Goal: Task Accomplishment & Management: Manage account settings

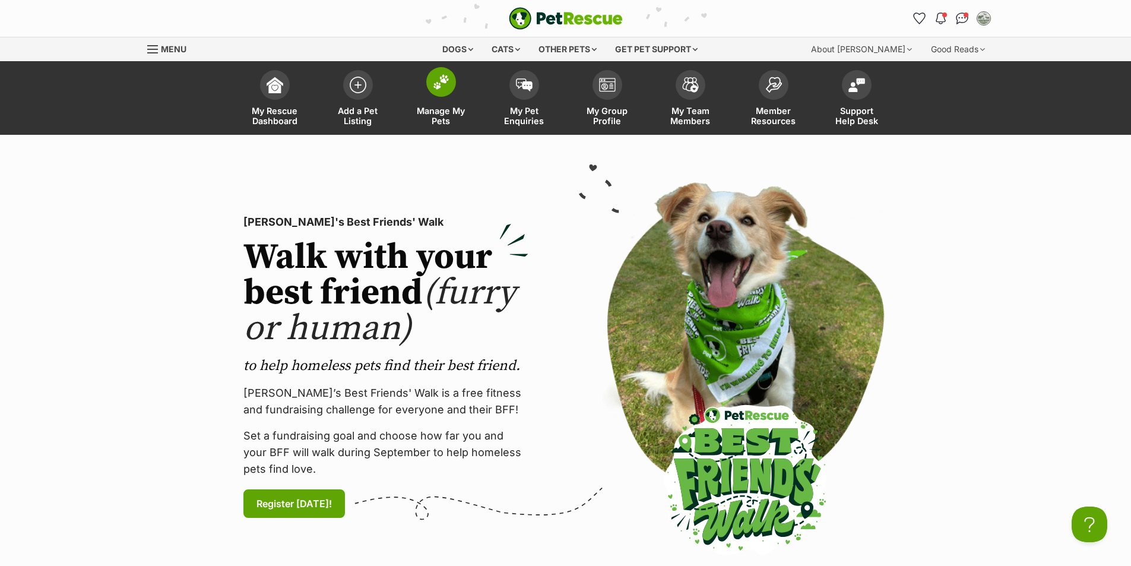
click at [448, 93] on span at bounding box center [441, 82] width 30 height 30
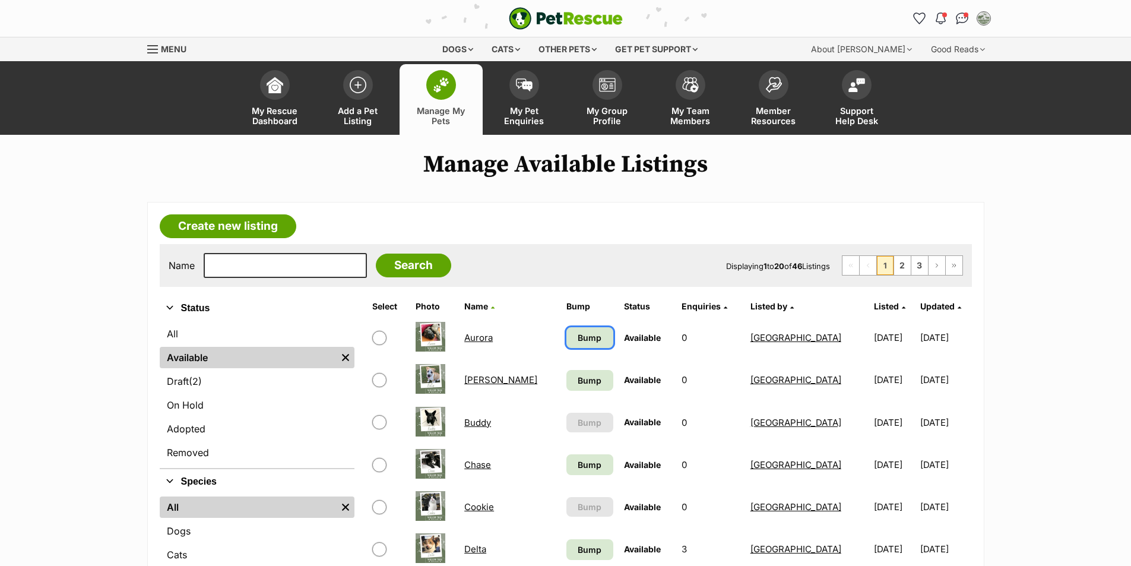
click at [578, 339] on span "Bump" at bounding box center [590, 337] width 24 height 12
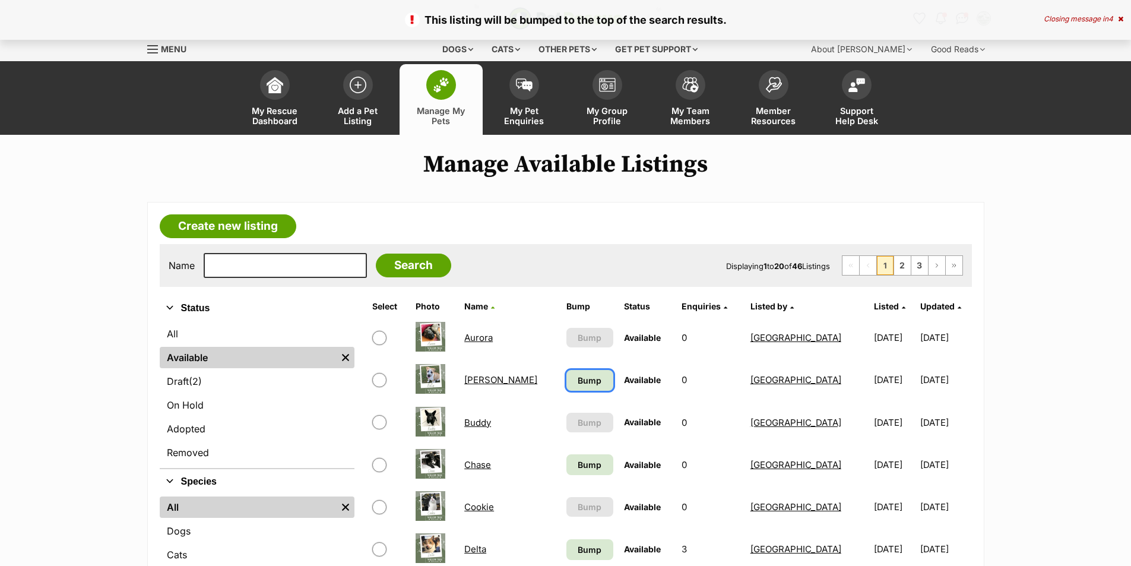
click at [578, 385] on span "Bump" at bounding box center [590, 380] width 24 height 12
click at [490, 465] on link "Chase" at bounding box center [477, 464] width 27 height 11
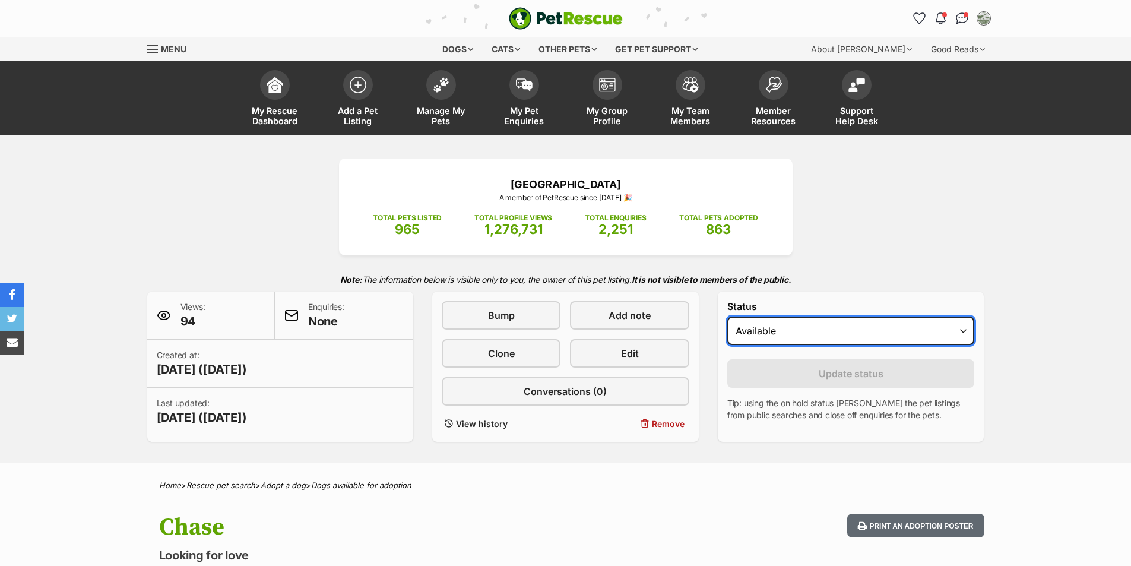
click at [866, 334] on select "Draft Available On hold Adopted" at bounding box center [851, 330] width 248 height 28
select select "rehomed"
click at [727, 316] on select "Draft Available On hold Adopted" at bounding box center [851, 330] width 248 height 28
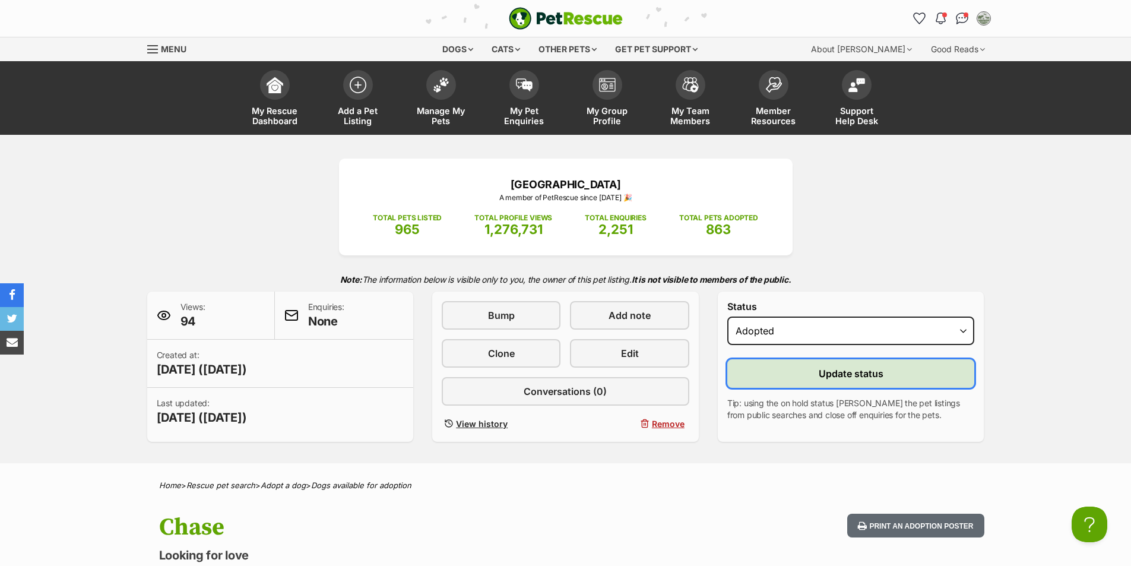
click at [845, 382] on button "Update status" at bounding box center [851, 373] width 248 height 28
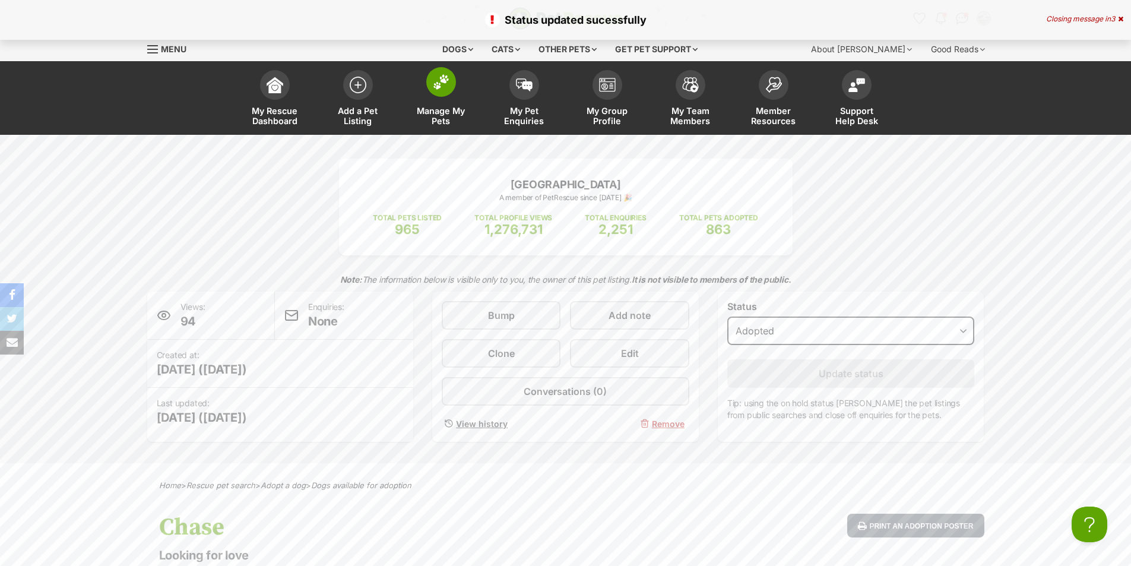
click at [439, 93] on span at bounding box center [441, 82] width 30 height 30
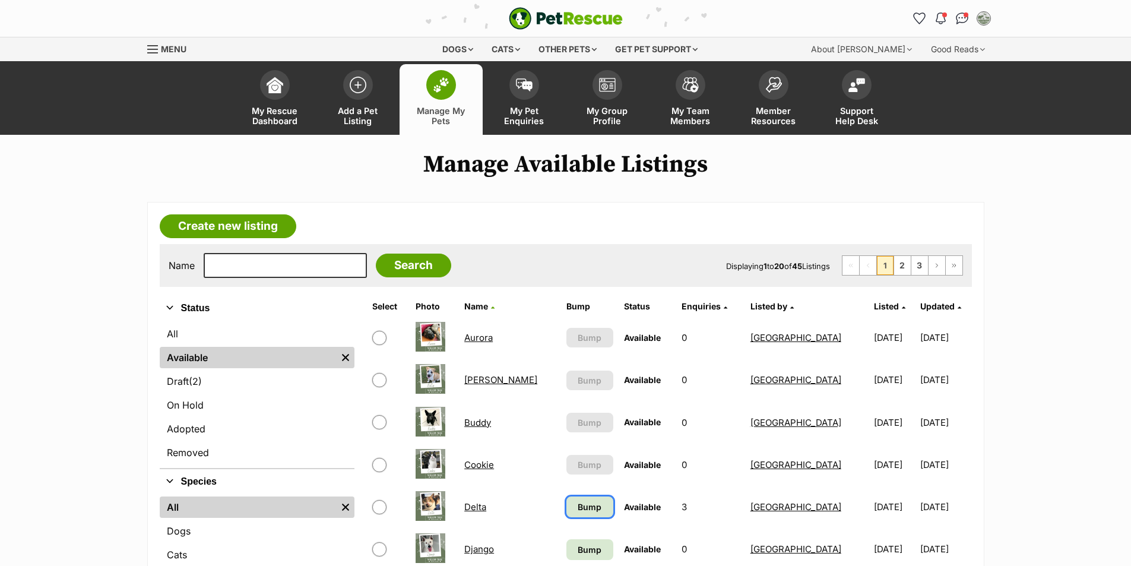
click at [578, 507] on span "Bump" at bounding box center [590, 506] width 24 height 12
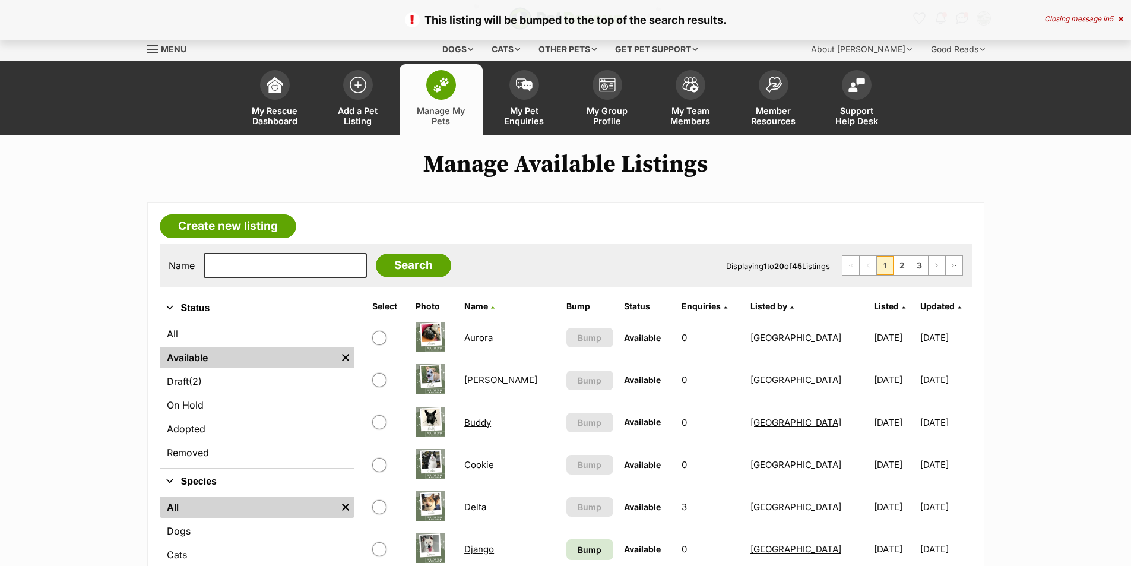
click at [578, 551] on span "Bump" at bounding box center [590, 549] width 24 height 12
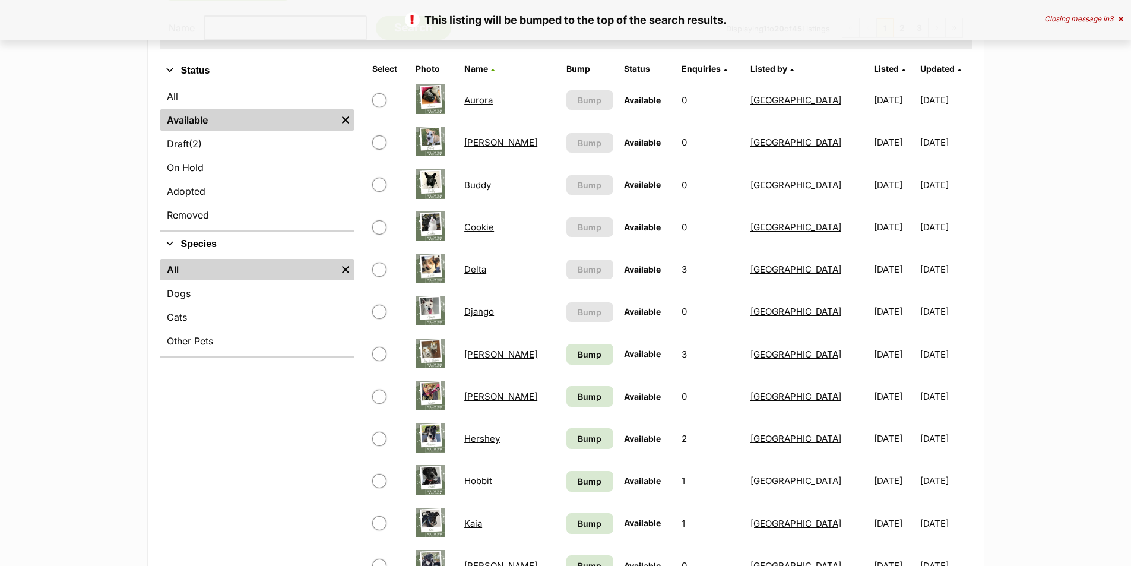
click at [477, 357] on link "[PERSON_NAME]" at bounding box center [500, 354] width 73 height 11
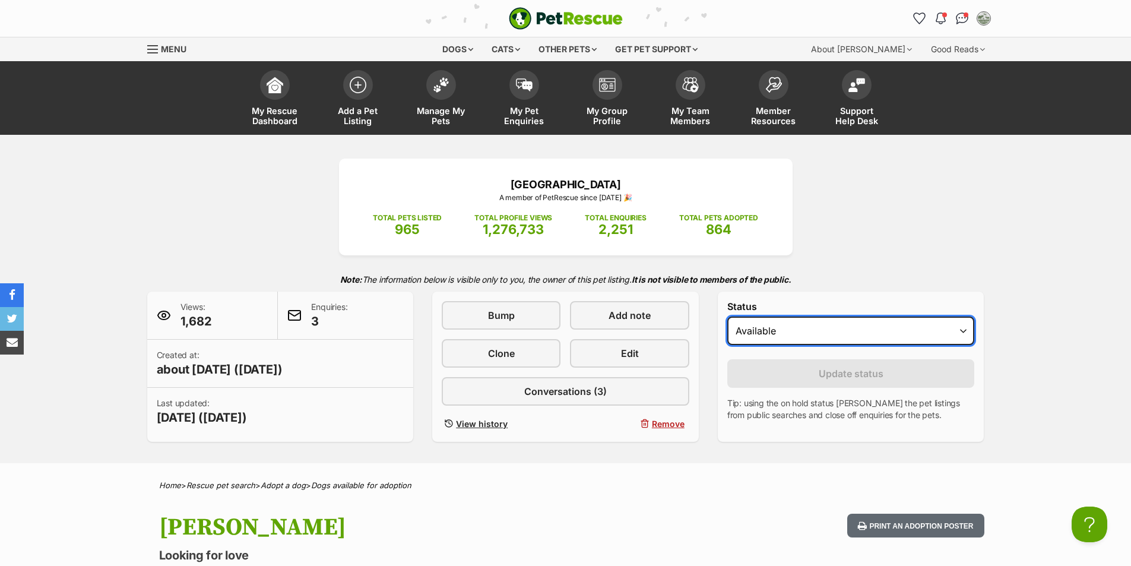
drag, startPoint x: 845, startPoint y: 336, endPoint x: 844, endPoint y: 343, distance: 7.2
click at [845, 336] on select "Draft - not available as listing has enquires Available On hold Adopted" at bounding box center [851, 330] width 248 height 28
select select "rehomed"
click at [727, 316] on select "Draft - not available as listing has enquires Available On hold Adopted" at bounding box center [851, 330] width 248 height 28
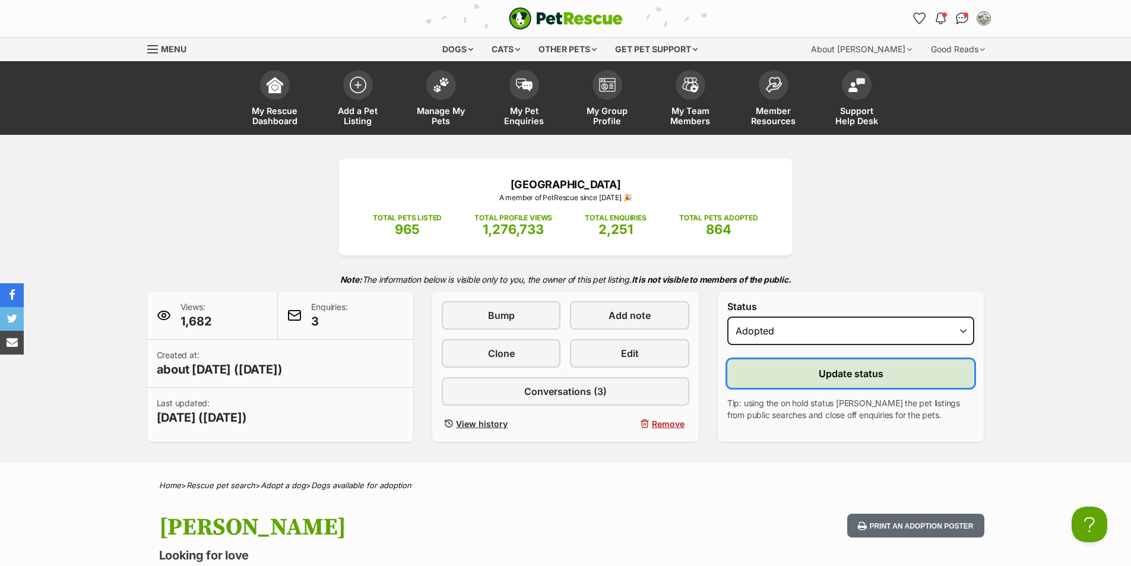
click at [854, 372] on span "Update status" at bounding box center [851, 373] width 65 height 14
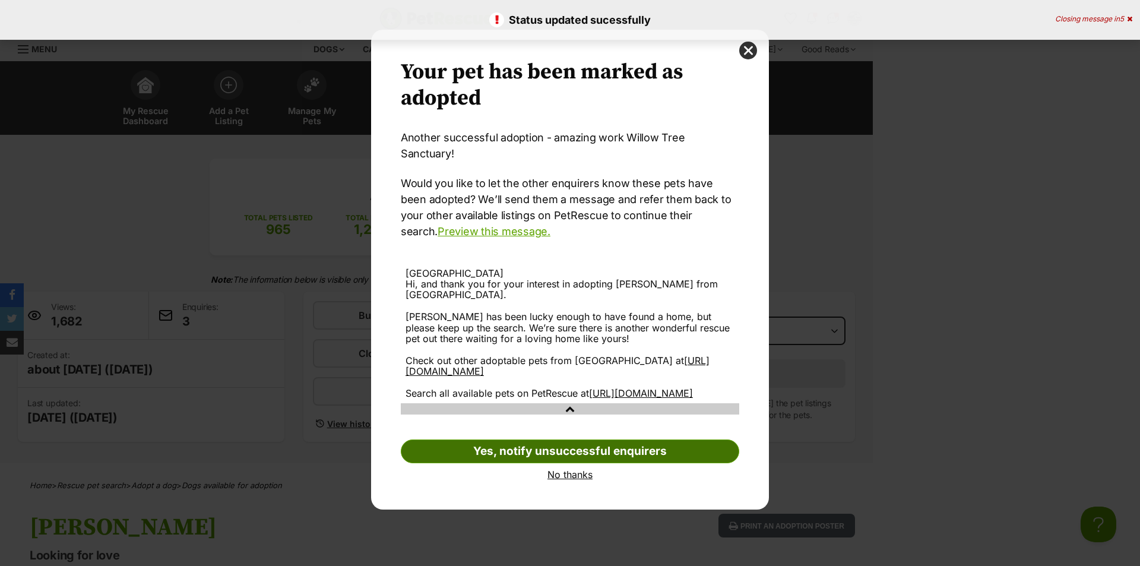
click at [603, 442] on link "Yes, notify unsuccessful enquirers" at bounding box center [570, 451] width 338 height 24
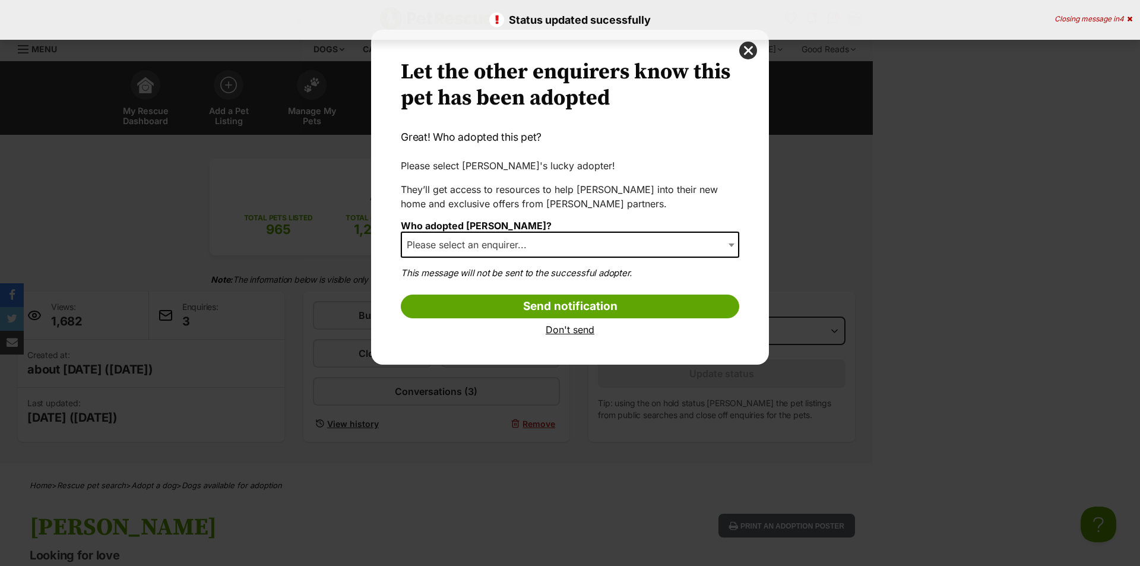
click at [509, 240] on span "Please select an enquirer..." at bounding box center [470, 244] width 137 height 17
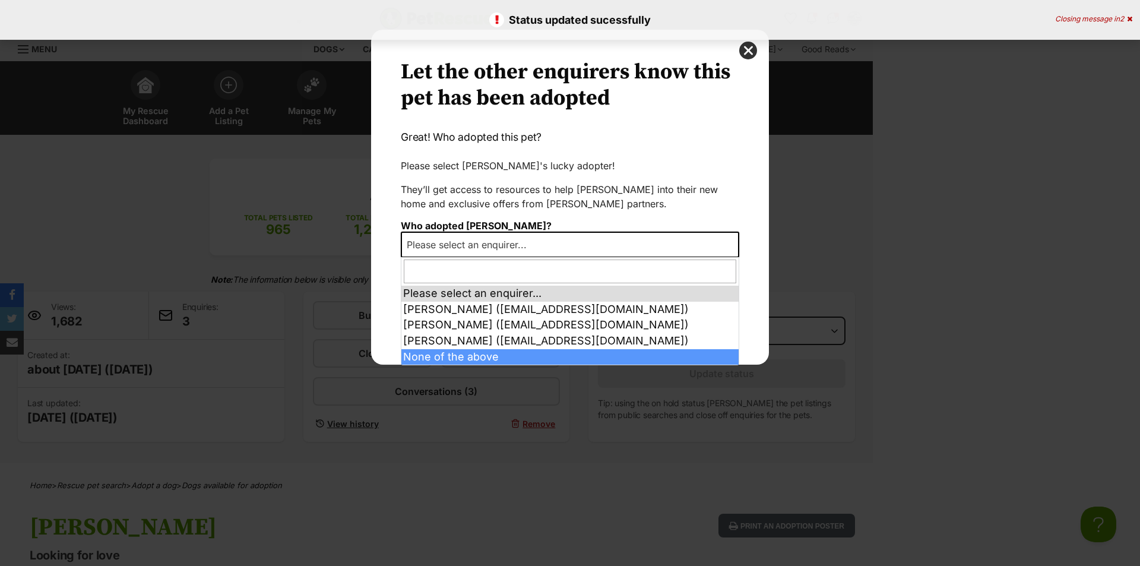
select select "other"
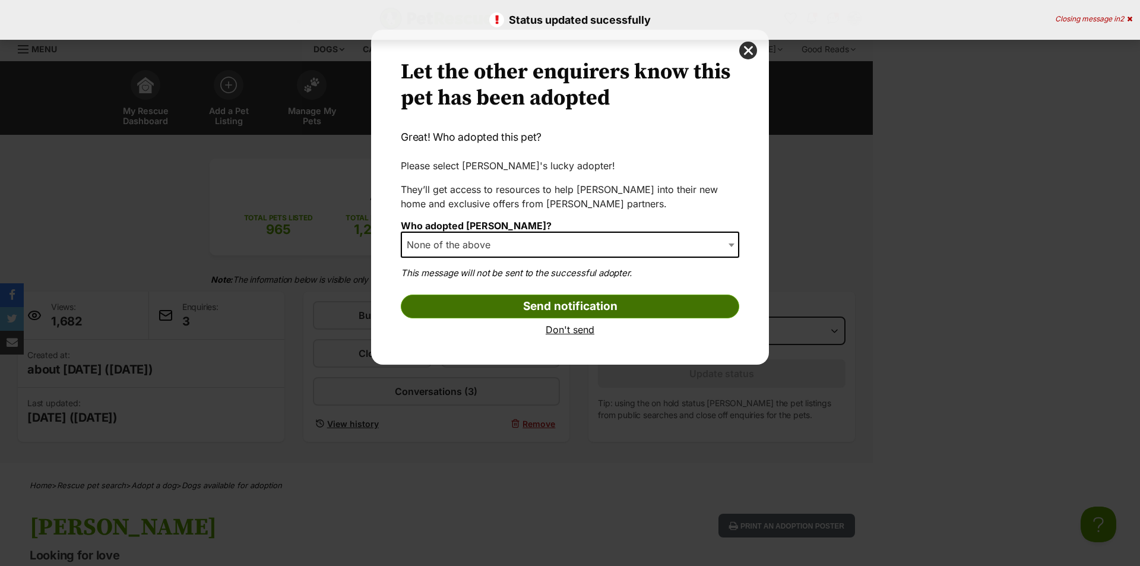
click at [582, 308] on input "Send notification" at bounding box center [570, 306] width 338 height 24
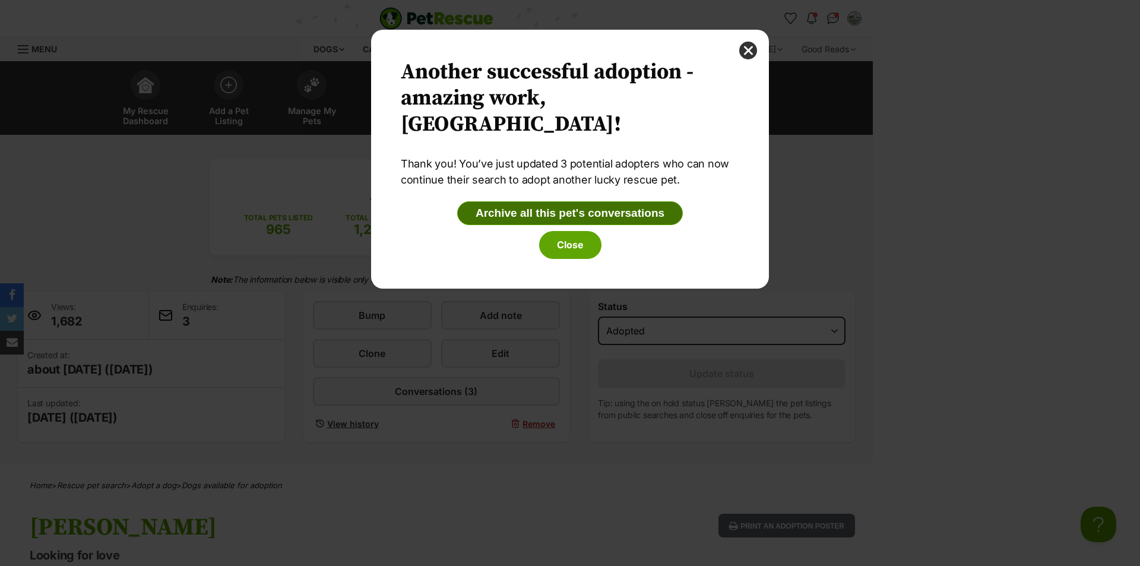
click at [598, 216] on button "Archive all this pet's conversations" at bounding box center [570, 213] width 226 height 24
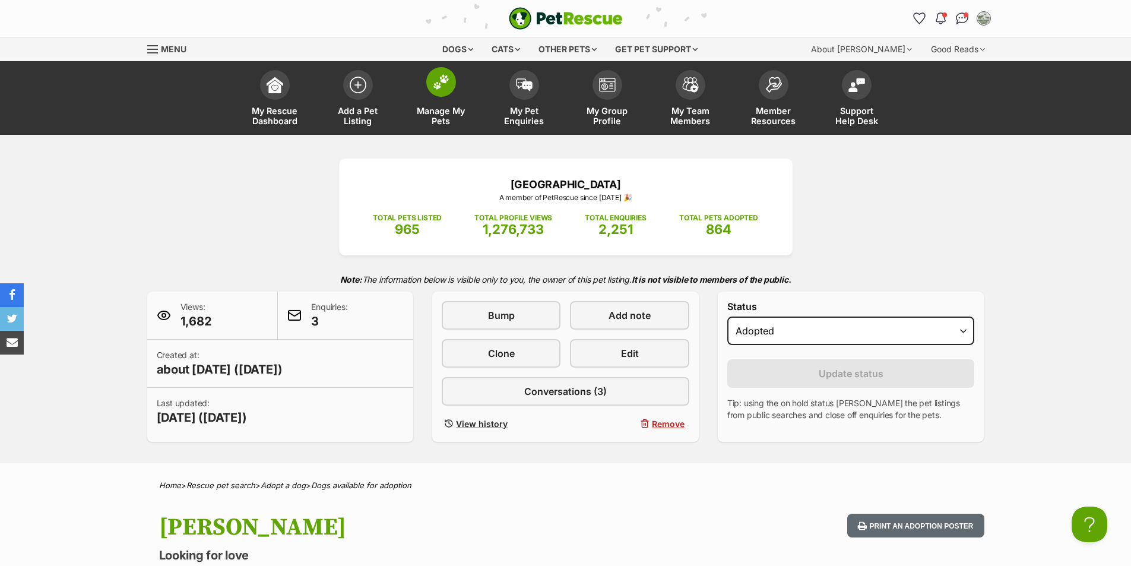
click at [434, 102] on link "Manage My Pets" at bounding box center [441, 99] width 83 height 71
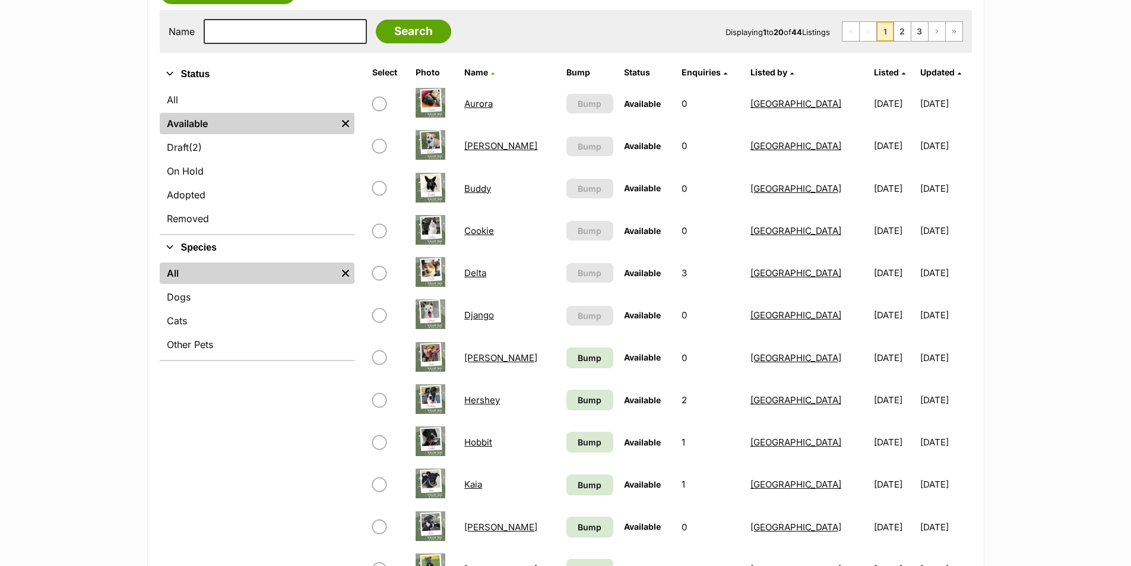
scroll to position [237, 0]
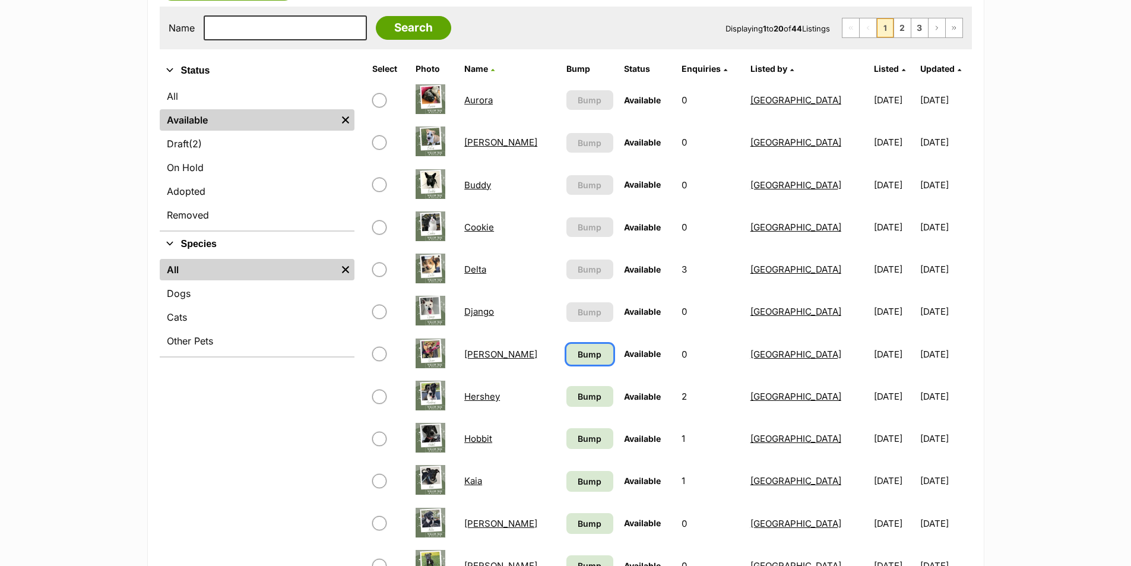
click at [578, 350] on span "Bump" at bounding box center [590, 354] width 24 height 12
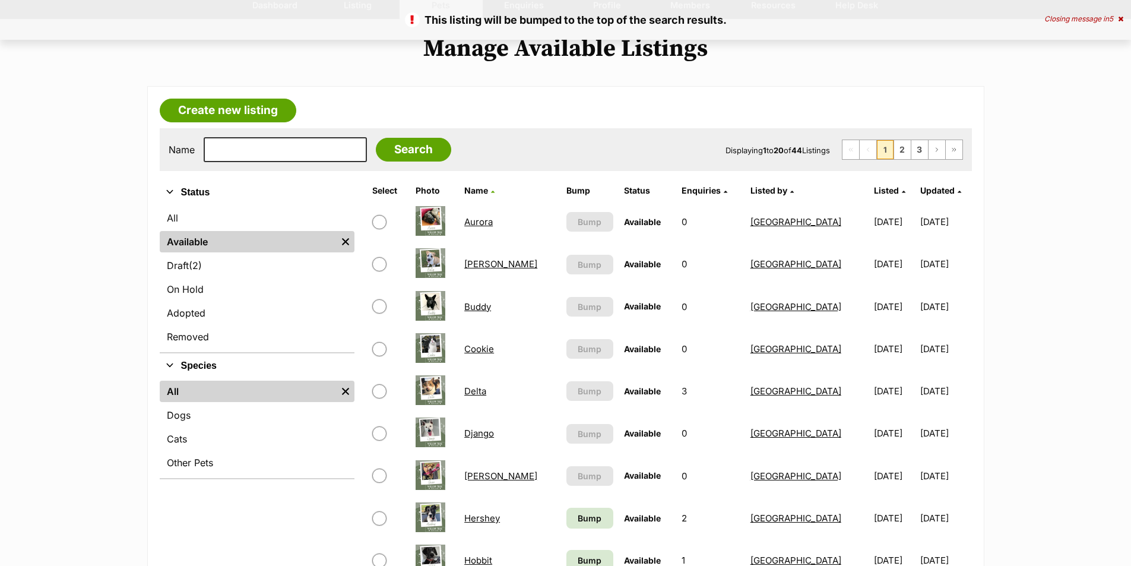
scroll to position [178, 0]
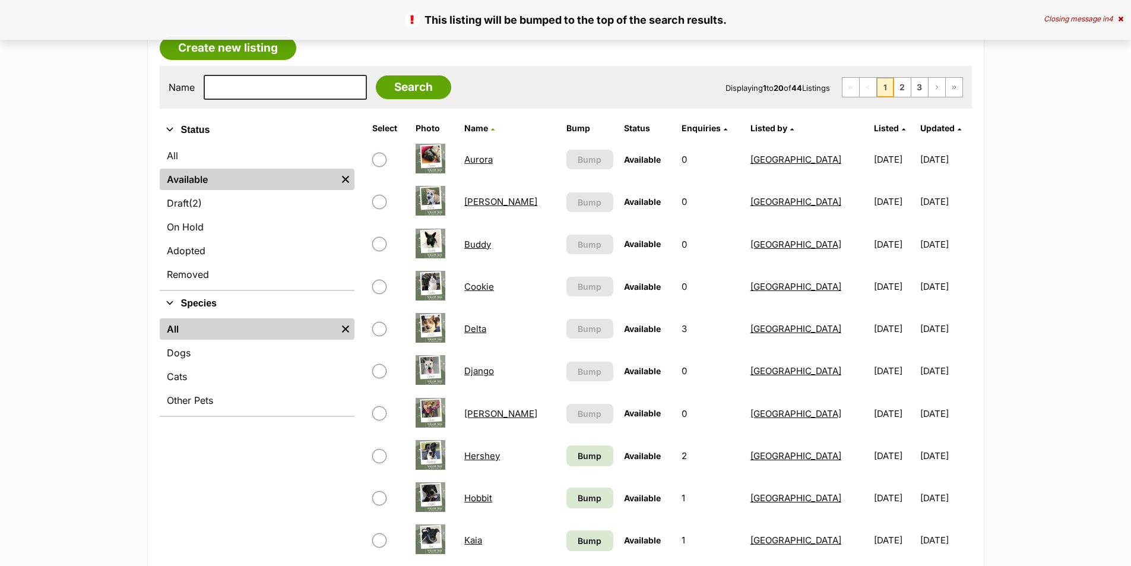
click at [486, 458] on link "Hershey" at bounding box center [482, 455] width 36 height 11
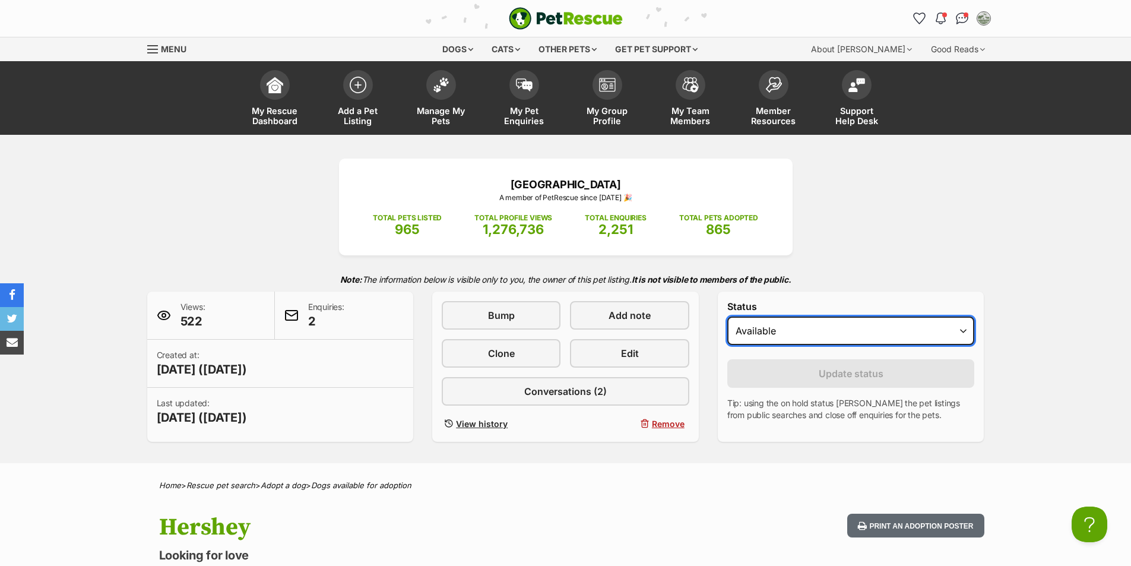
drag, startPoint x: 878, startPoint y: 328, endPoint x: 874, endPoint y: 337, distance: 9.8
click at [878, 328] on select "Draft - not available as listing has enquires Available On hold Adopted" at bounding box center [851, 330] width 248 height 28
select select "rehomed"
click at [727, 316] on select "Draft - not available as listing has enquires Available On hold Adopted" at bounding box center [851, 330] width 248 height 28
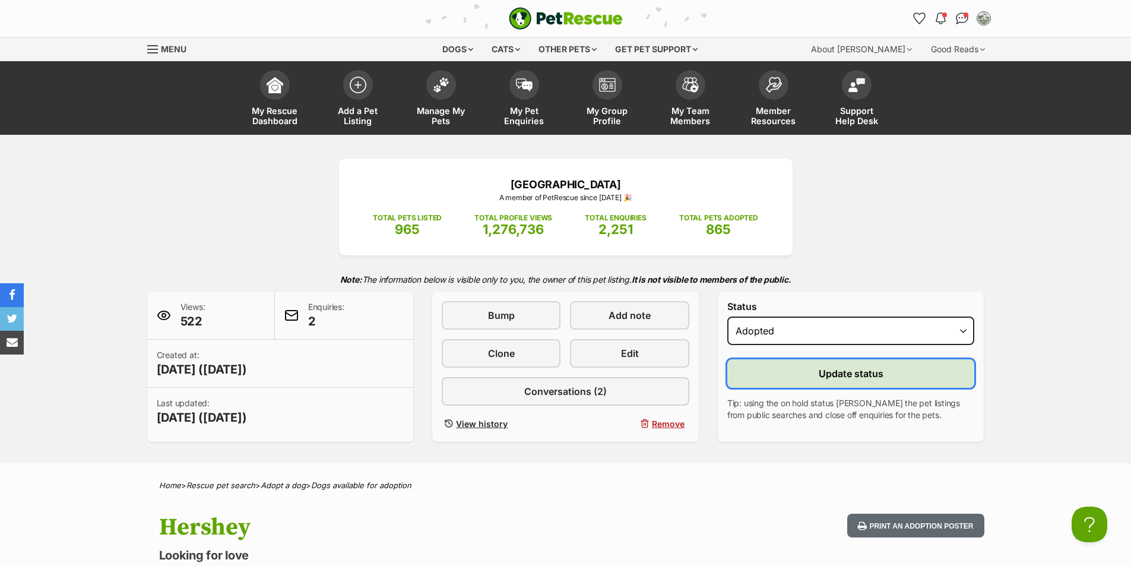
click at [864, 366] on button "Update status" at bounding box center [851, 373] width 248 height 28
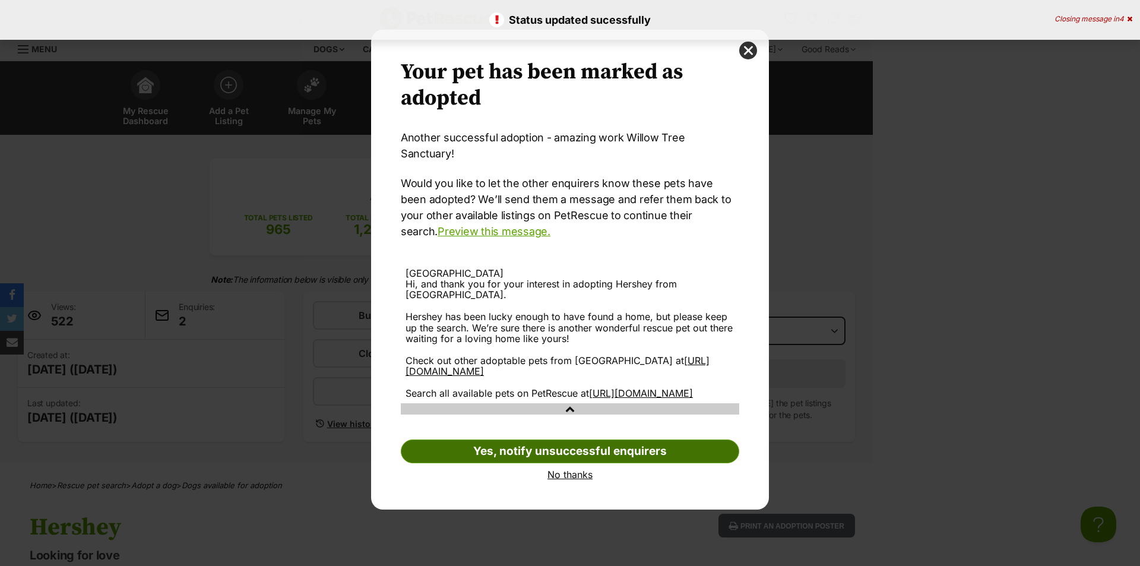
click at [633, 445] on link "Yes, notify unsuccessful enquirers" at bounding box center [570, 451] width 338 height 24
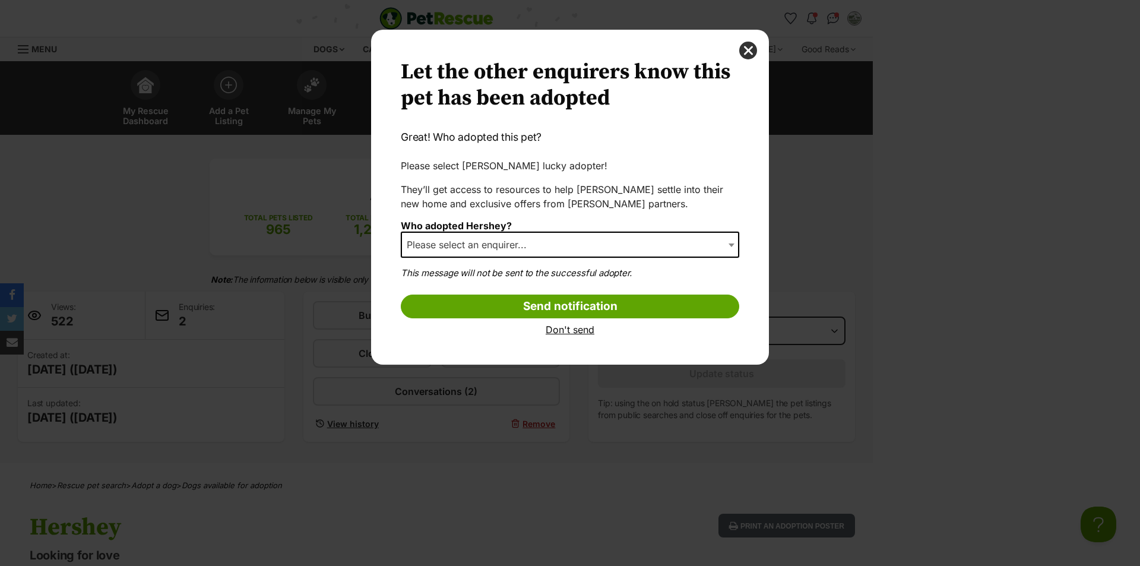
click at [576, 242] on span "Please select an enquirer..." at bounding box center [570, 245] width 338 height 26
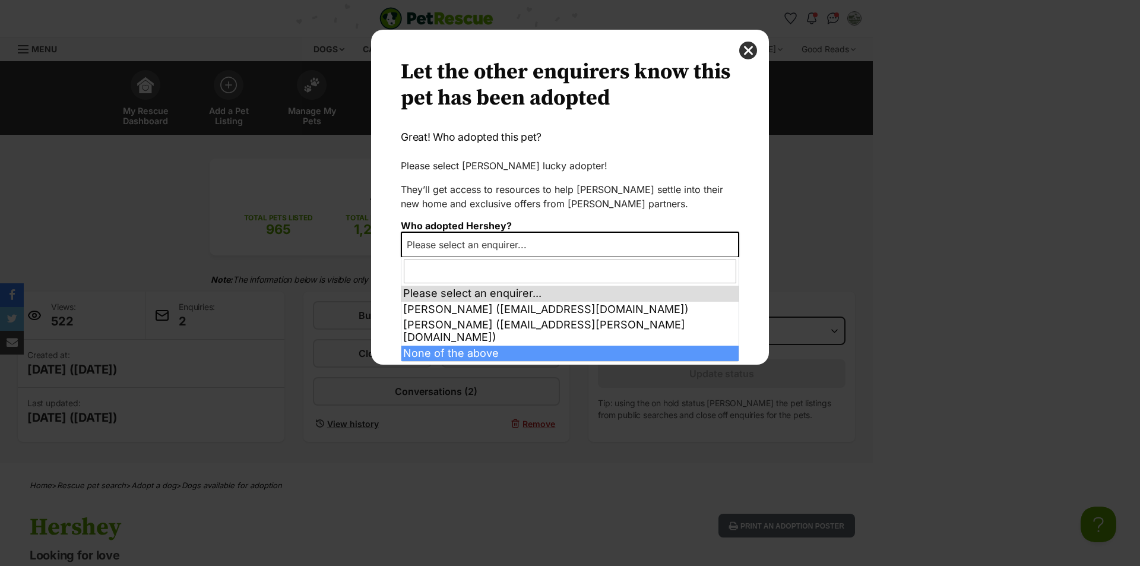
select select "other"
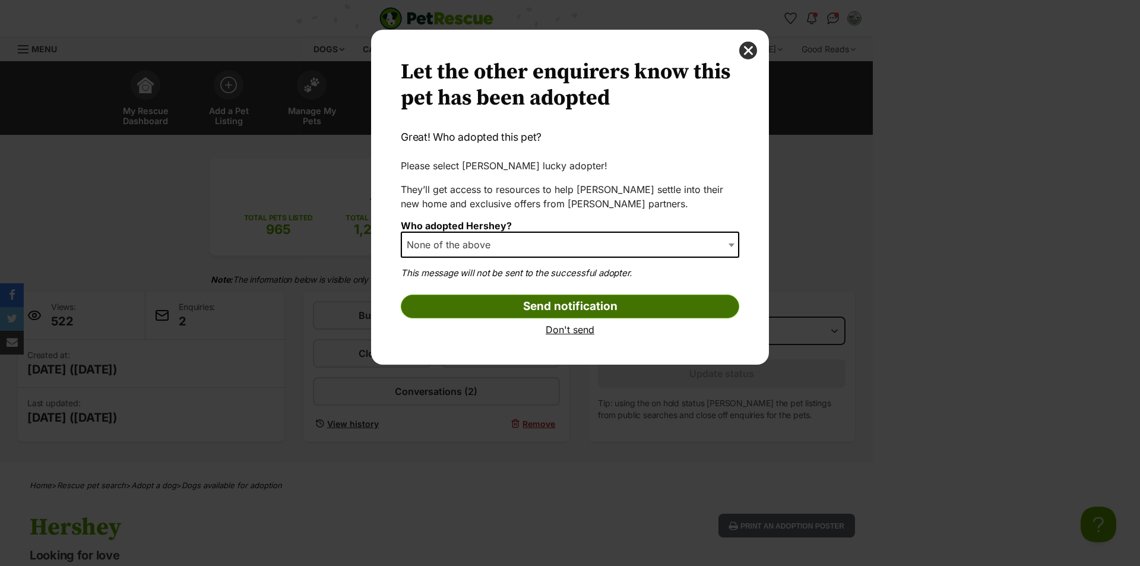
click at [533, 310] on input "Send notification" at bounding box center [570, 306] width 338 height 24
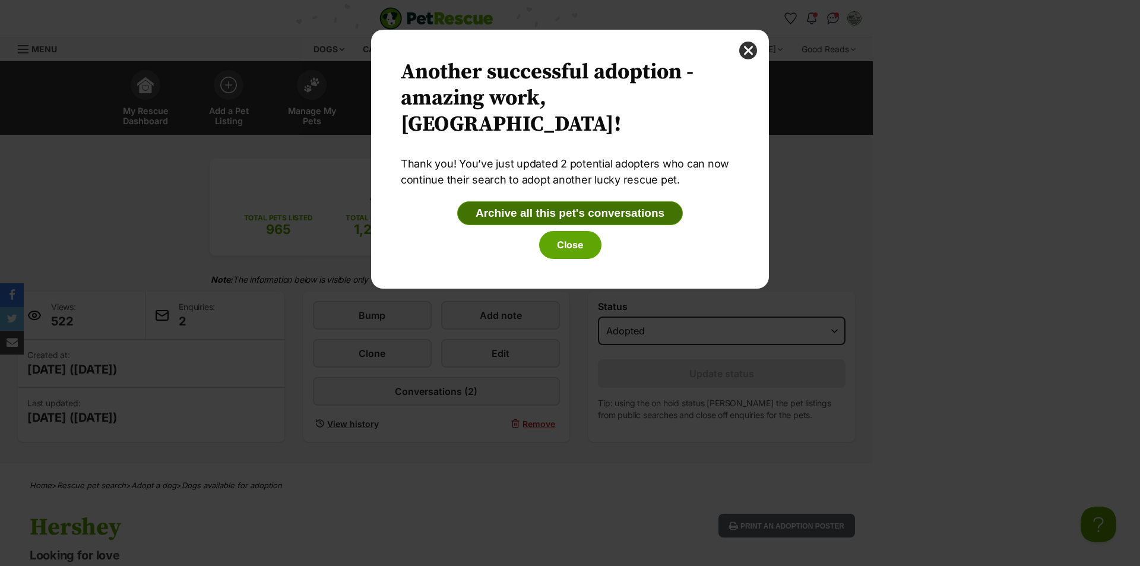
click at [573, 219] on button "Archive all this pet's conversations" at bounding box center [570, 213] width 226 height 24
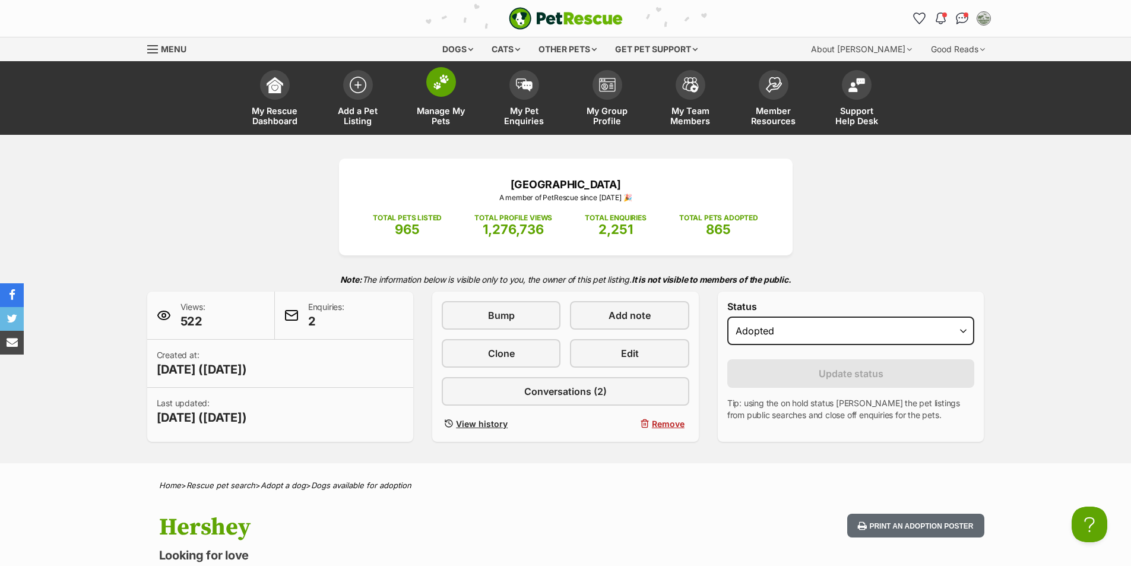
click at [449, 93] on span at bounding box center [441, 82] width 30 height 30
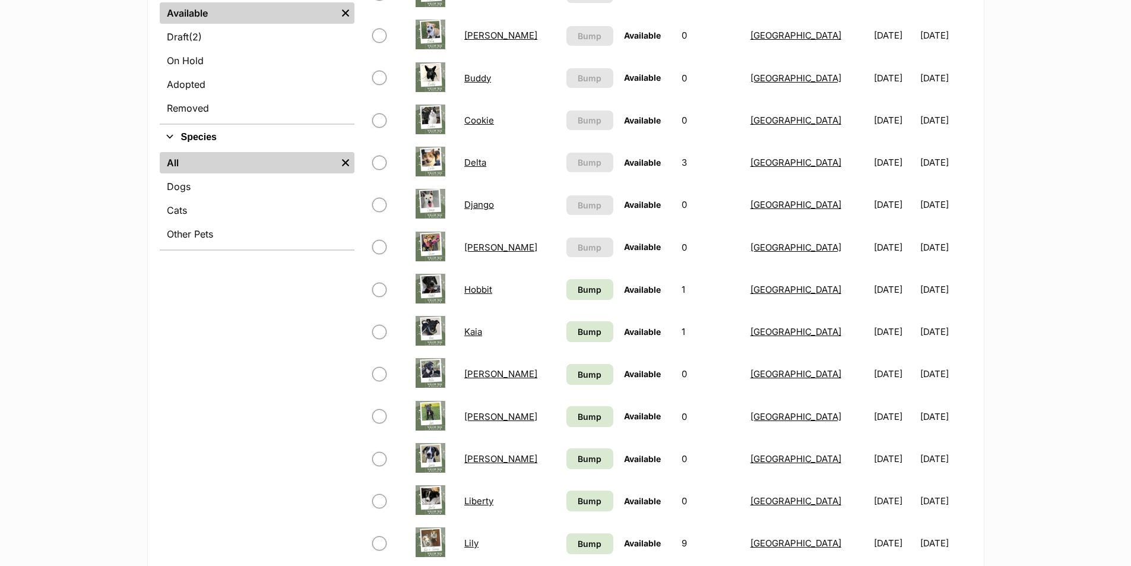
scroll to position [356, 0]
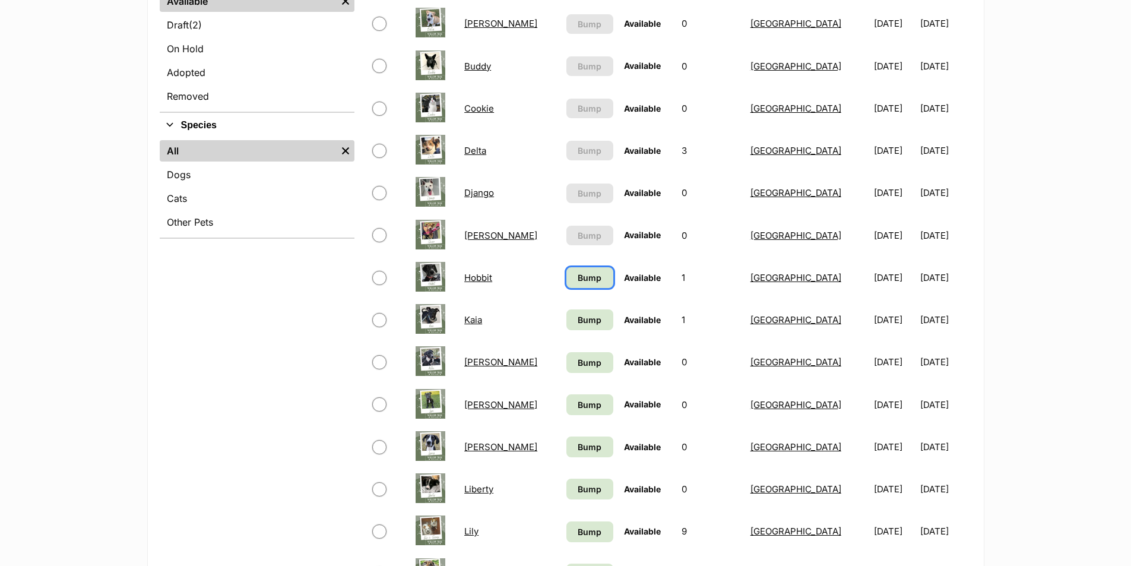
click at [578, 278] on span "Bump" at bounding box center [590, 277] width 24 height 12
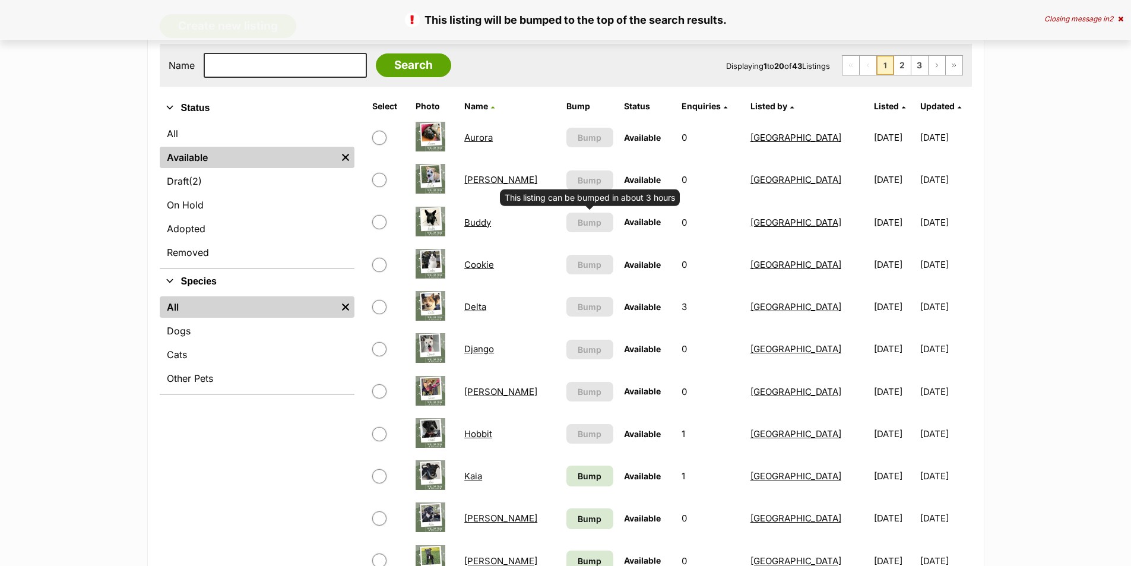
scroll to position [237, 0]
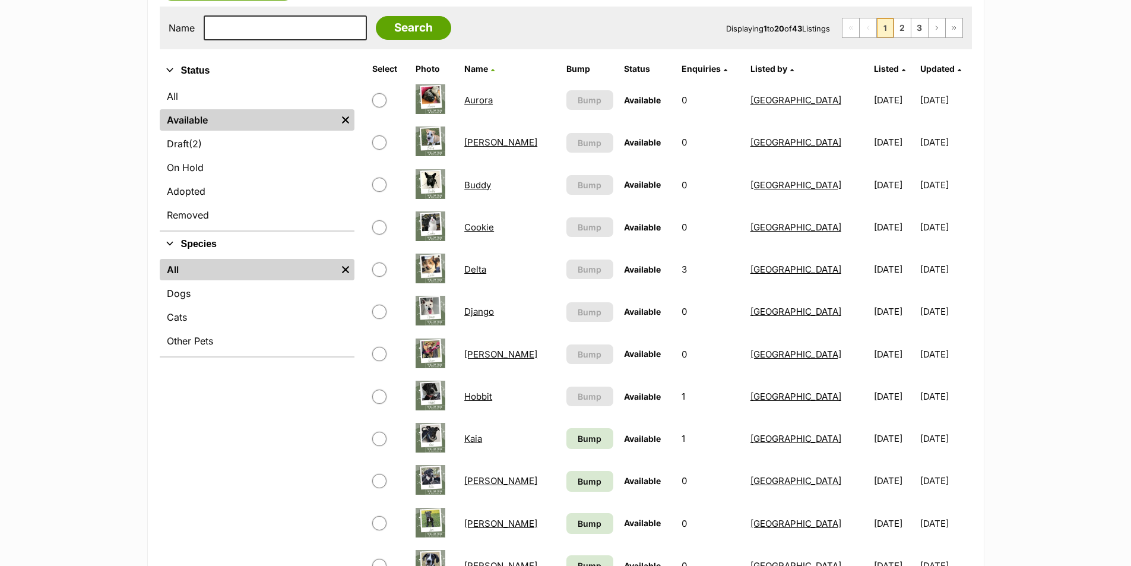
click at [478, 441] on link "Kaia" at bounding box center [473, 438] width 18 height 11
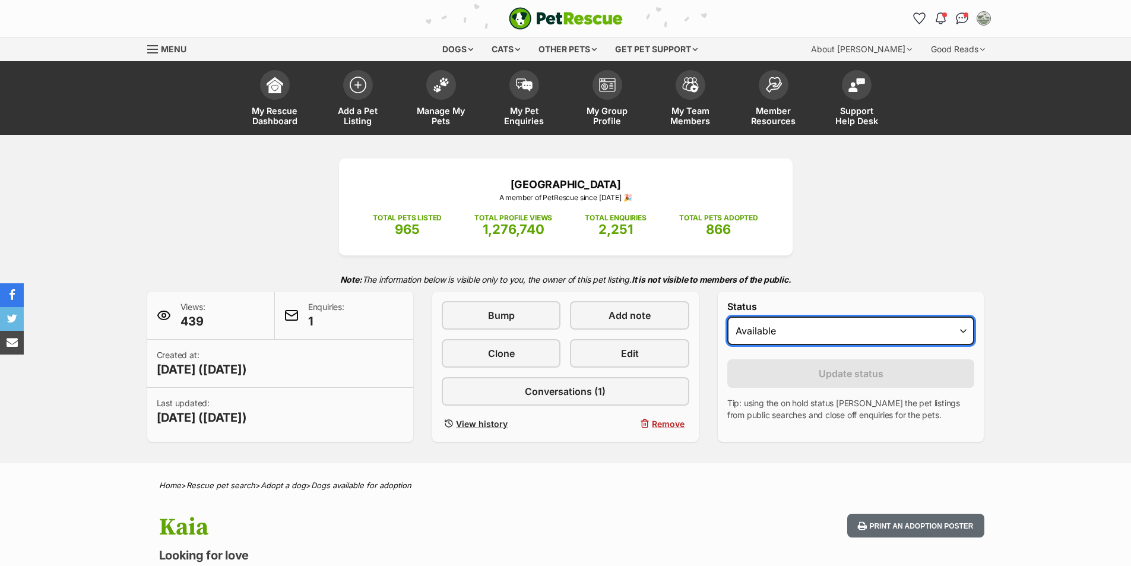
drag, startPoint x: 823, startPoint y: 332, endPoint x: 822, endPoint y: 342, distance: 10.2
click at [823, 332] on select "Draft - not available as listing has enquires Available On hold Adopted" at bounding box center [851, 330] width 248 height 28
select select "rehomed"
click at [727, 316] on select "Draft - not available as listing has enquires Available On hold Adopted" at bounding box center [851, 330] width 248 height 28
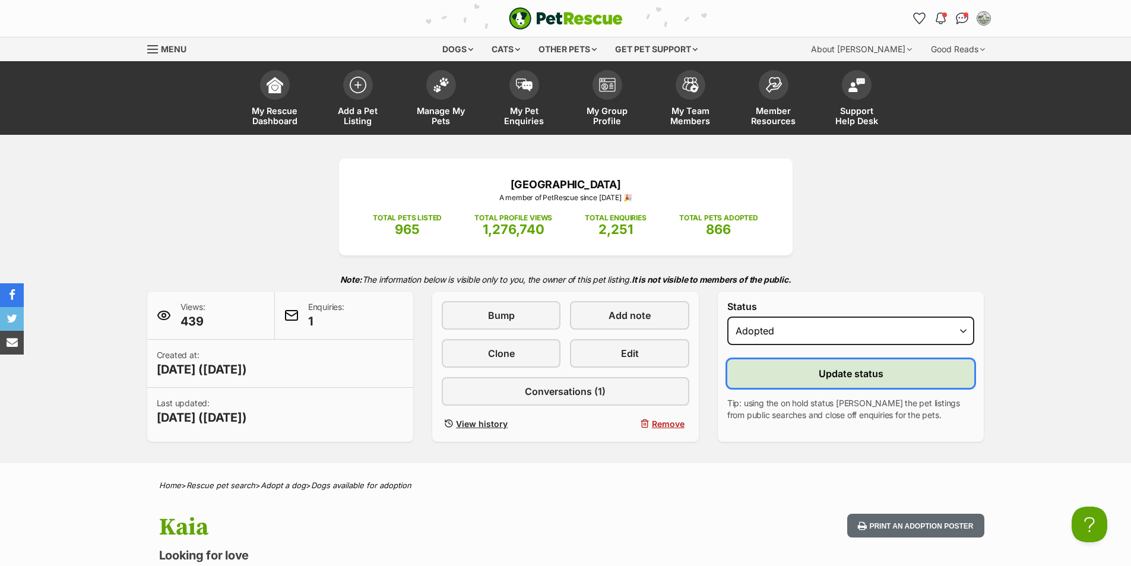
click at [839, 381] on button "Update status" at bounding box center [851, 373] width 248 height 28
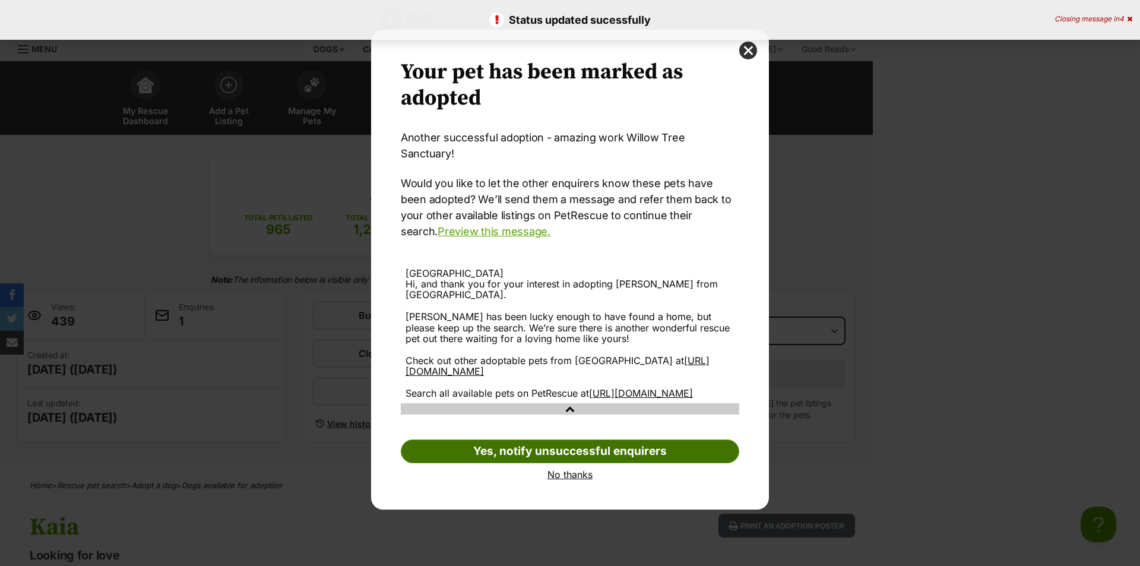
click at [575, 448] on link "Yes, notify unsuccessful enquirers" at bounding box center [570, 451] width 338 height 24
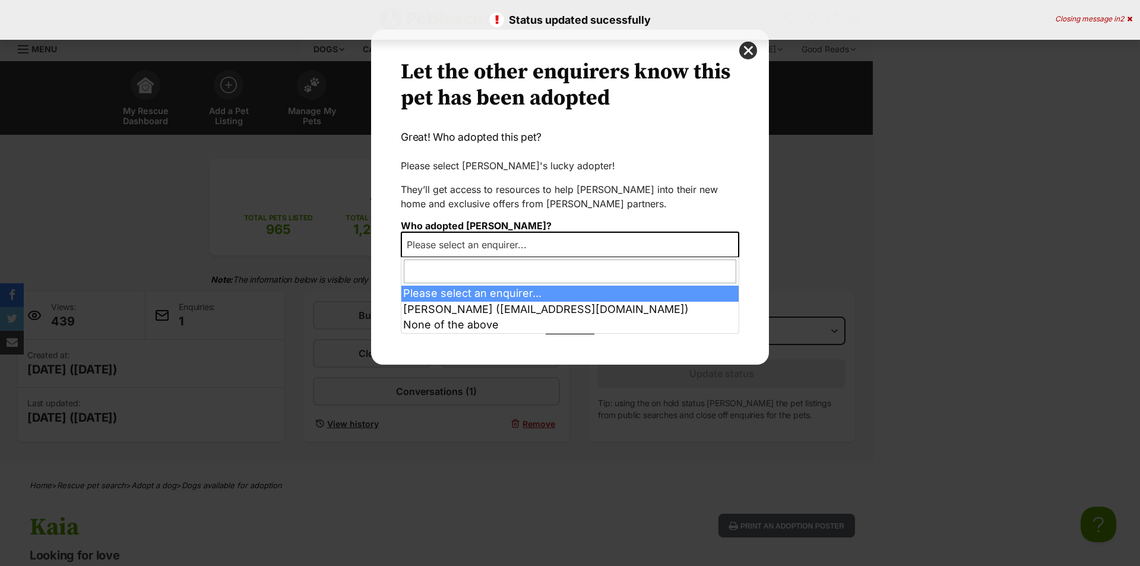
click at [546, 249] on span "Please select an enquirer..." at bounding box center [570, 245] width 338 height 26
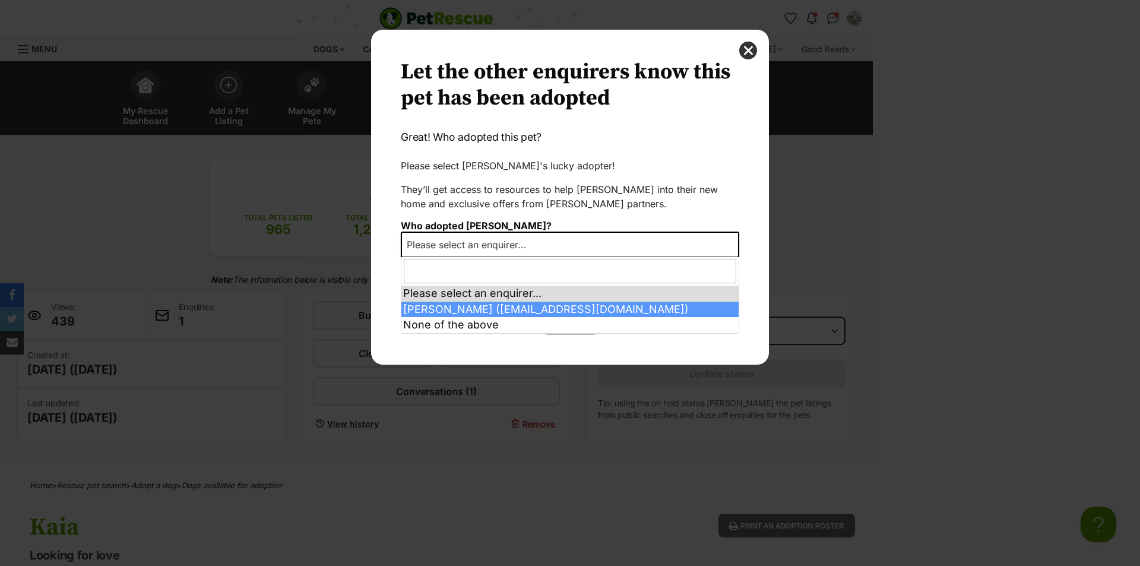
select select "2022535"
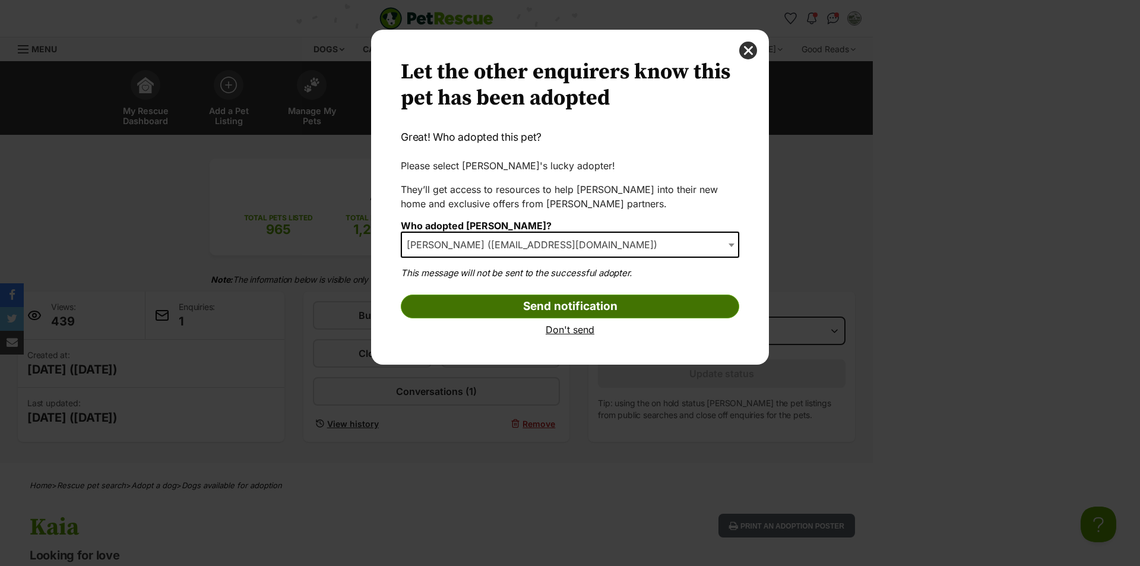
click at [520, 299] on input "Send notification" at bounding box center [570, 306] width 338 height 24
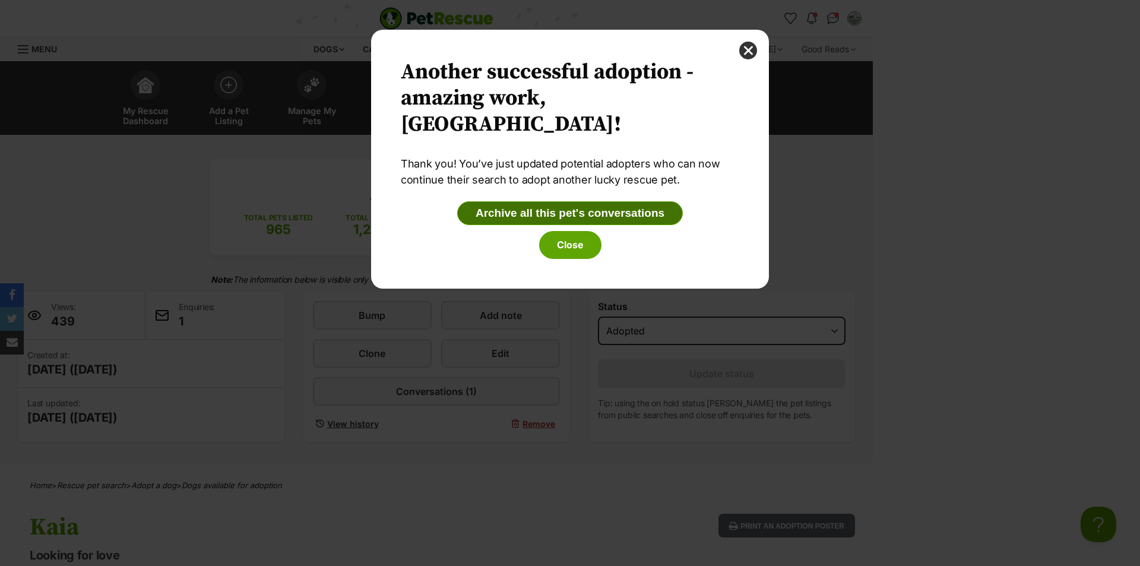
click at [565, 212] on button "Archive all this pet's conversations" at bounding box center [570, 213] width 226 height 24
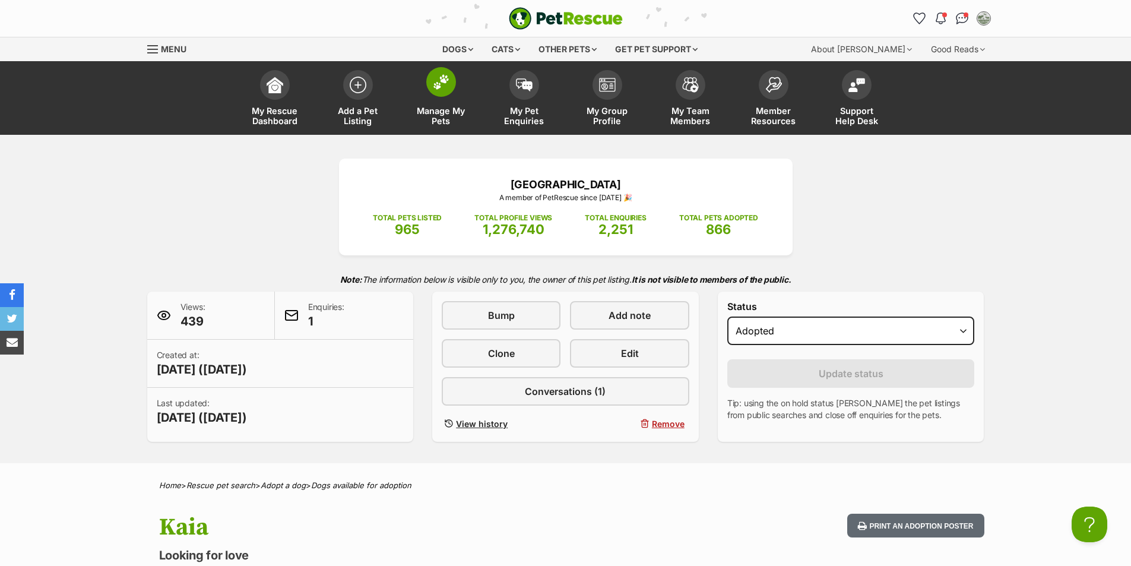
click at [434, 93] on span at bounding box center [441, 82] width 30 height 30
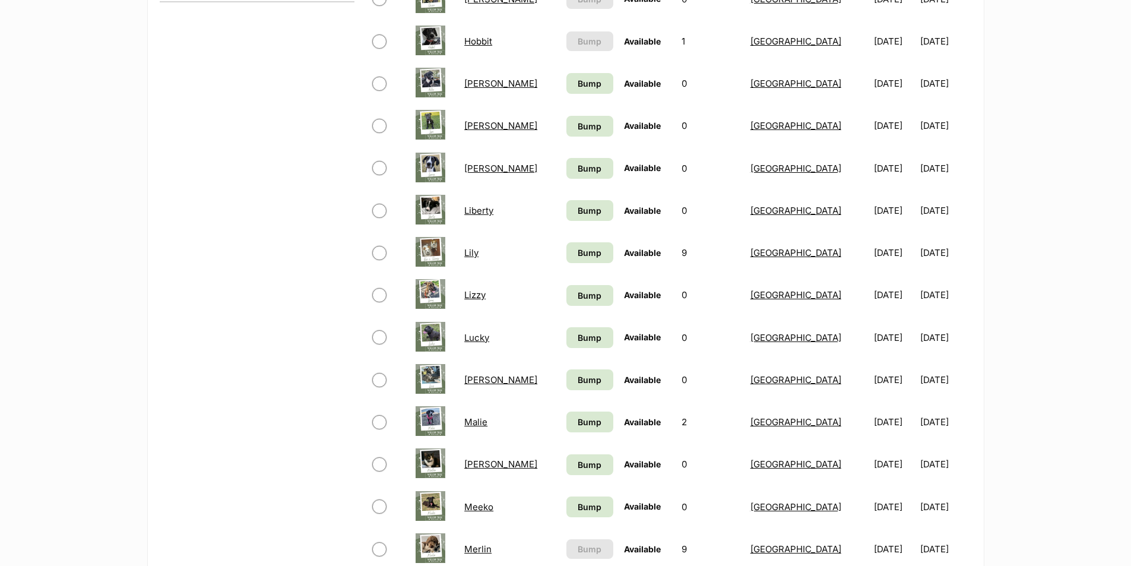
scroll to position [594, 0]
click at [578, 80] on span "Bump" at bounding box center [590, 82] width 24 height 12
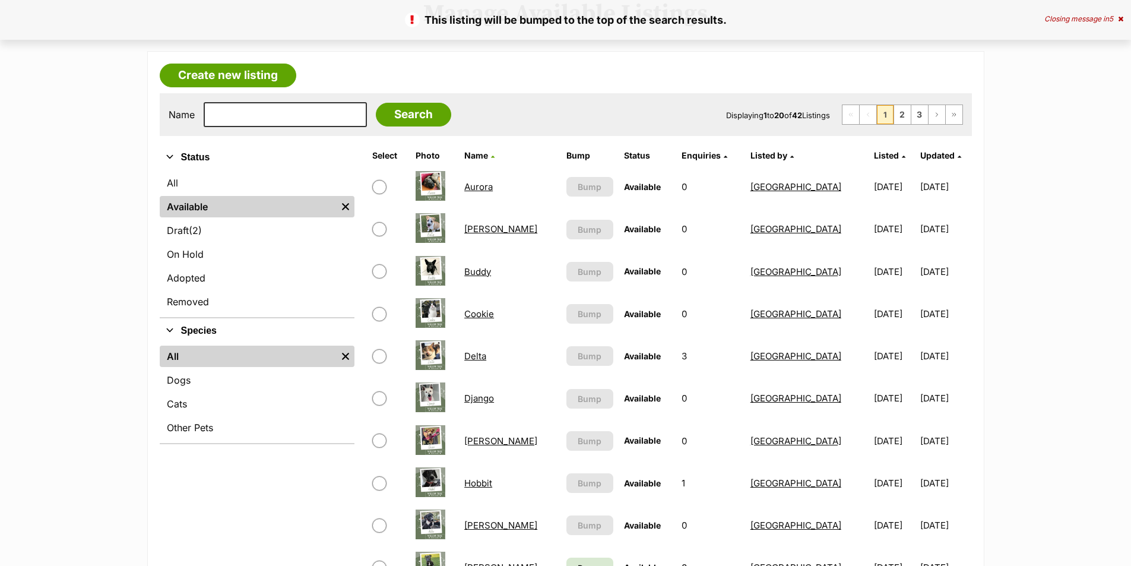
scroll to position [297, 0]
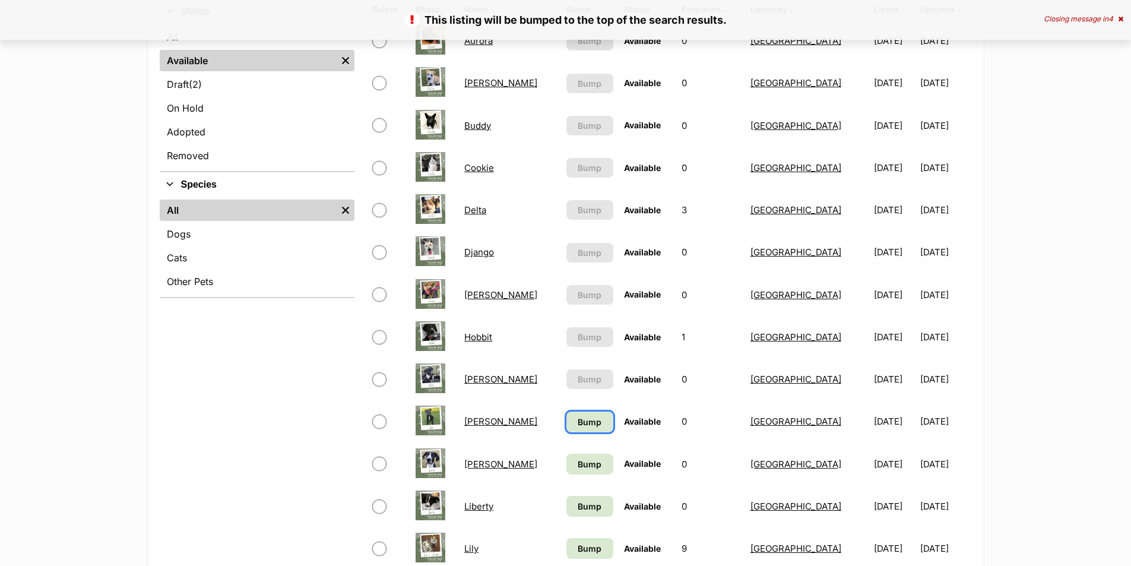
click at [566, 429] on link "Bump" at bounding box center [589, 421] width 47 height 21
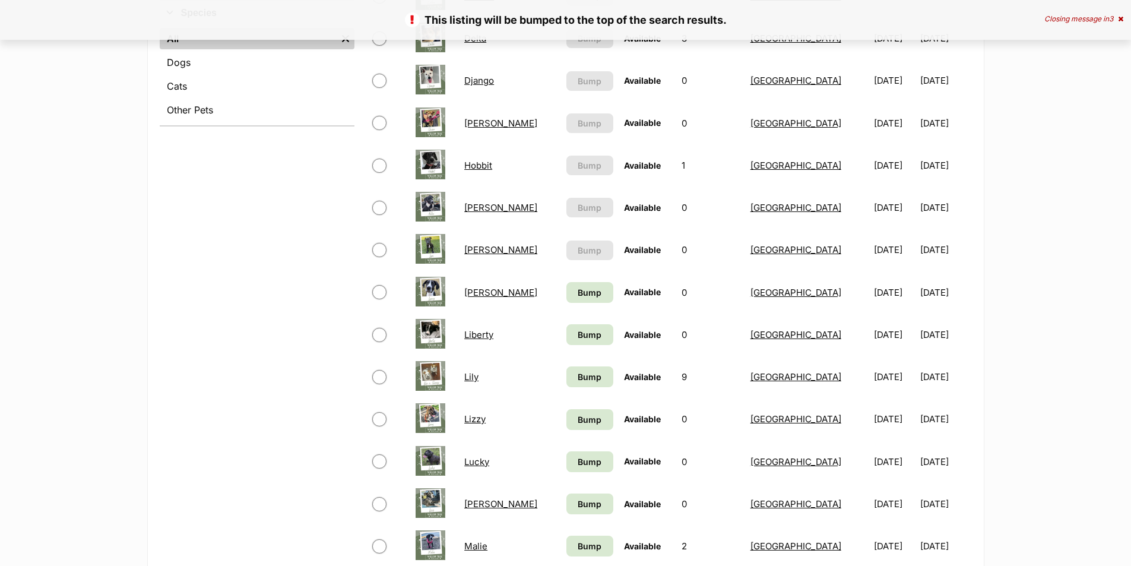
scroll to position [475, 0]
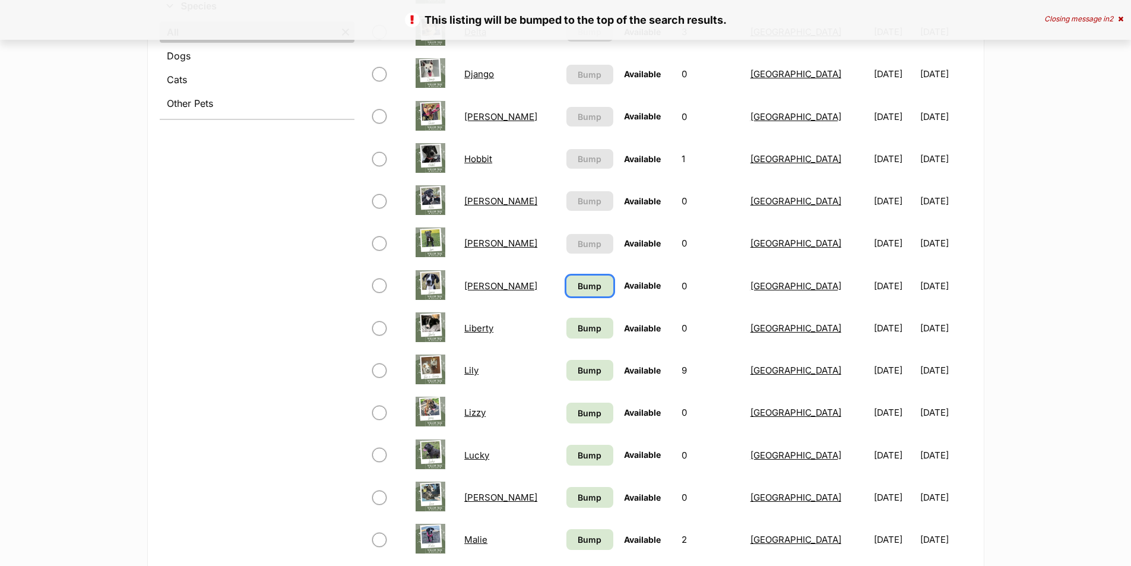
click at [578, 281] on span "Bump" at bounding box center [590, 286] width 24 height 12
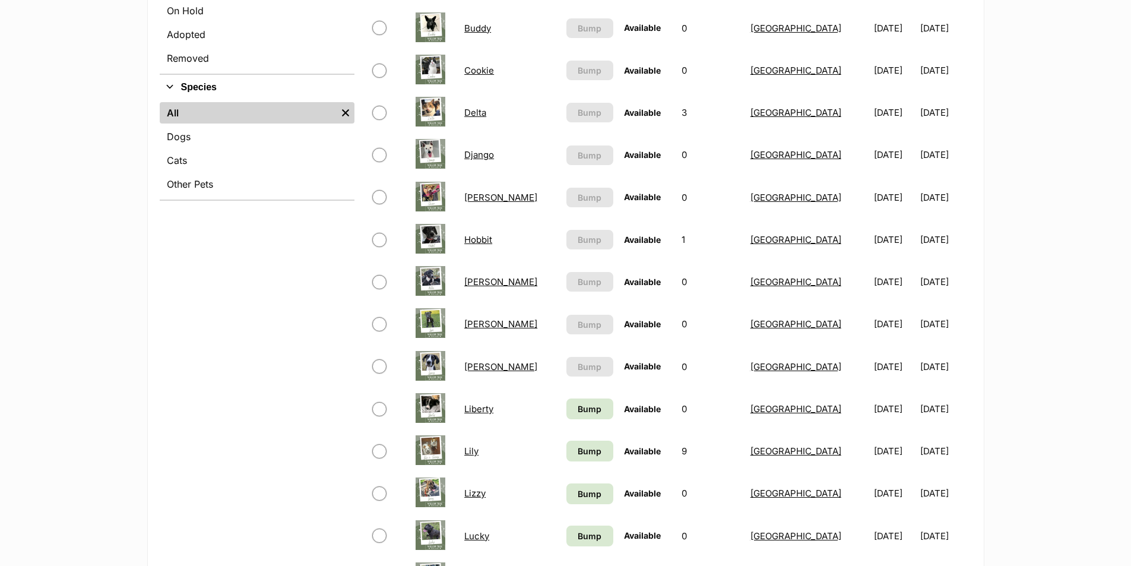
scroll to position [475, 0]
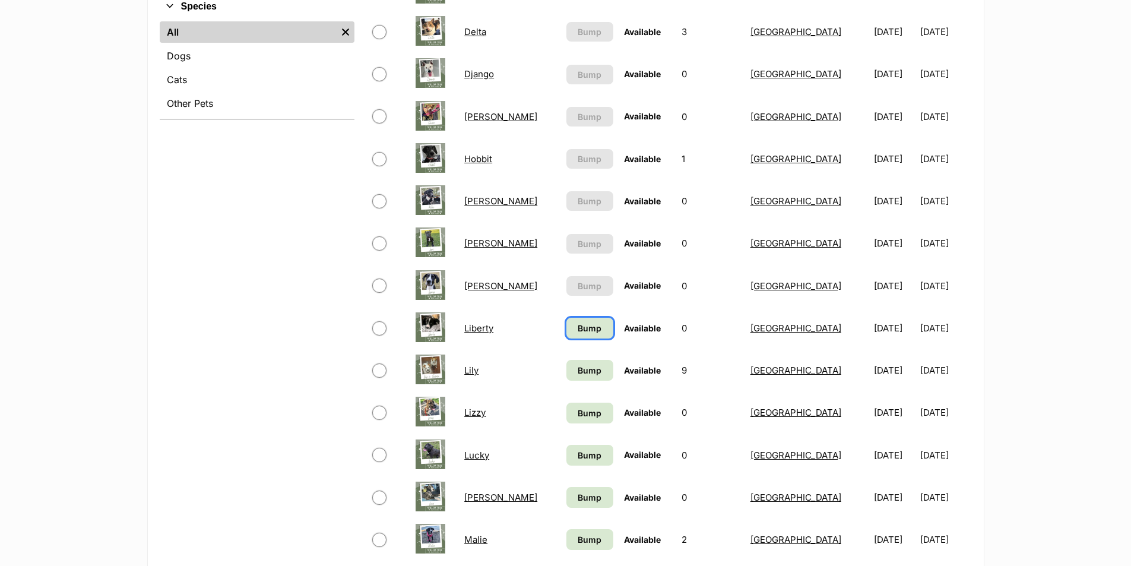
click at [578, 332] on span "Bump" at bounding box center [590, 328] width 24 height 12
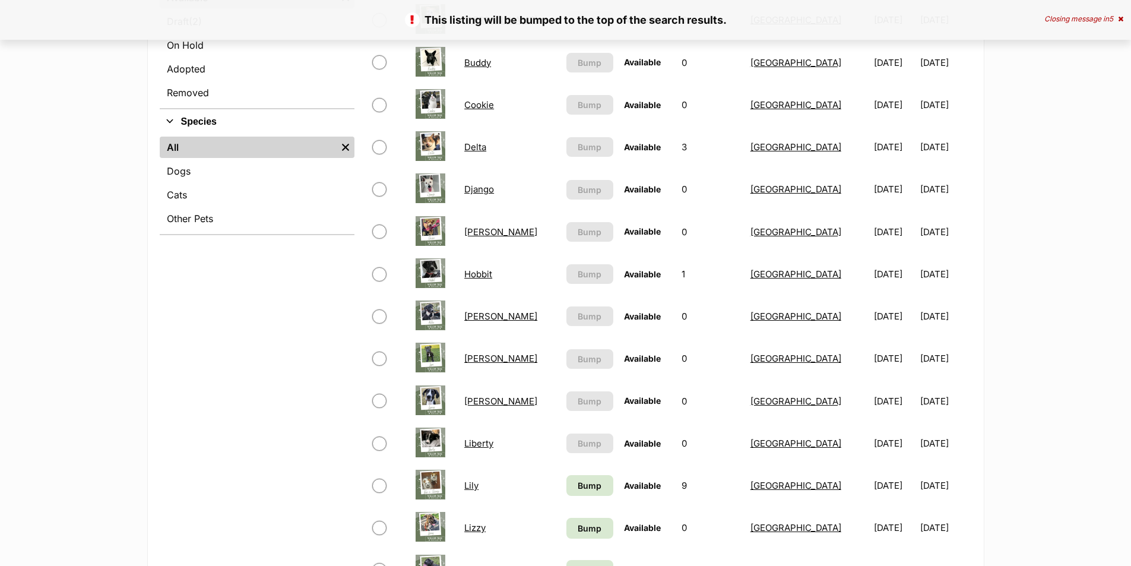
scroll to position [534, 0]
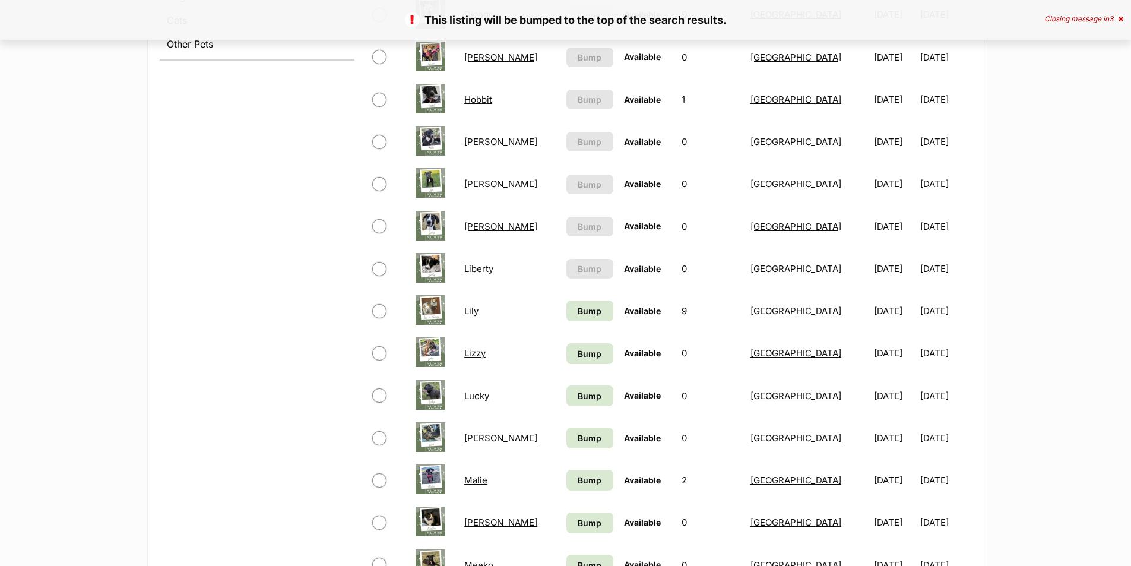
click at [477, 315] on link "Lily" at bounding box center [471, 310] width 14 height 11
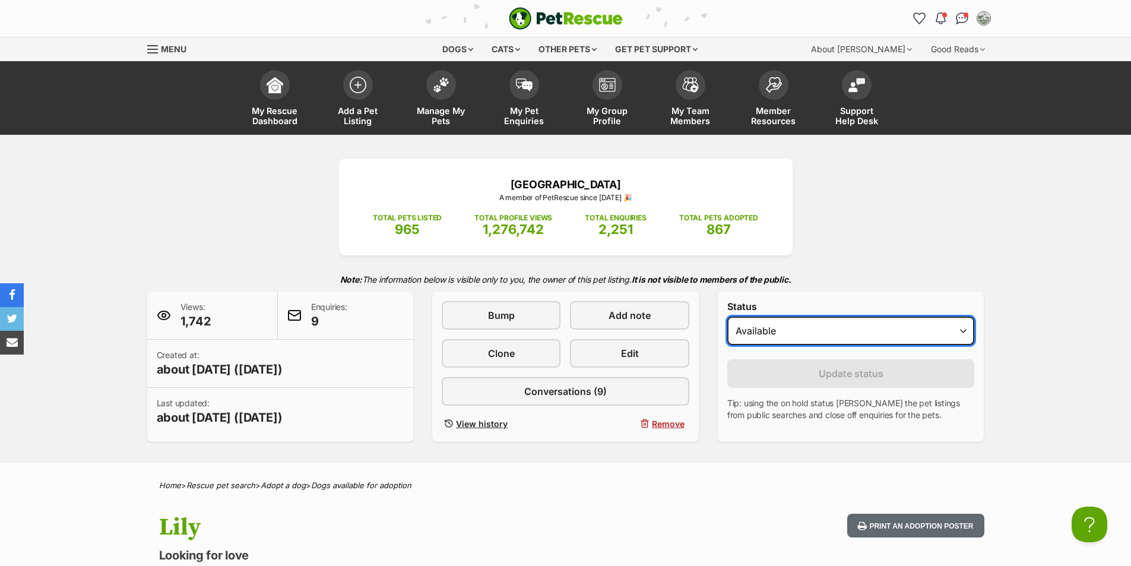
click at [793, 330] on select "Draft - not available as listing has enquires Available On hold Adopted" at bounding box center [851, 330] width 248 height 28
select select "rehomed"
click at [727, 316] on select "Draft - not available as listing has enquires Available On hold Adopted" at bounding box center [851, 330] width 248 height 28
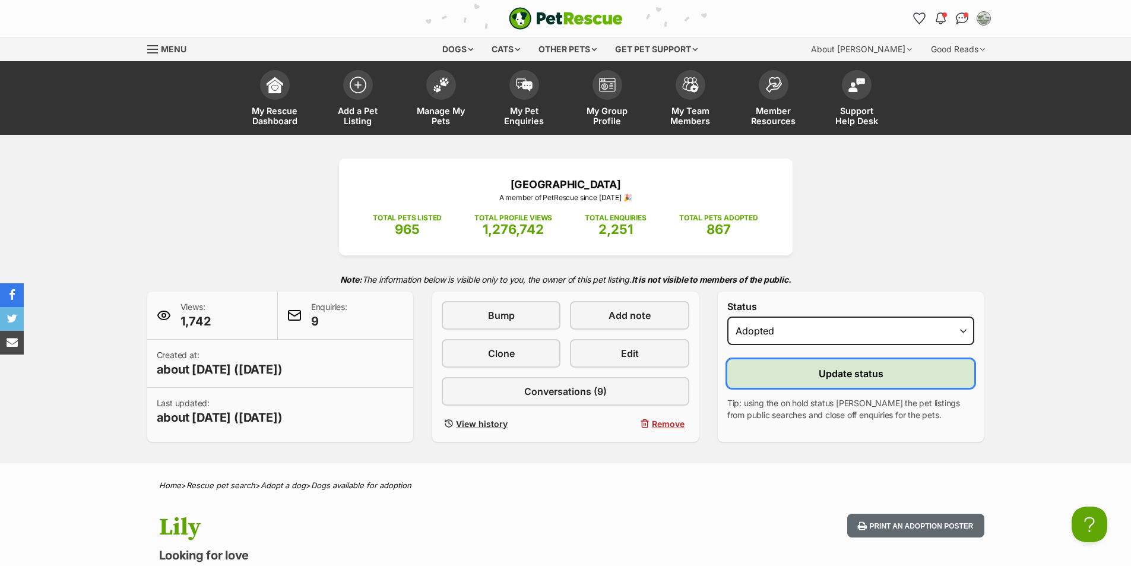
click at [837, 375] on span "Update status" at bounding box center [851, 373] width 65 height 14
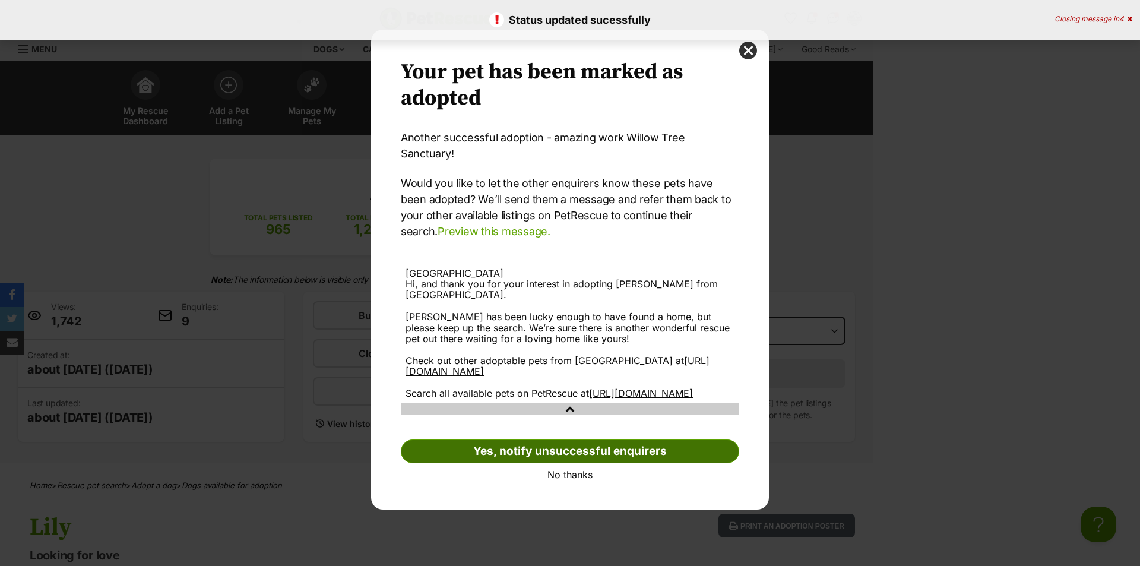
click at [571, 444] on link "Yes, notify unsuccessful enquirers" at bounding box center [570, 451] width 338 height 24
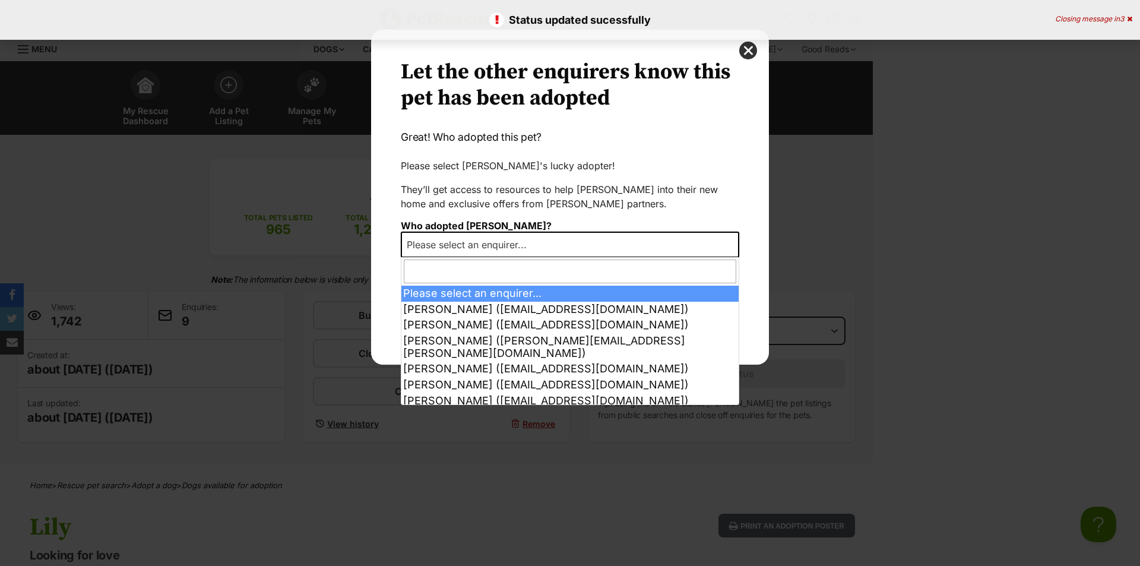
click at [531, 244] on span "Please select an enquirer..." at bounding box center [470, 244] width 137 height 17
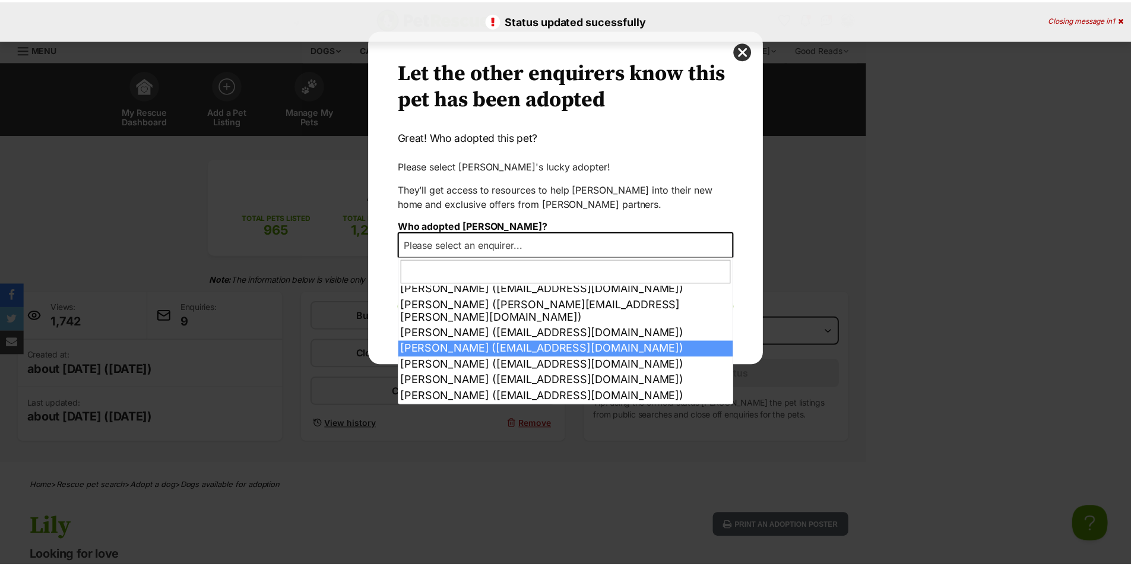
scroll to position [55, 0]
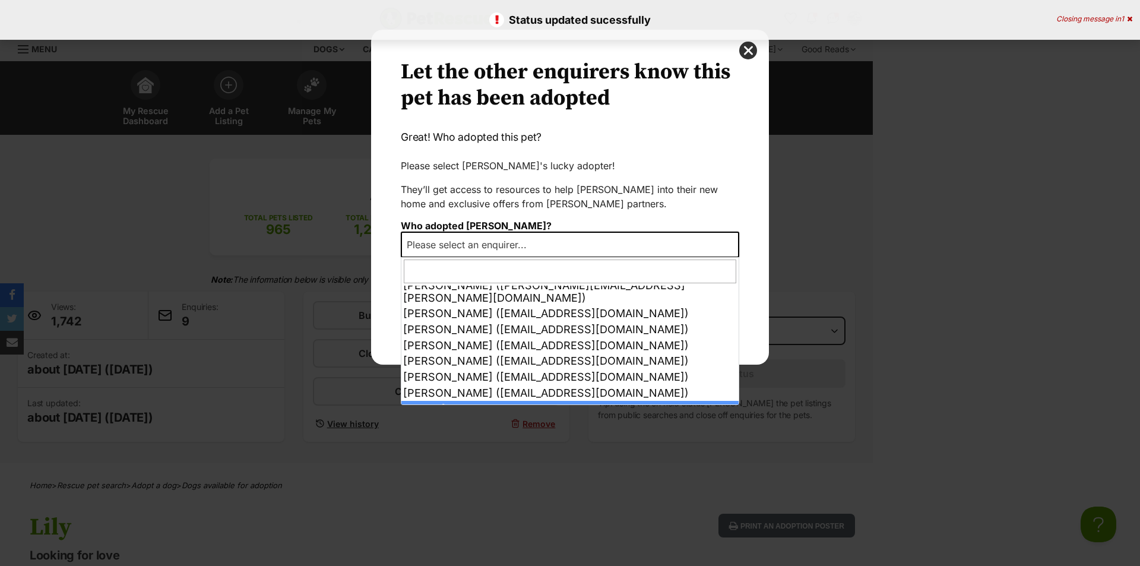
select select "other"
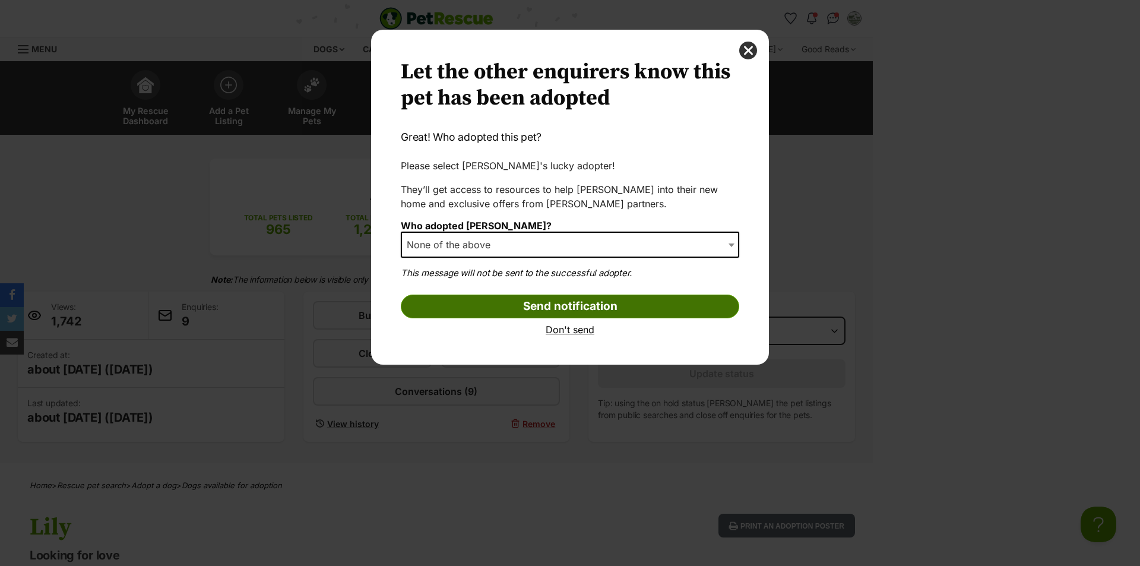
click at [597, 311] on input "Send notification" at bounding box center [570, 306] width 338 height 24
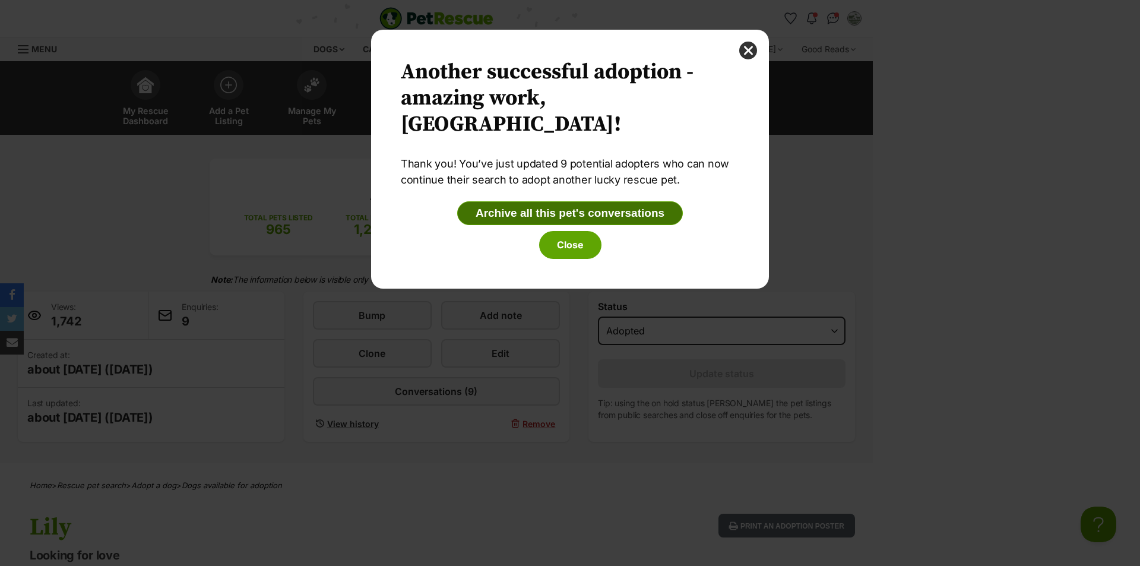
click at [587, 223] on button "Archive all this pet's conversations" at bounding box center [570, 213] width 226 height 24
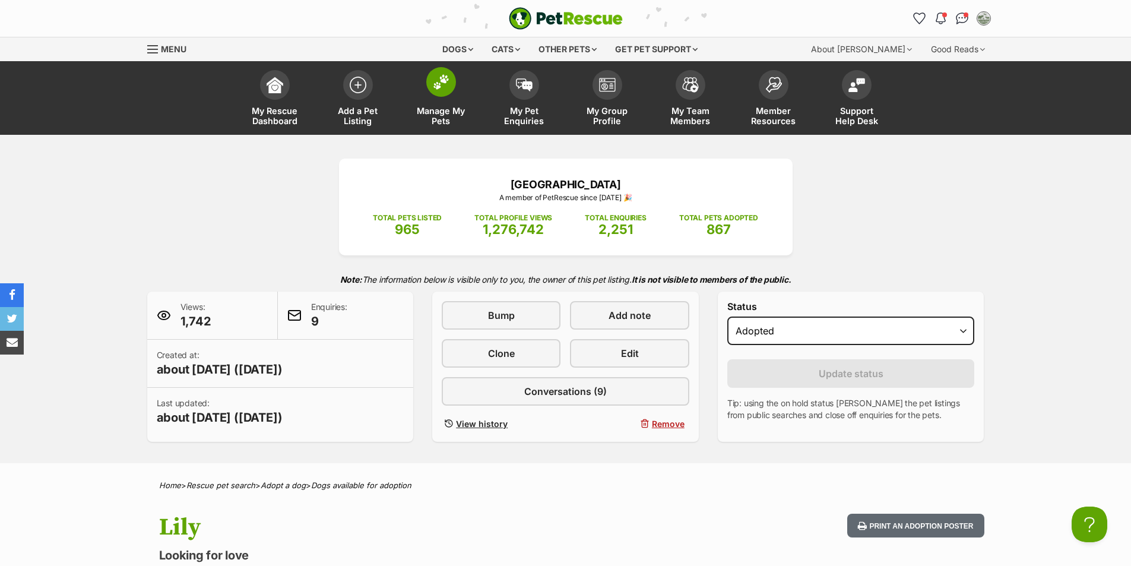
click at [455, 88] on link "Manage My Pets" at bounding box center [441, 99] width 83 height 71
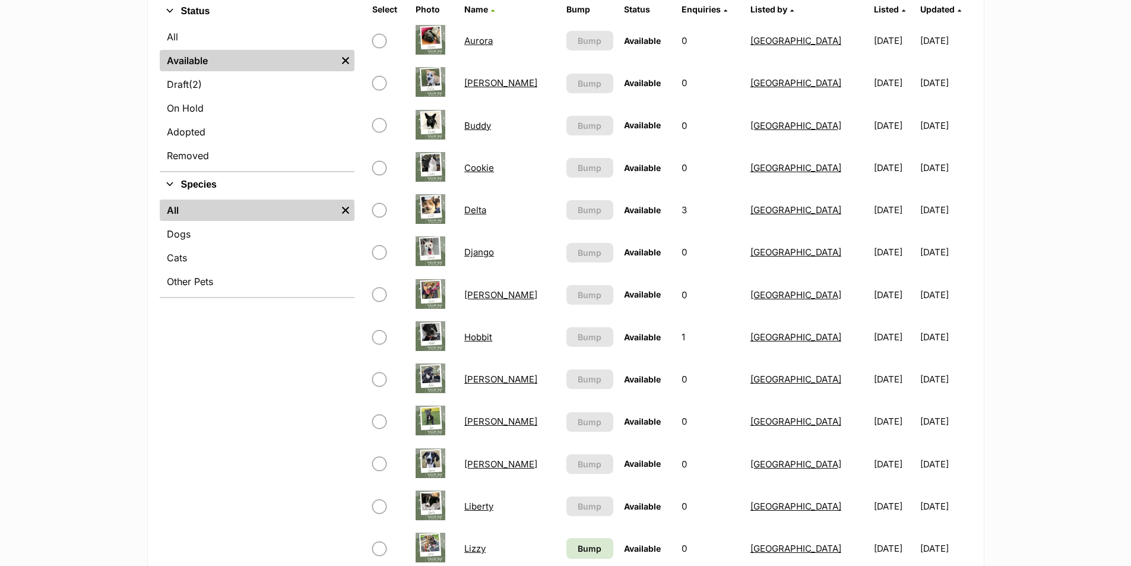
scroll to position [534, 0]
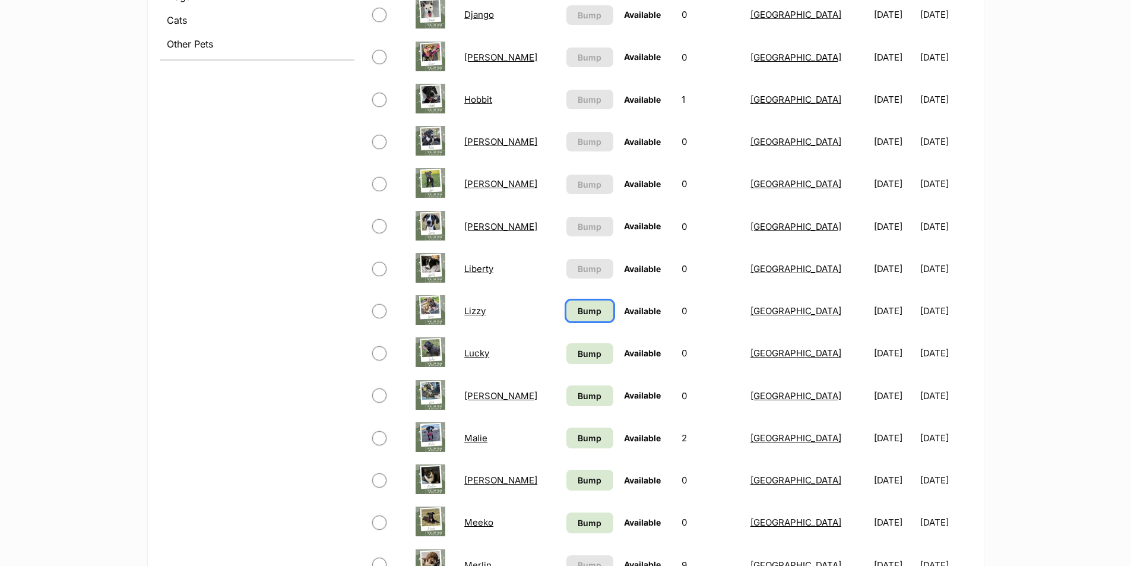
click at [578, 313] on span "Bump" at bounding box center [590, 311] width 24 height 12
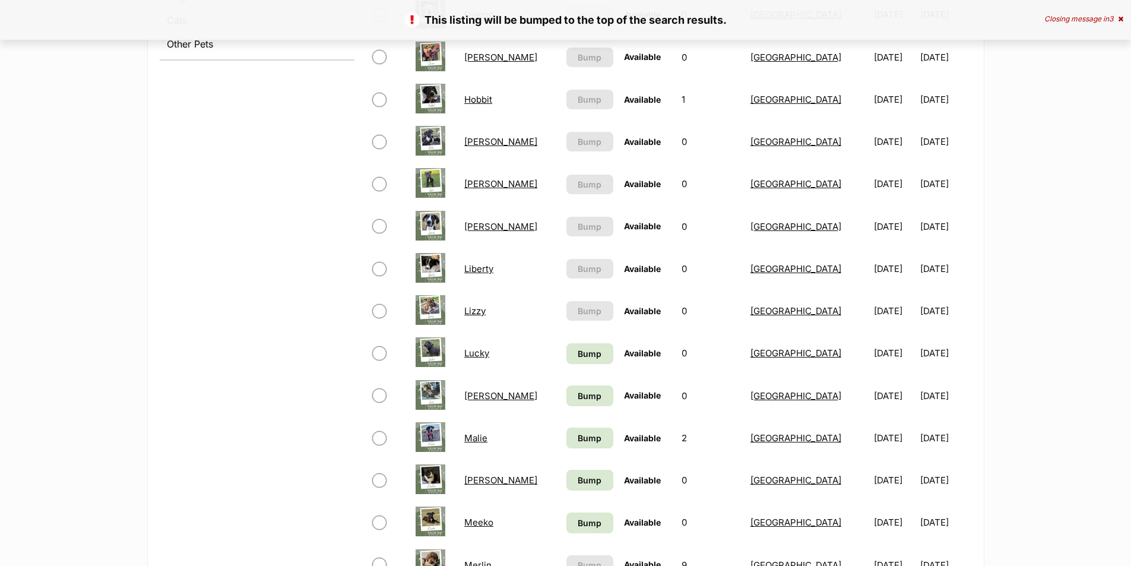
scroll to position [594, 0]
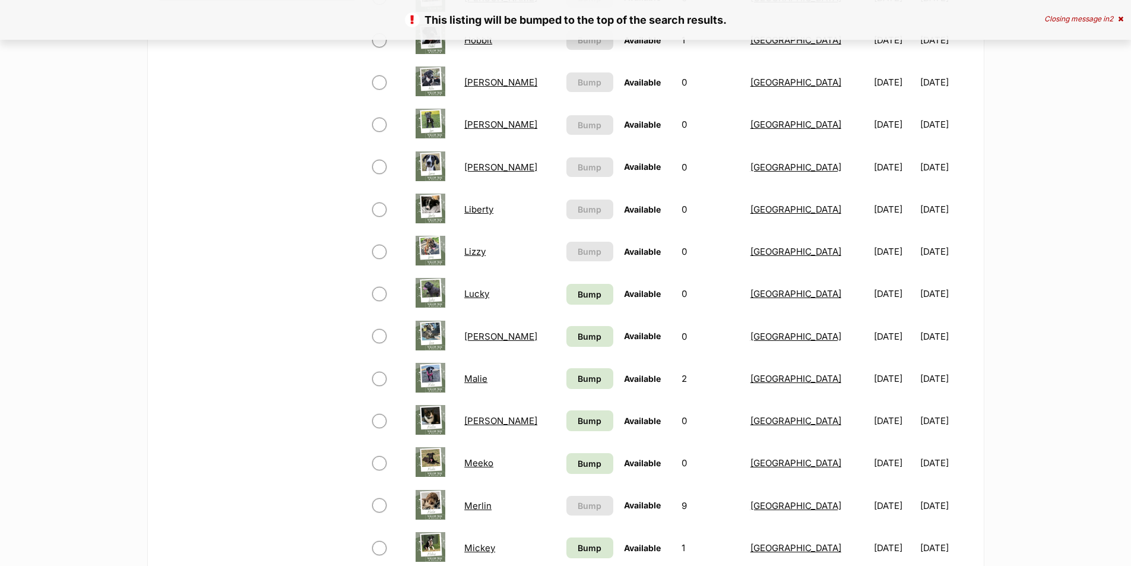
click at [483, 293] on link "Lucky" at bounding box center [476, 293] width 25 height 11
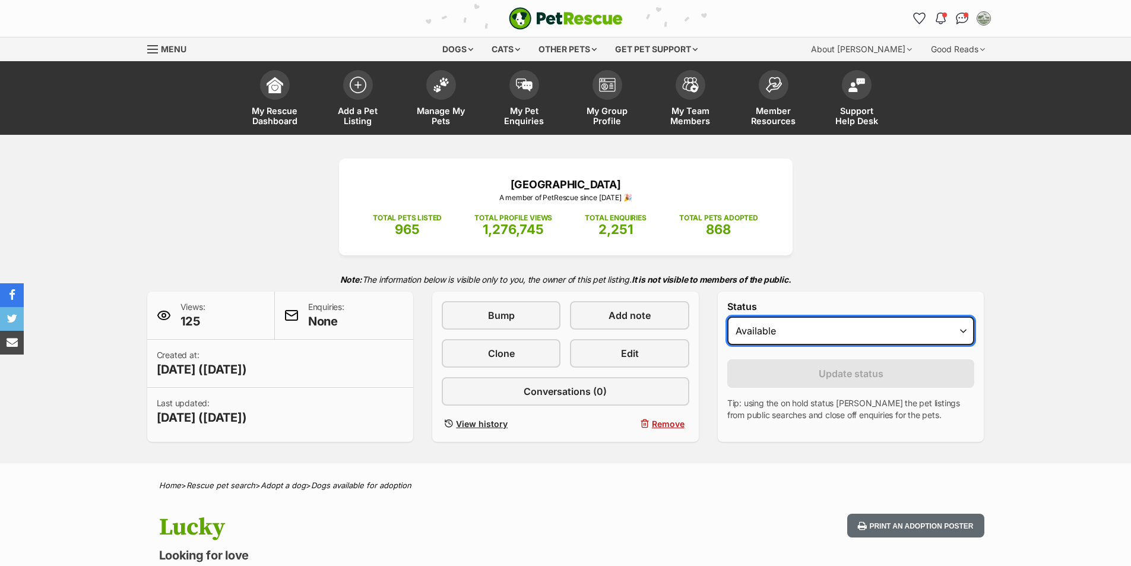
drag, startPoint x: 821, startPoint y: 334, endPoint x: 817, endPoint y: 342, distance: 9.0
click at [818, 337] on select "Draft Available On hold Adopted" at bounding box center [851, 330] width 248 height 28
select select "rehomed"
click at [727, 316] on select "Draft Available On hold Adopted" at bounding box center [851, 330] width 248 height 28
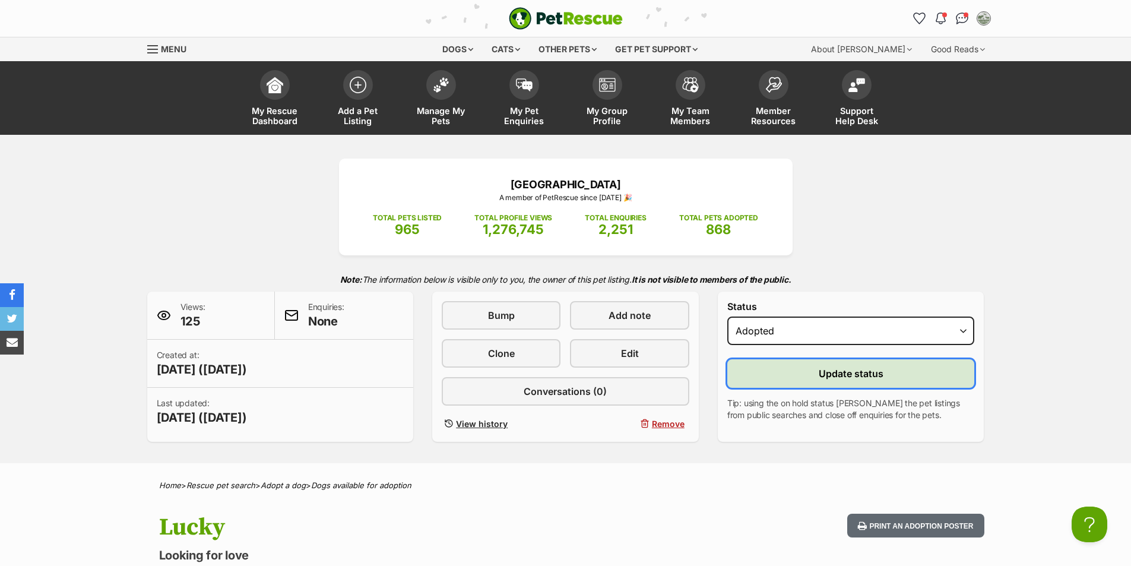
click at [841, 376] on span "Update status" at bounding box center [851, 373] width 65 height 14
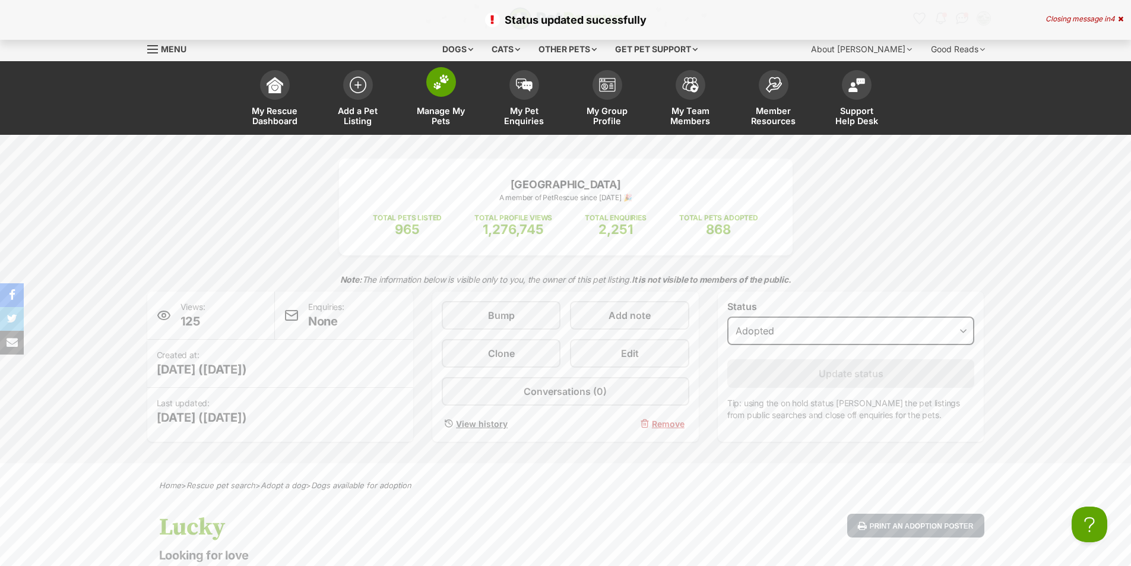
click at [436, 89] on img at bounding box center [441, 81] width 17 height 15
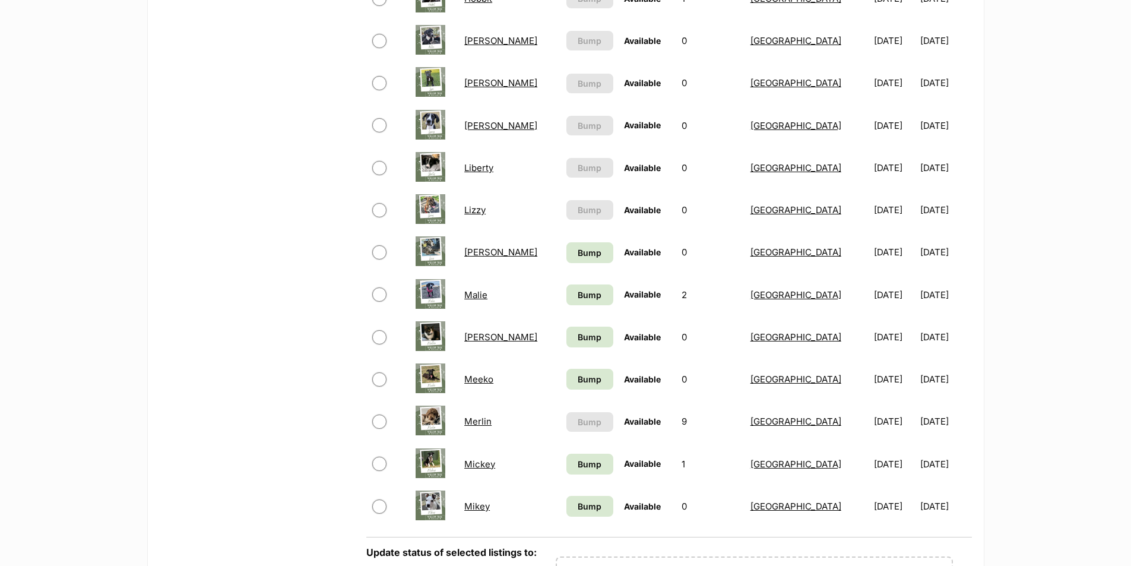
scroll to position [653, 0]
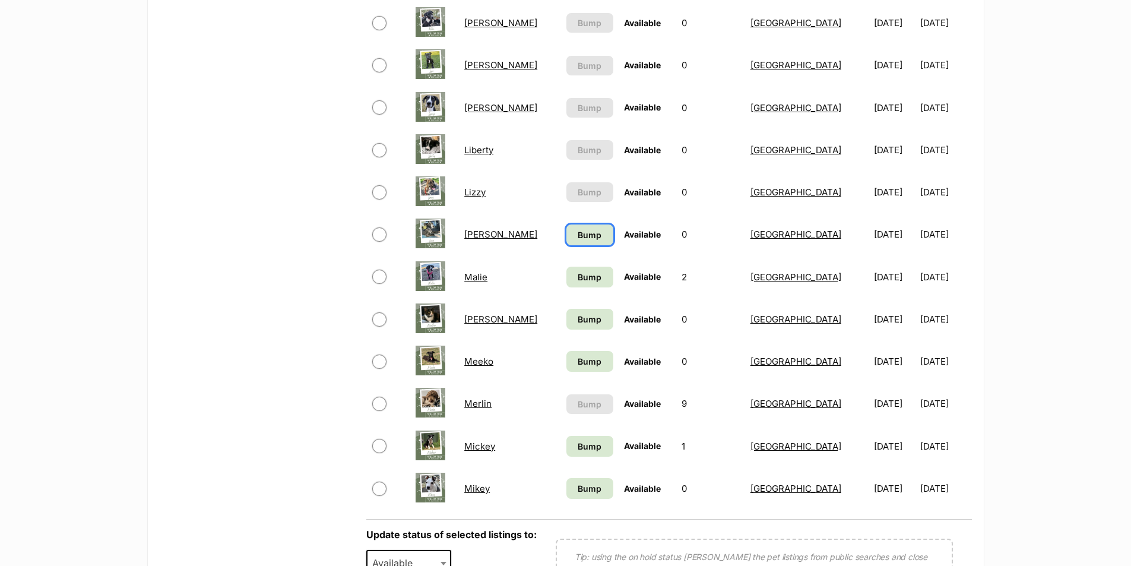
click at [578, 235] on span "Bump" at bounding box center [590, 235] width 24 height 12
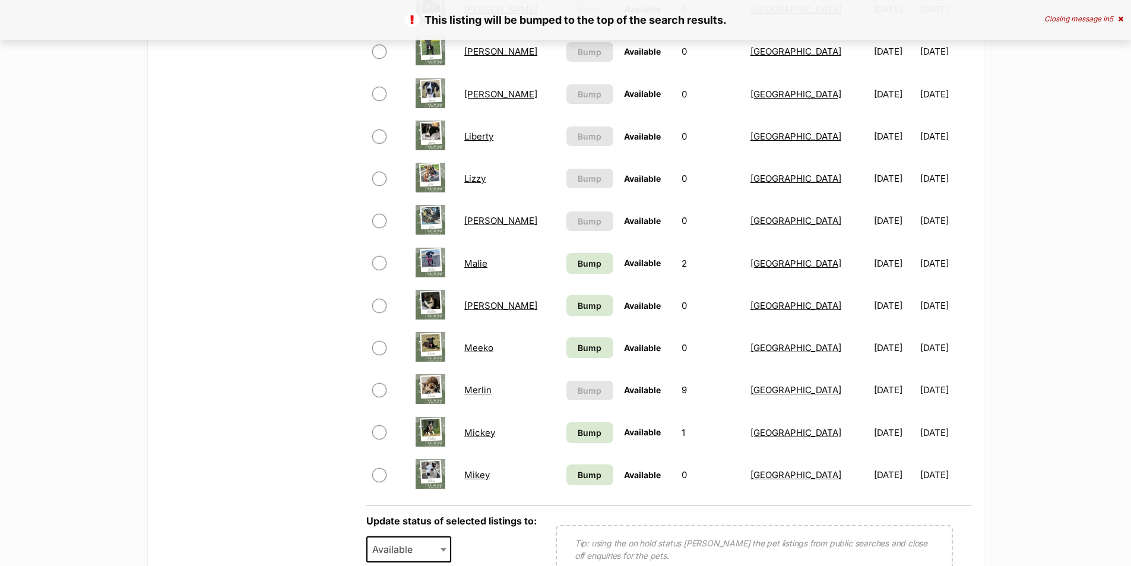
scroll to position [831, 0]
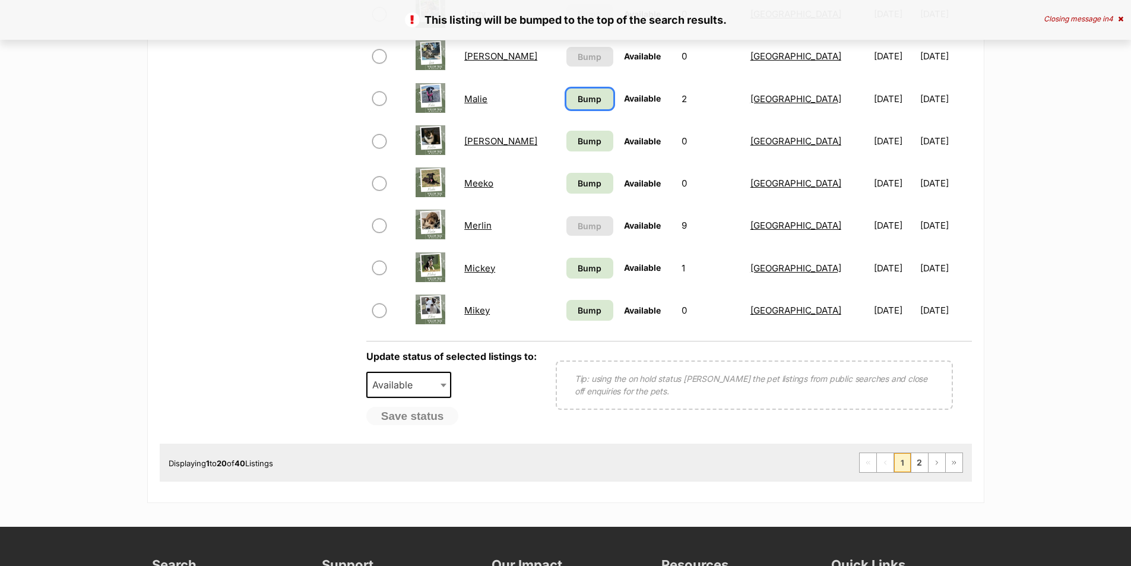
click at [578, 101] on span "Bump" at bounding box center [590, 99] width 24 height 12
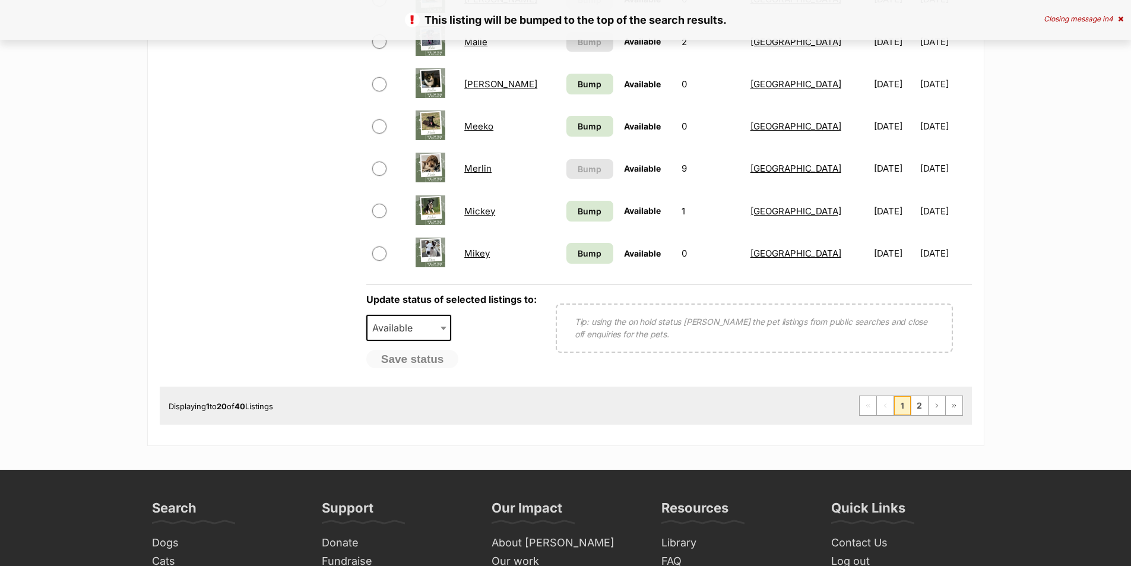
scroll to position [831, 0]
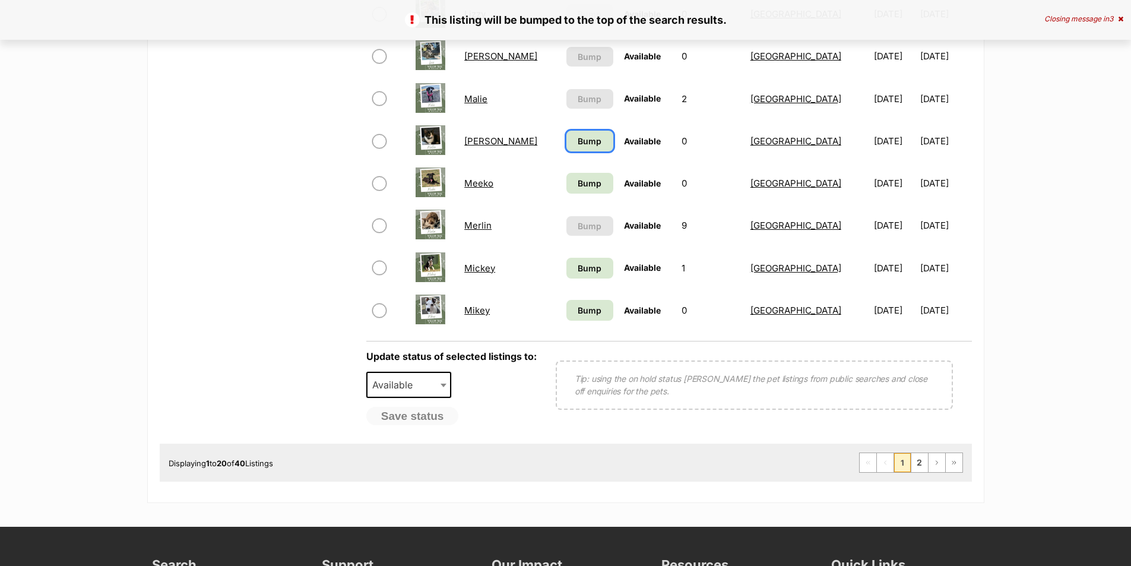
click at [578, 143] on span "Bump" at bounding box center [590, 141] width 24 height 12
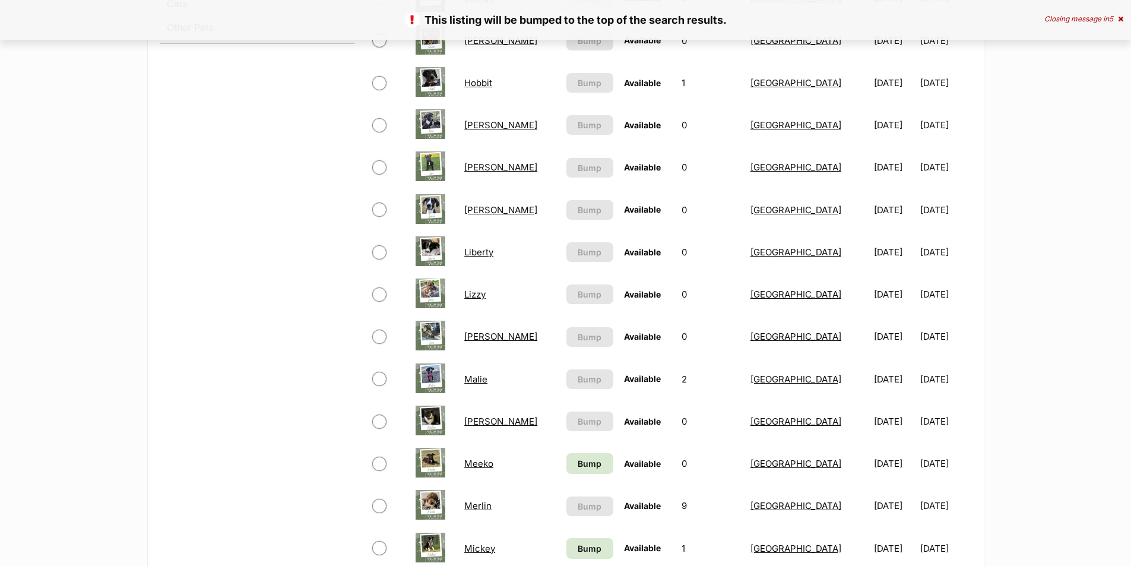
scroll to position [712, 0]
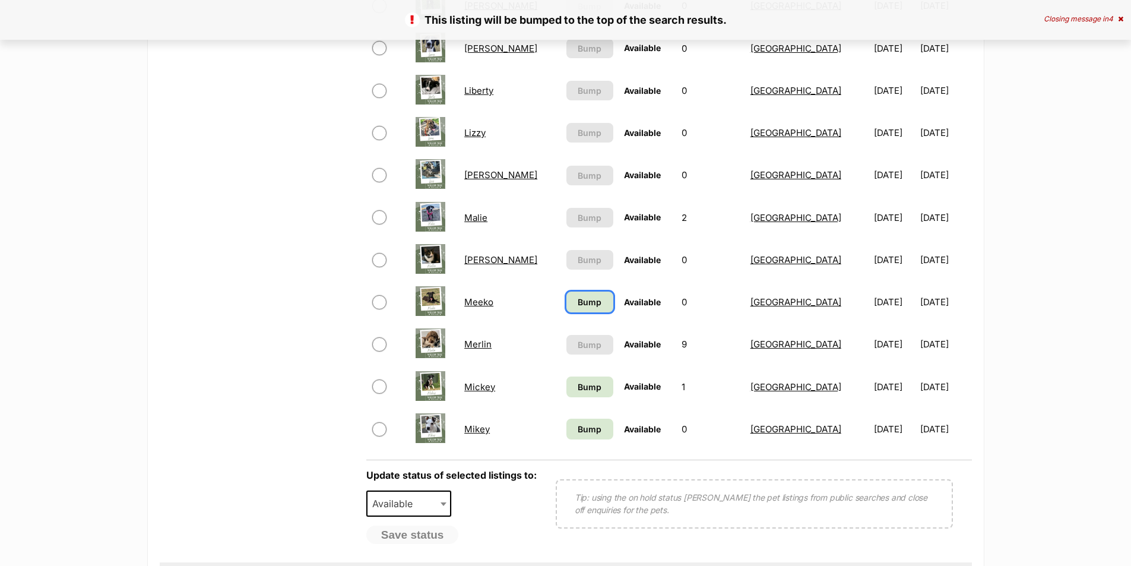
click at [578, 306] on span "Bump" at bounding box center [590, 302] width 24 height 12
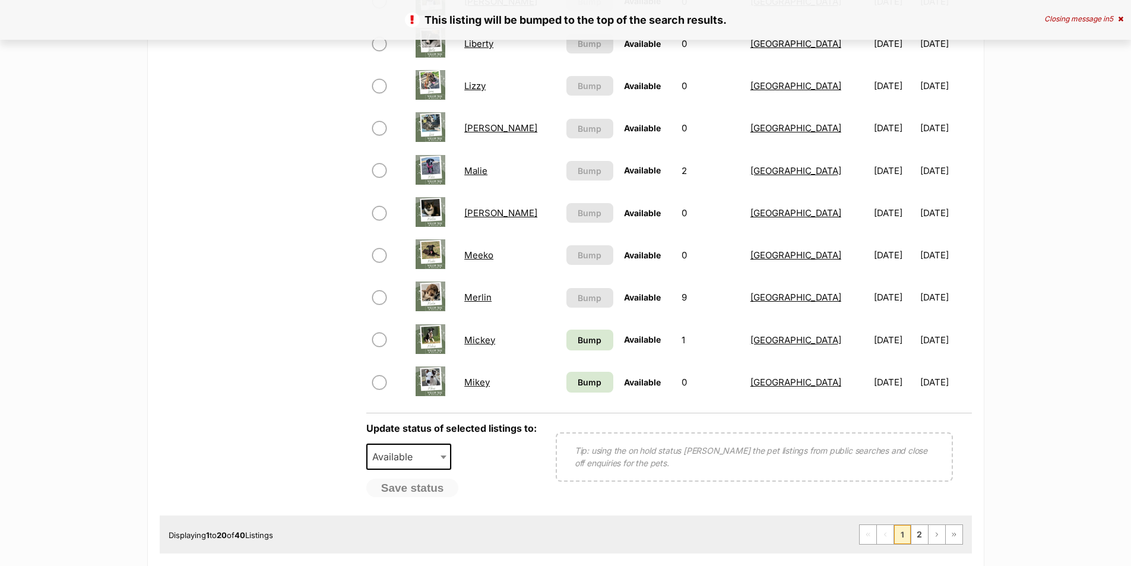
scroll to position [772, 0]
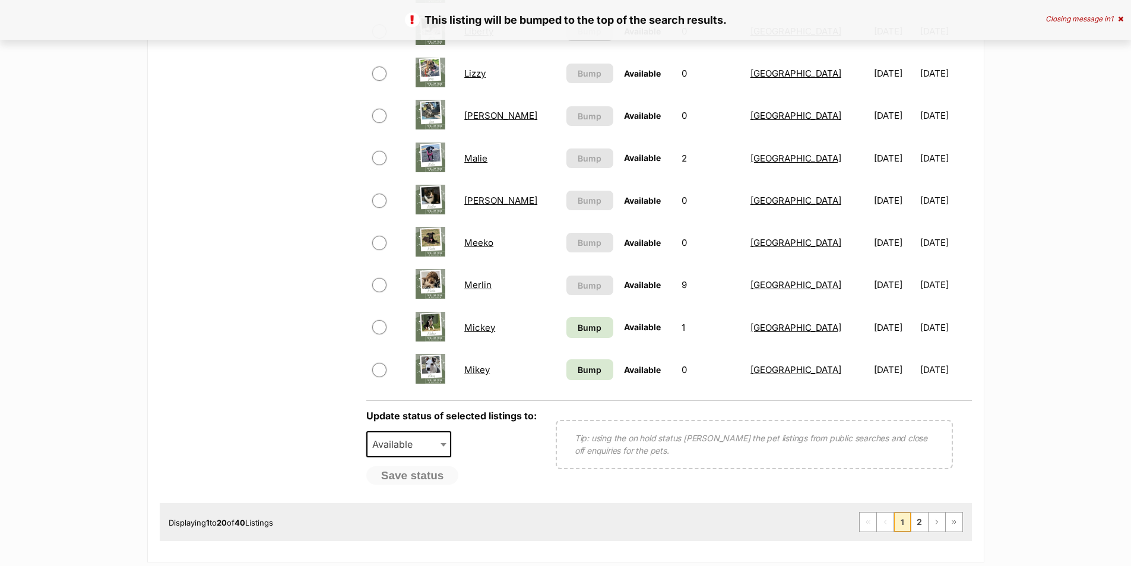
click at [492, 329] on link "Mickey" at bounding box center [479, 327] width 31 height 11
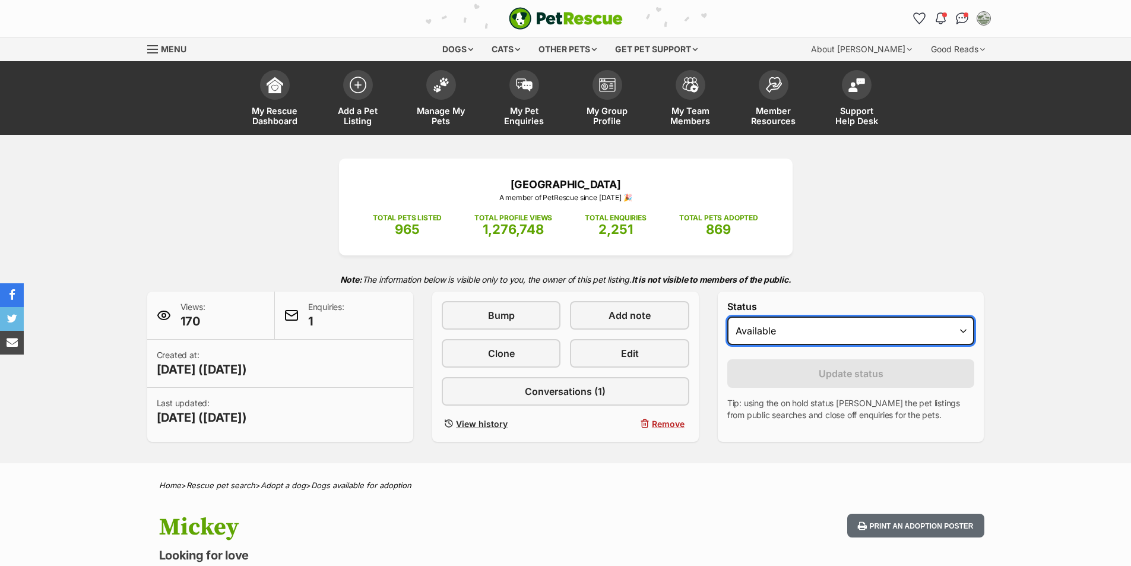
click at [785, 331] on select "Draft - not available as listing has enquires Available On hold Adopted" at bounding box center [851, 330] width 248 height 28
select select "rehomed"
click at [727, 316] on select "Draft - not available as listing has enquires Available On hold Adopted" at bounding box center [851, 330] width 248 height 28
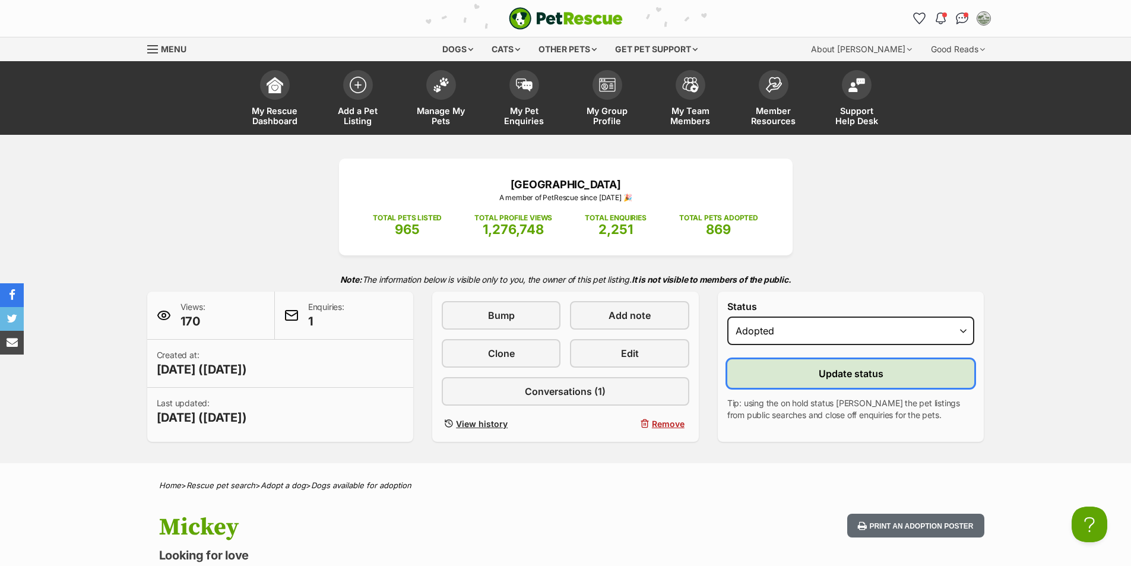
click at [810, 375] on button "Update status" at bounding box center [851, 373] width 248 height 28
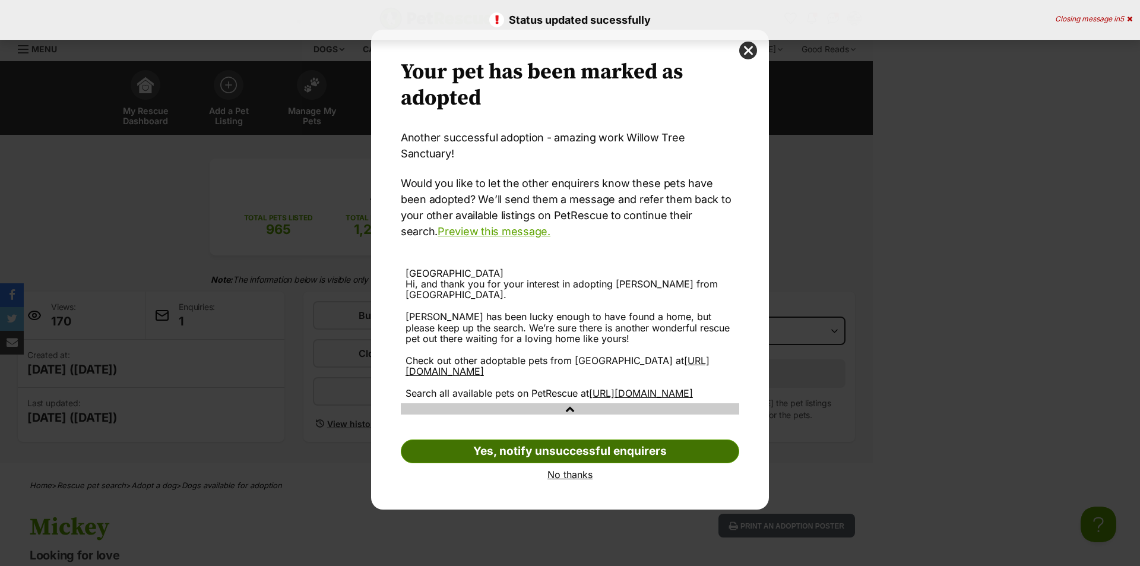
click at [528, 445] on link "Yes, notify unsuccessful enquirers" at bounding box center [570, 451] width 338 height 24
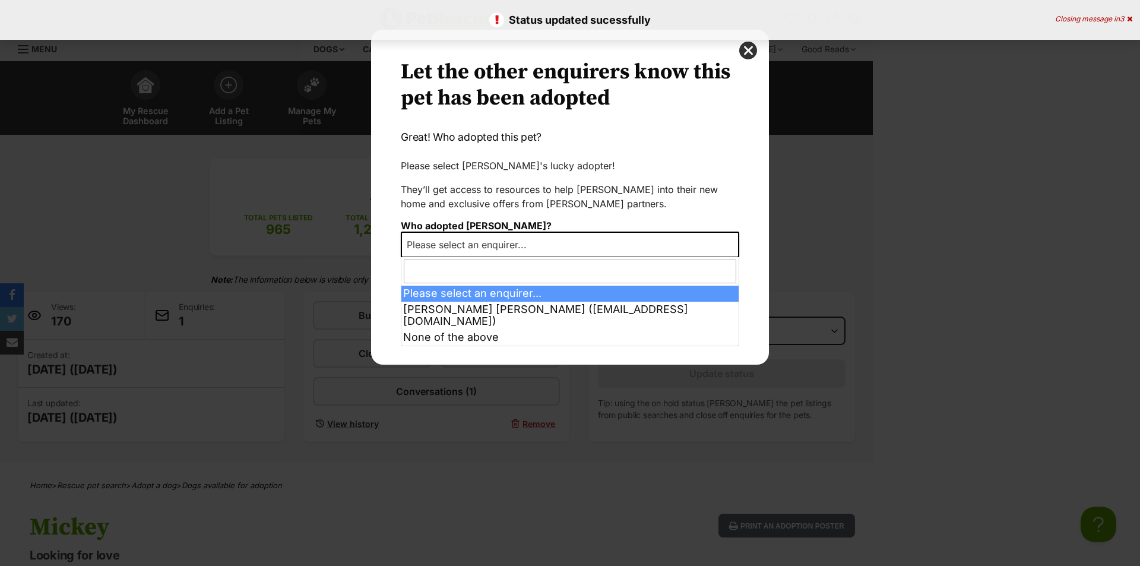
click at [516, 242] on span "Please select an enquirer..." at bounding box center [470, 244] width 137 height 17
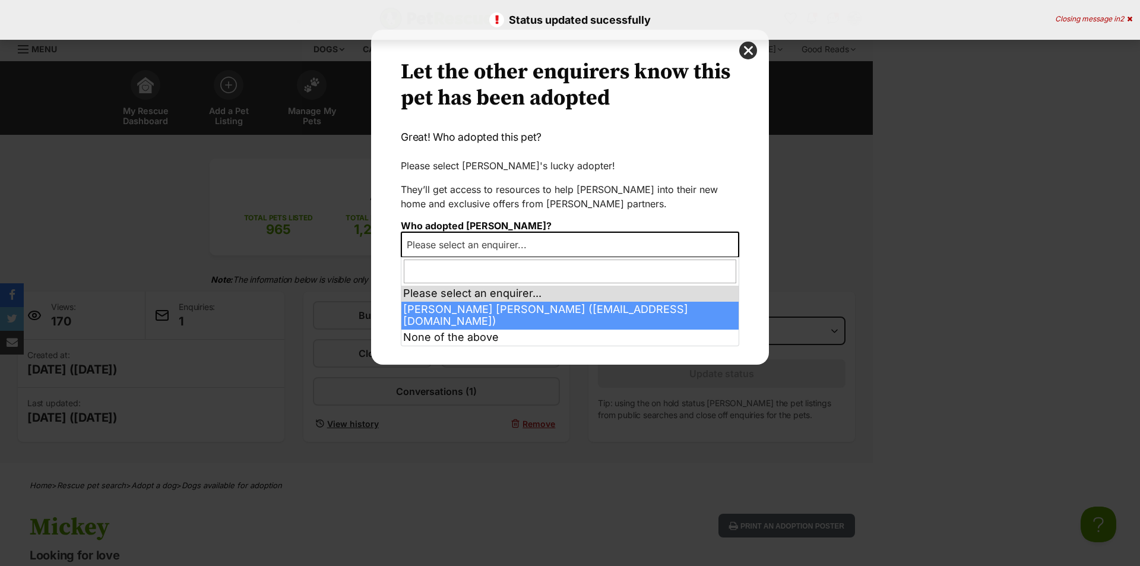
select select "2021238"
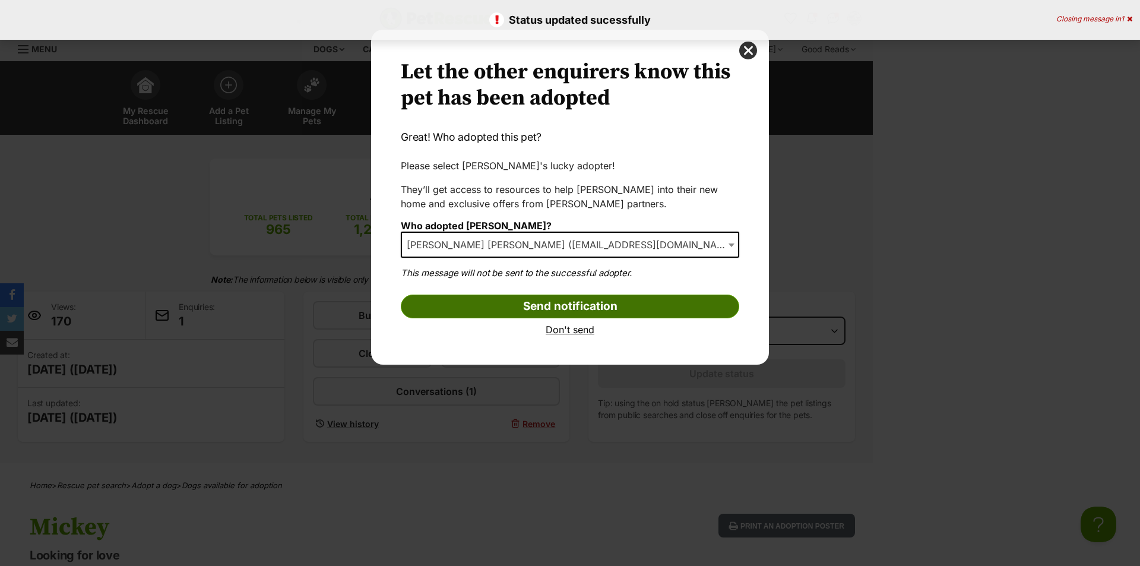
click at [576, 314] on input "Send notification" at bounding box center [570, 306] width 338 height 24
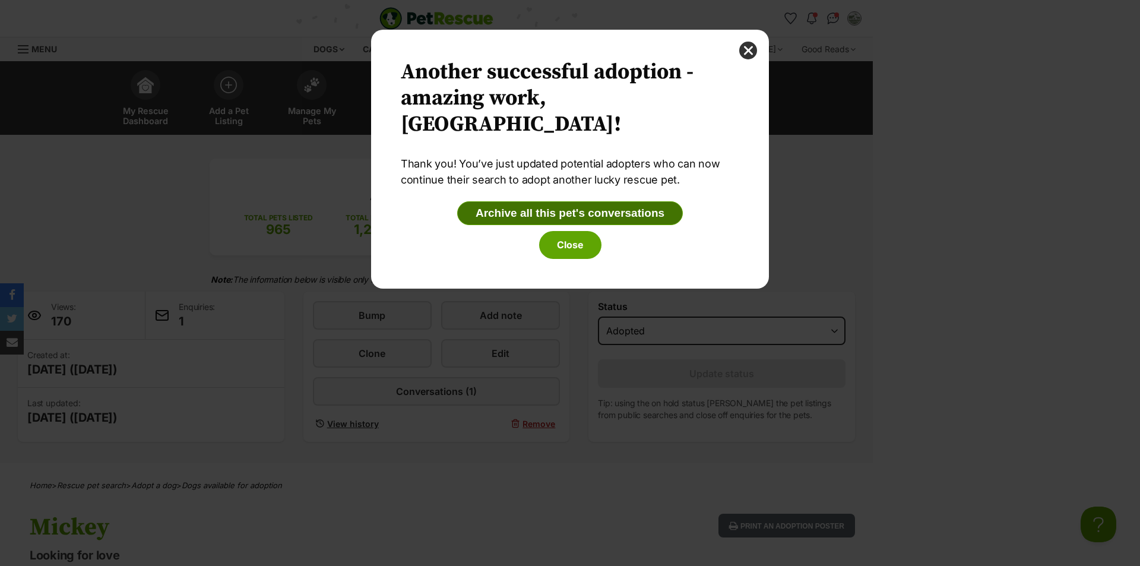
click at [541, 214] on button "Archive all this pet's conversations" at bounding box center [570, 213] width 226 height 24
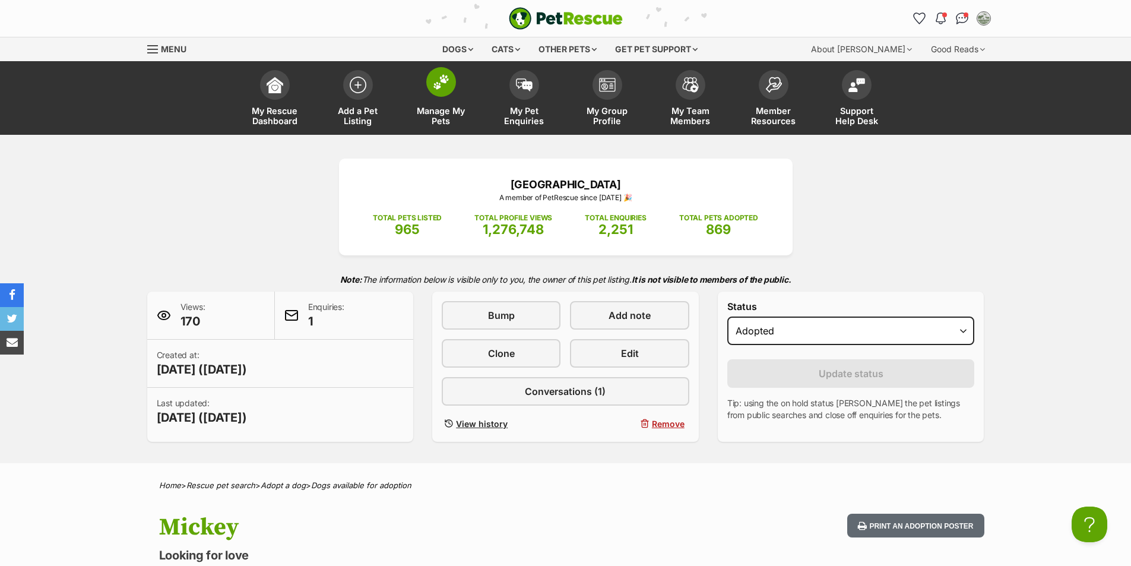
click at [446, 84] on img at bounding box center [441, 81] width 17 height 15
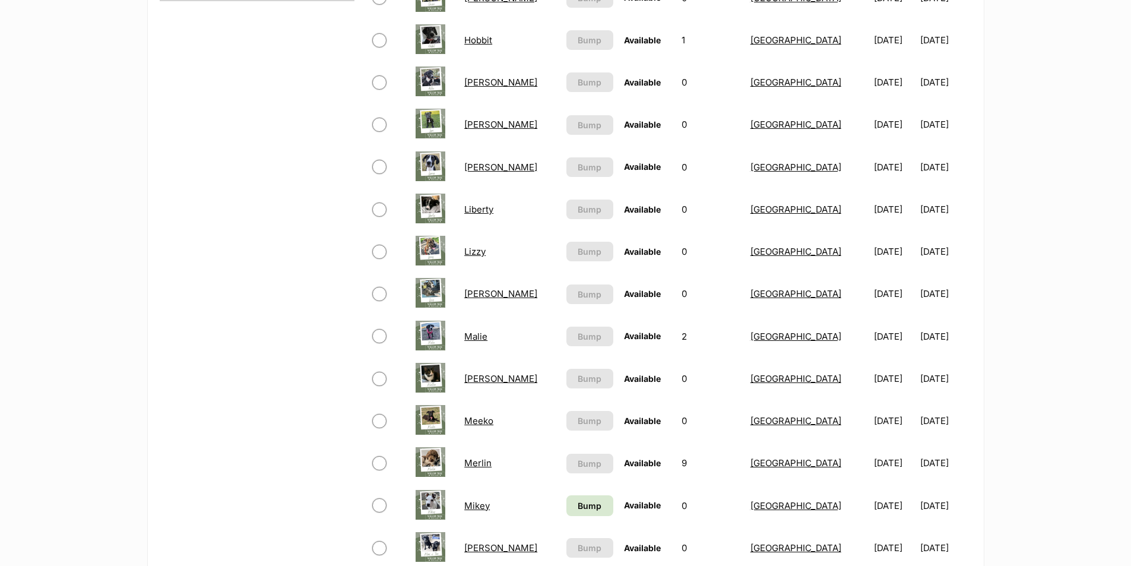
scroll to position [891, 0]
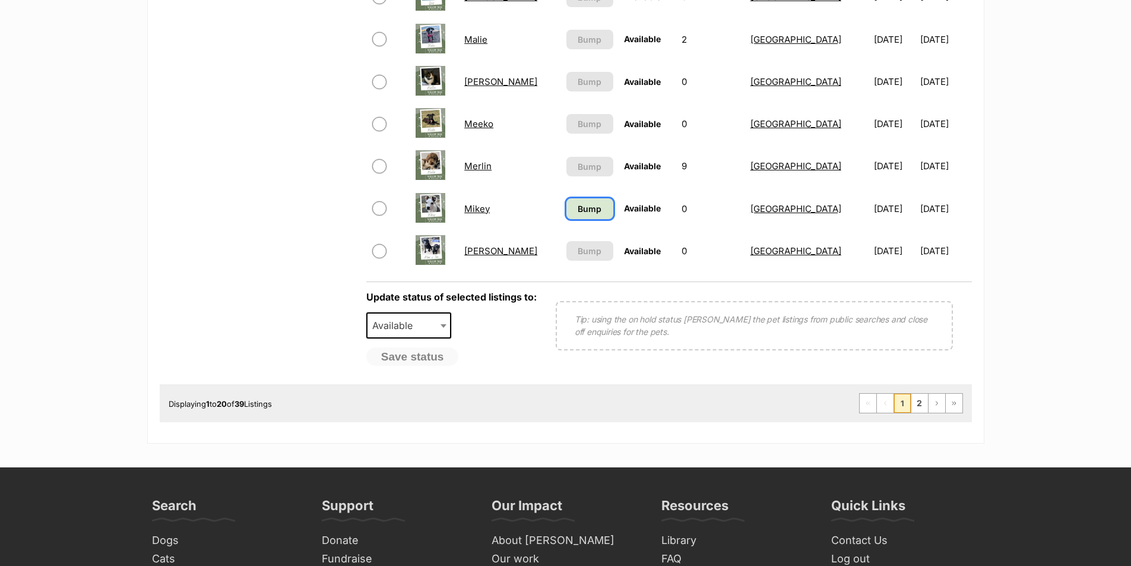
click at [578, 208] on span "Bump" at bounding box center [590, 208] width 24 height 12
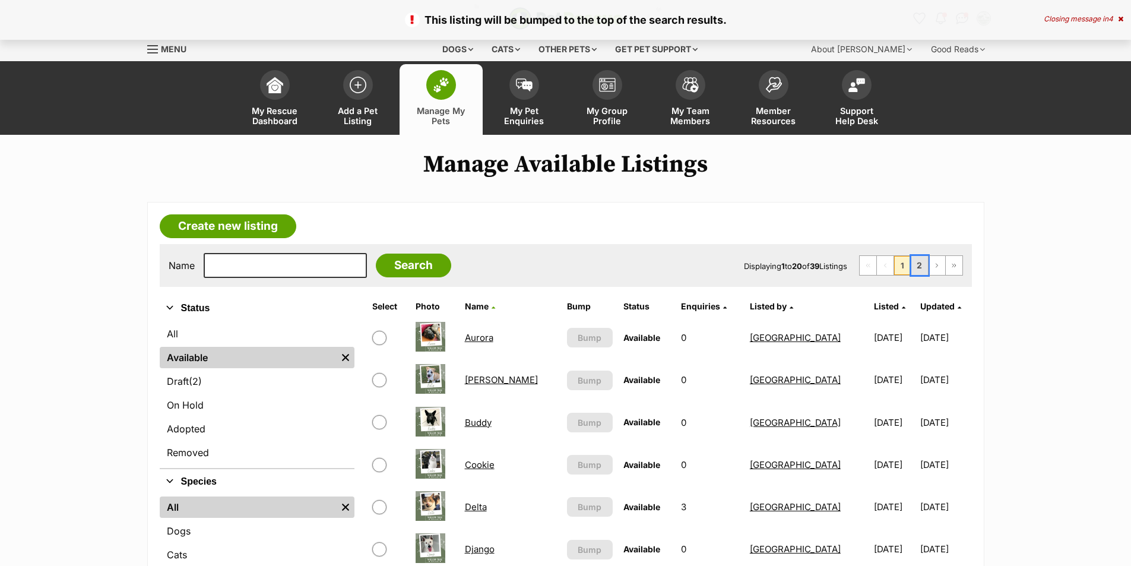
click at [919, 266] on link "2" at bounding box center [919, 265] width 17 height 19
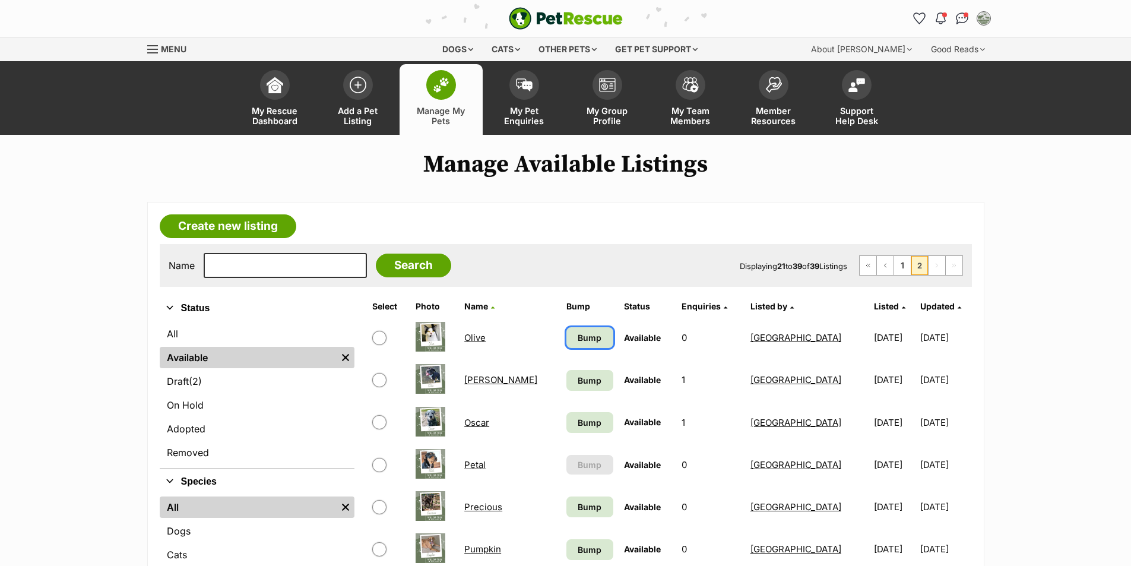
click at [566, 335] on link "Bump" at bounding box center [589, 337] width 47 height 21
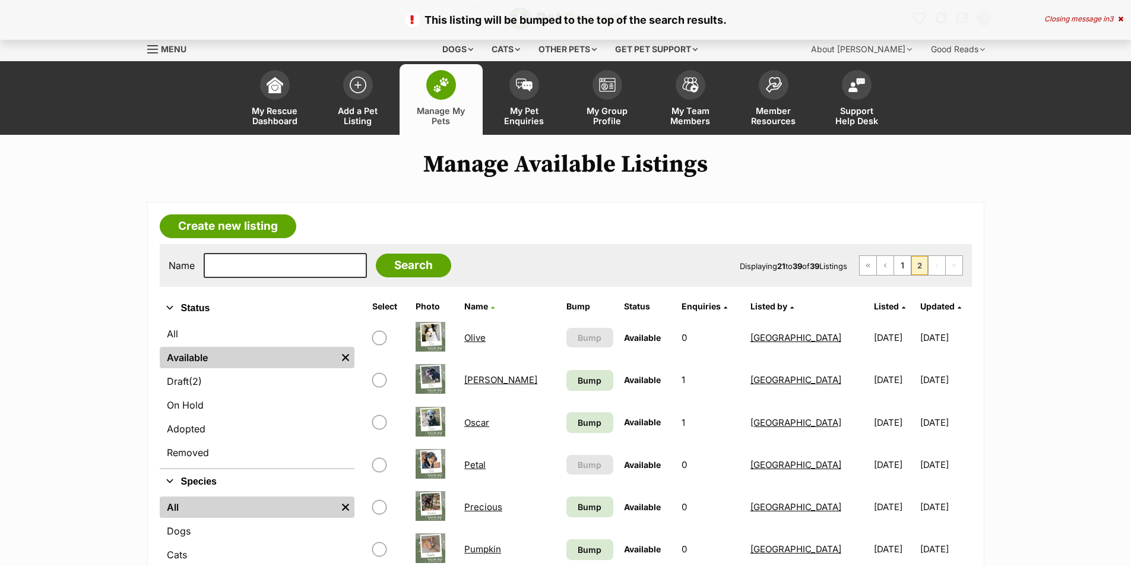
click at [476, 339] on link "Olive" at bounding box center [474, 337] width 21 height 11
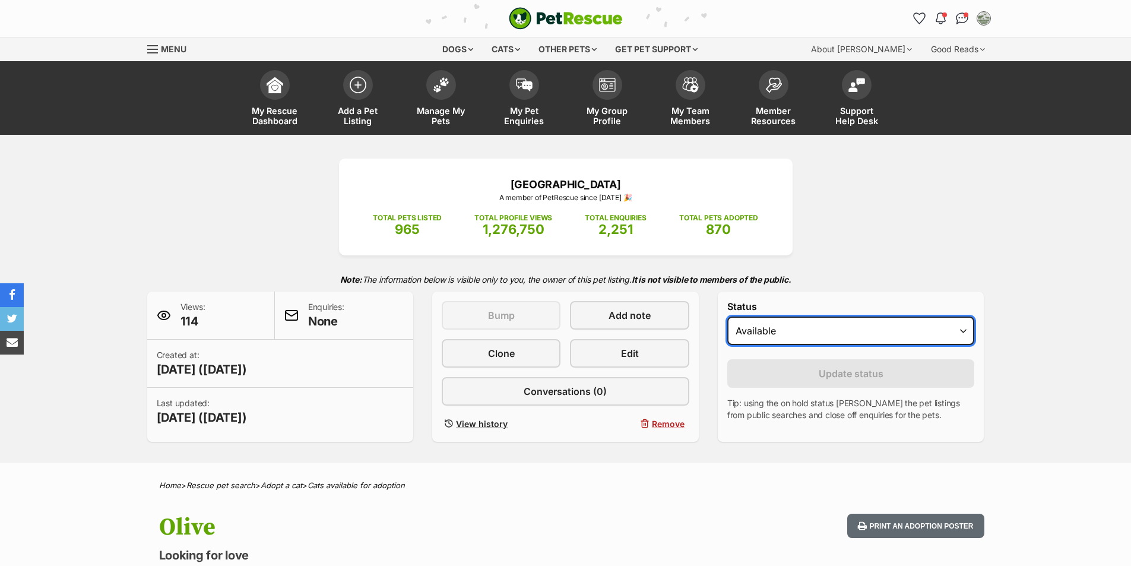
drag, startPoint x: 0, startPoint y: 0, endPoint x: 848, endPoint y: 344, distance: 914.9
click at [853, 322] on select "Draft Available On hold Adopted" at bounding box center [851, 330] width 248 height 28
select select "rehomed"
click at [727, 316] on select "Draft Available On hold Adopted" at bounding box center [851, 330] width 248 height 28
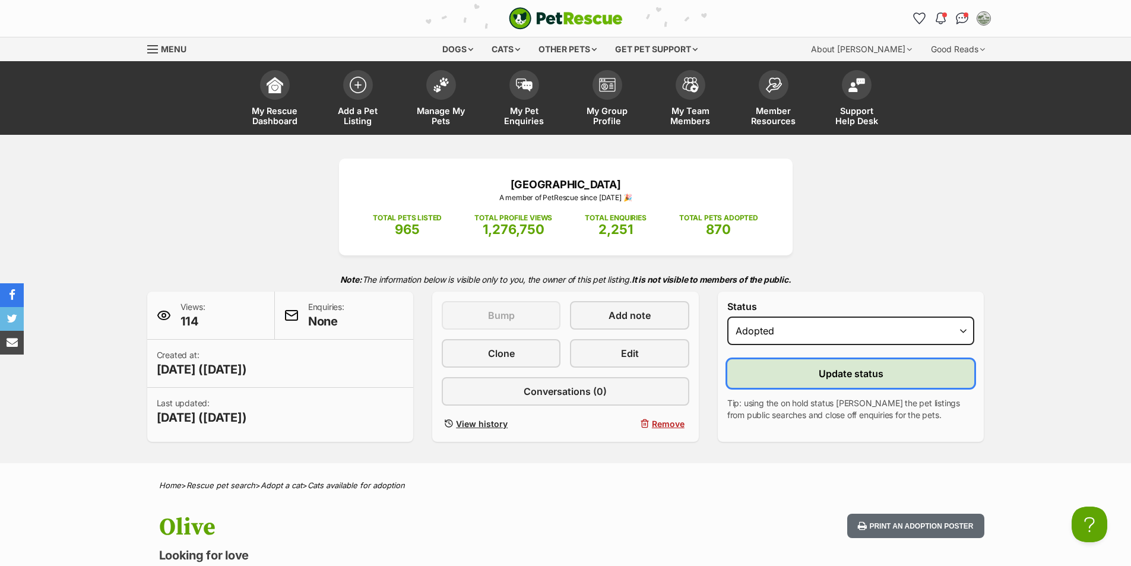
click at [838, 382] on button "Update status" at bounding box center [851, 373] width 248 height 28
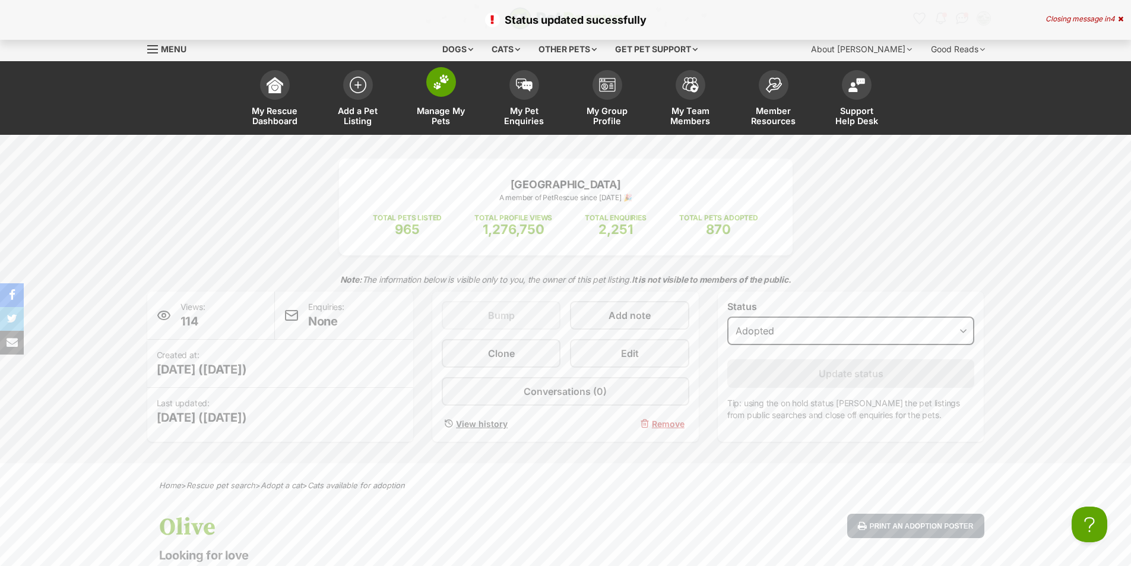
click at [439, 90] on img at bounding box center [441, 81] width 17 height 15
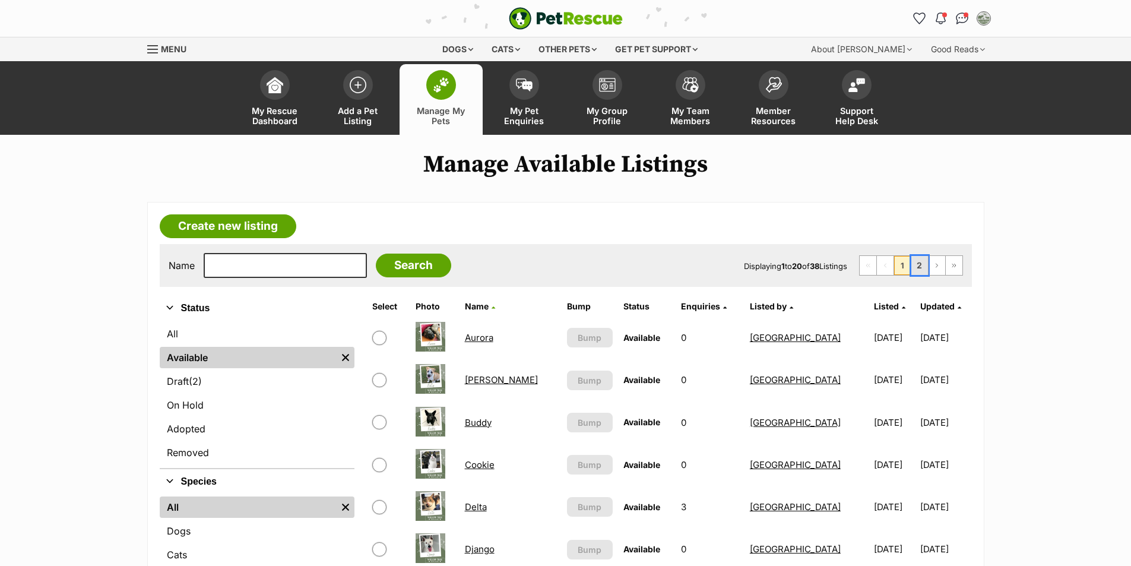
click at [918, 270] on link "2" at bounding box center [919, 265] width 17 height 19
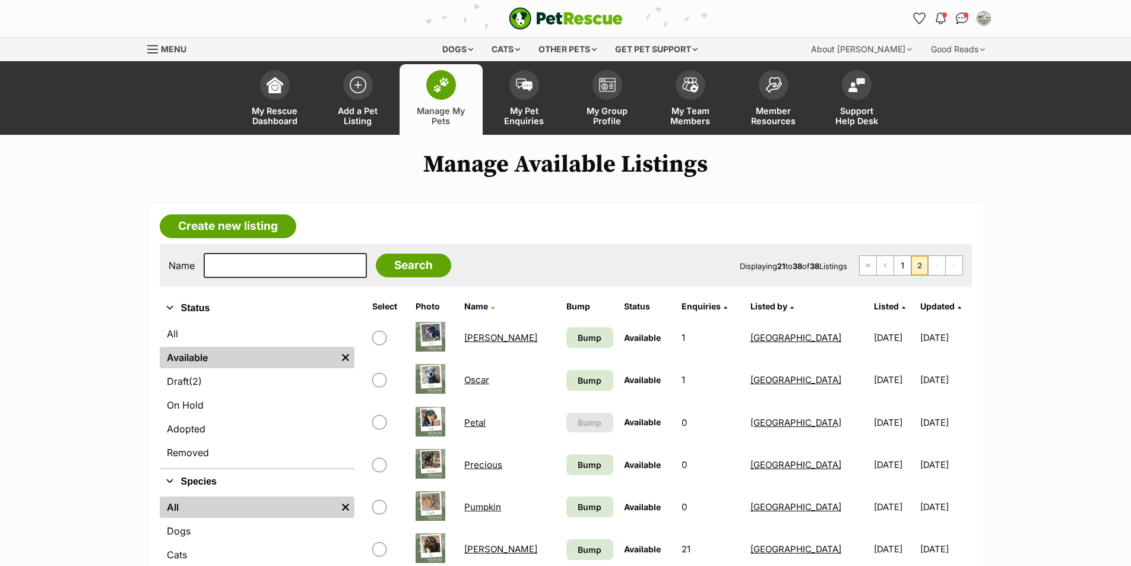
click at [476, 339] on link "[PERSON_NAME]" at bounding box center [500, 337] width 73 height 11
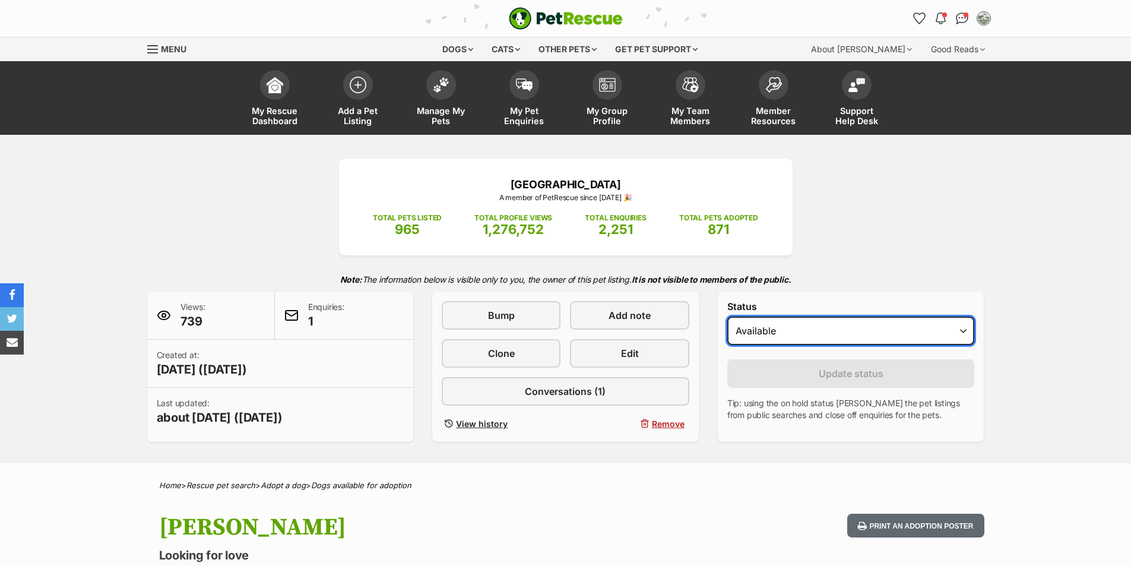
click at [809, 332] on select "Draft - not available as listing has enquires Available On hold Adopted" at bounding box center [851, 330] width 248 height 28
select select "rehomed"
click at [727, 316] on select "Draft - not available as listing has enquires Available On hold Adopted" at bounding box center [851, 330] width 248 height 28
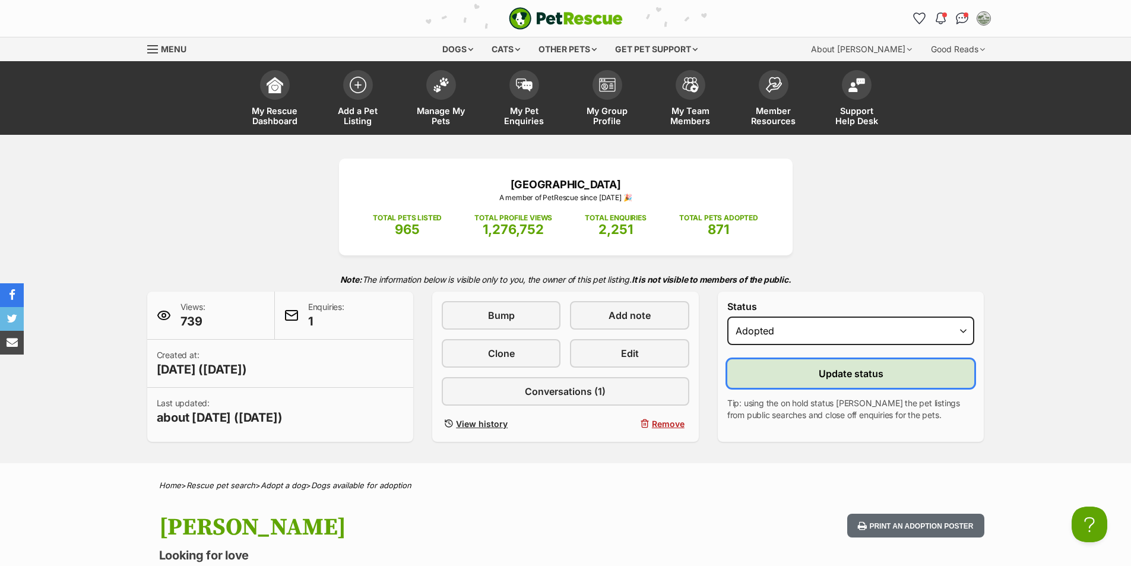
click at [824, 362] on button "Update status" at bounding box center [851, 373] width 248 height 28
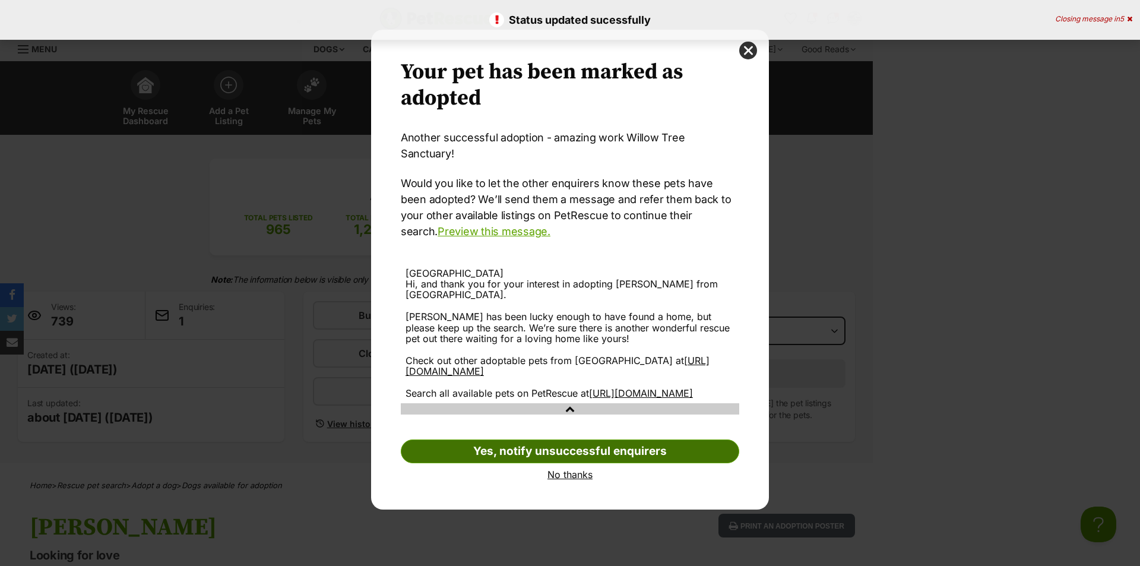
click at [604, 446] on link "Yes, notify unsuccessful enquirers" at bounding box center [570, 451] width 338 height 24
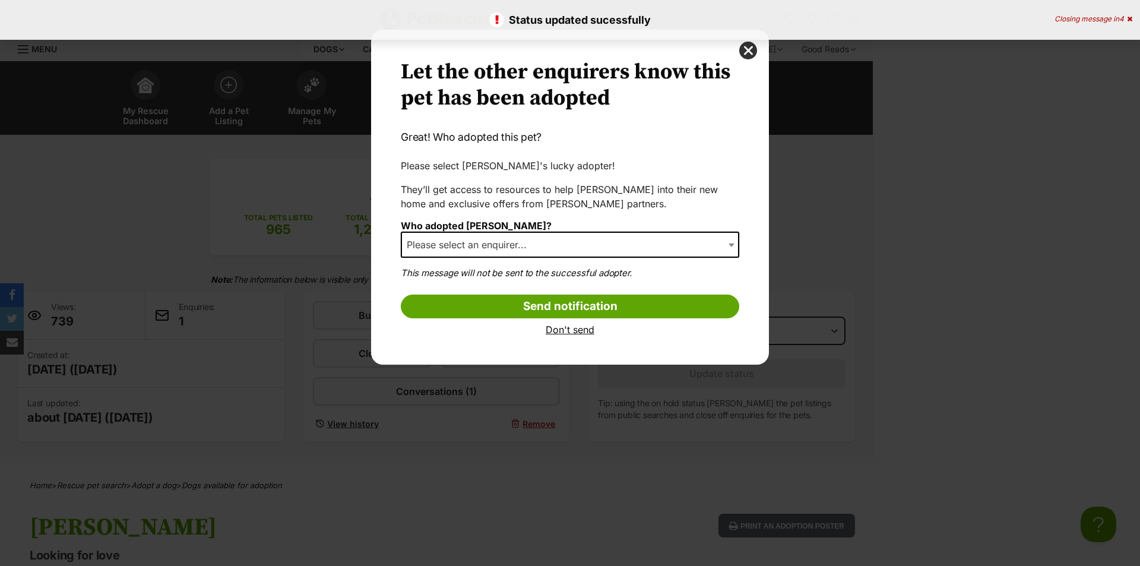
click at [527, 246] on span "Please select an enquirer..." at bounding box center [470, 244] width 137 height 17
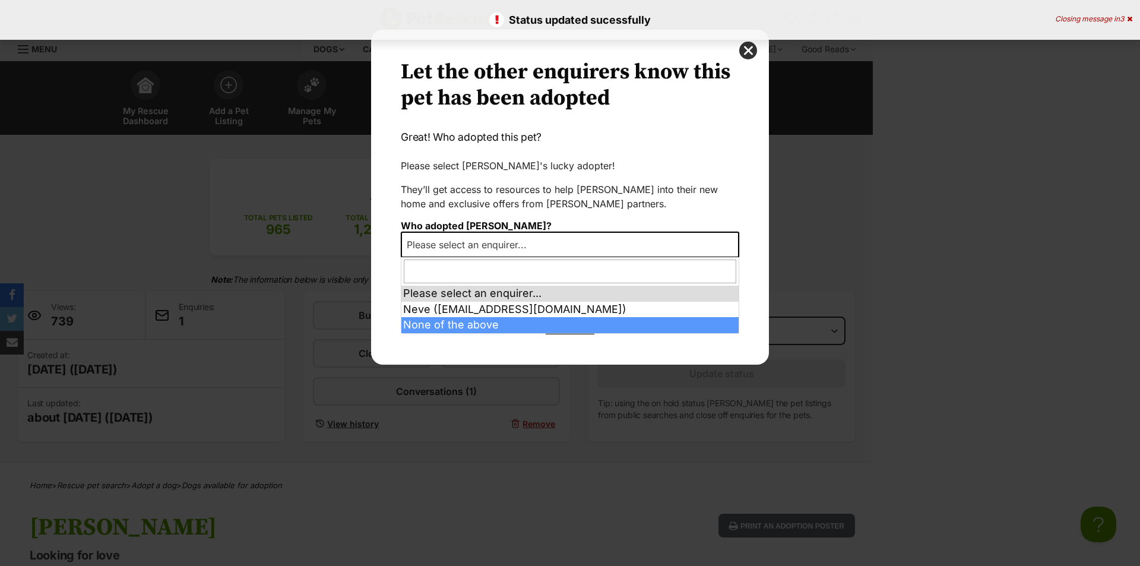
select select "other"
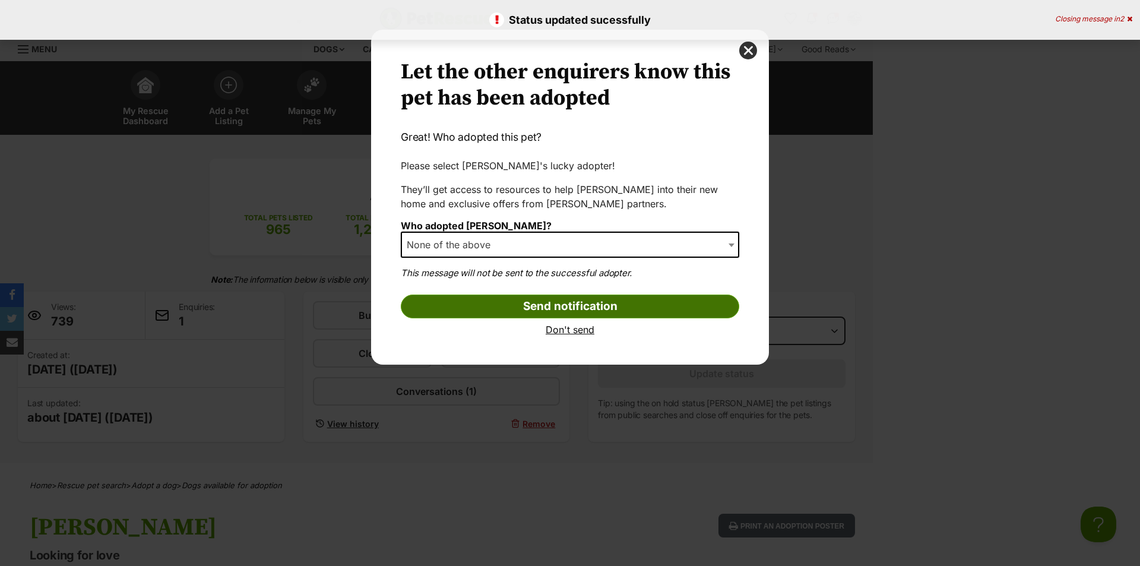
click at [546, 296] on input "Send notification" at bounding box center [570, 306] width 338 height 24
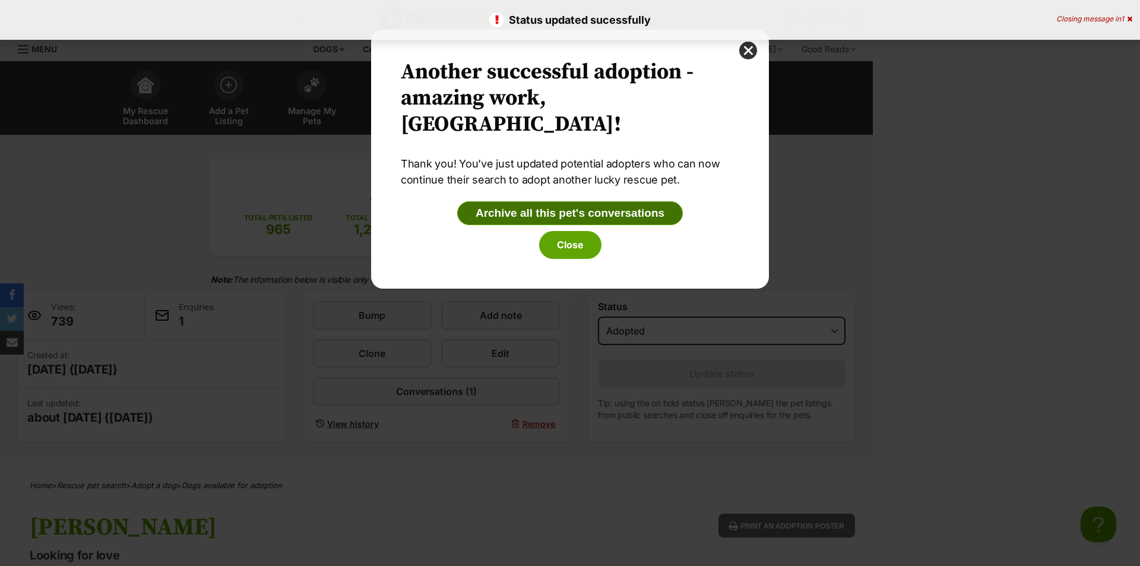
click at [555, 220] on button "Archive all this pet's conversations" at bounding box center [570, 213] width 226 height 24
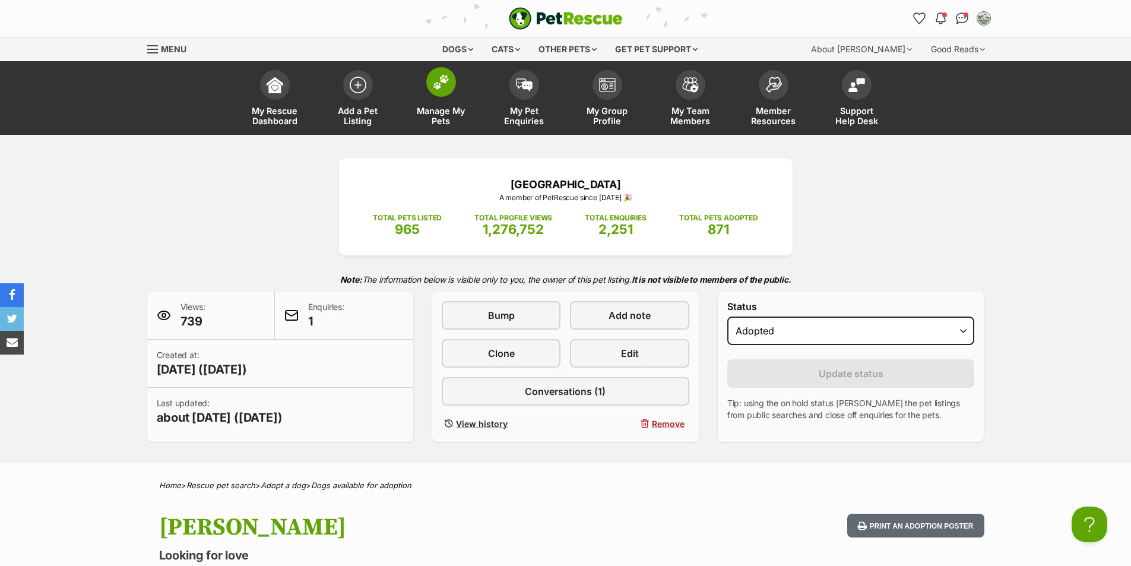
click at [435, 80] on img at bounding box center [441, 81] width 17 height 15
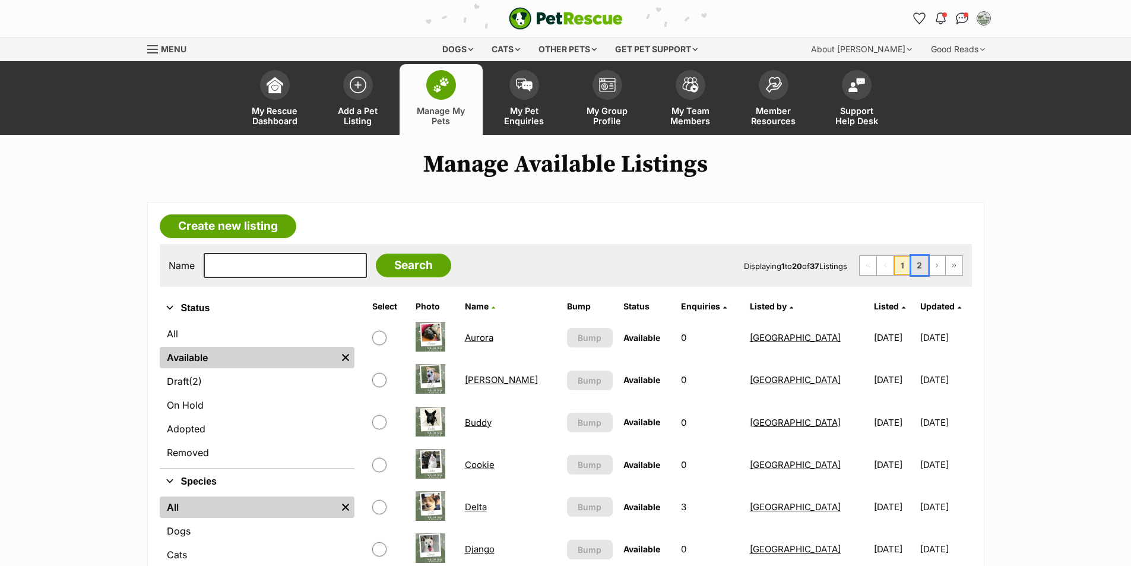
click at [924, 268] on link "2" at bounding box center [919, 265] width 17 height 19
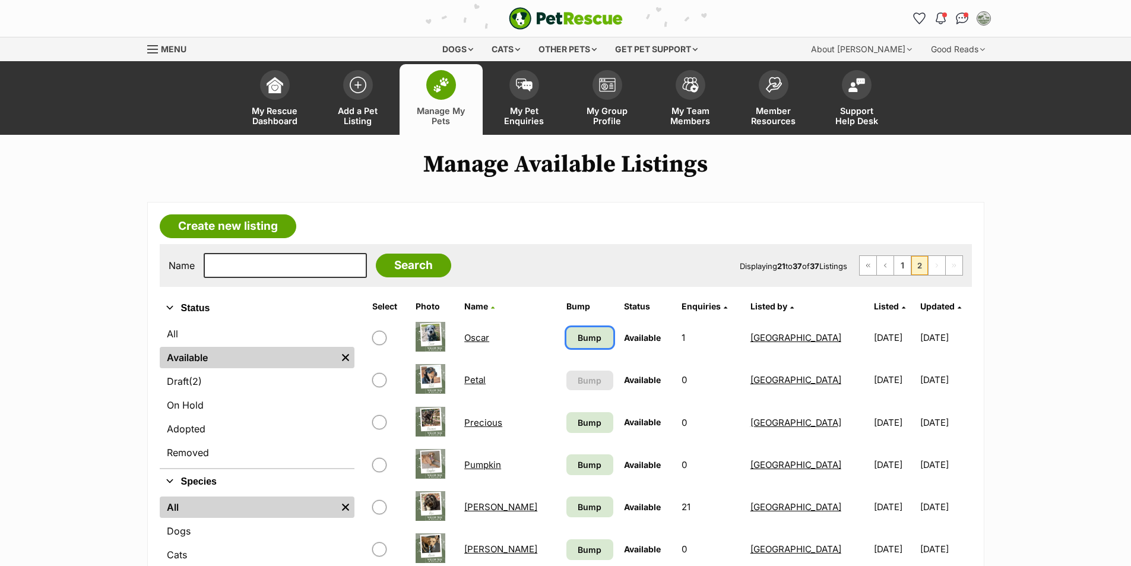
click at [578, 340] on span "Bump" at bounding box center [590, 337] width 24 height 12
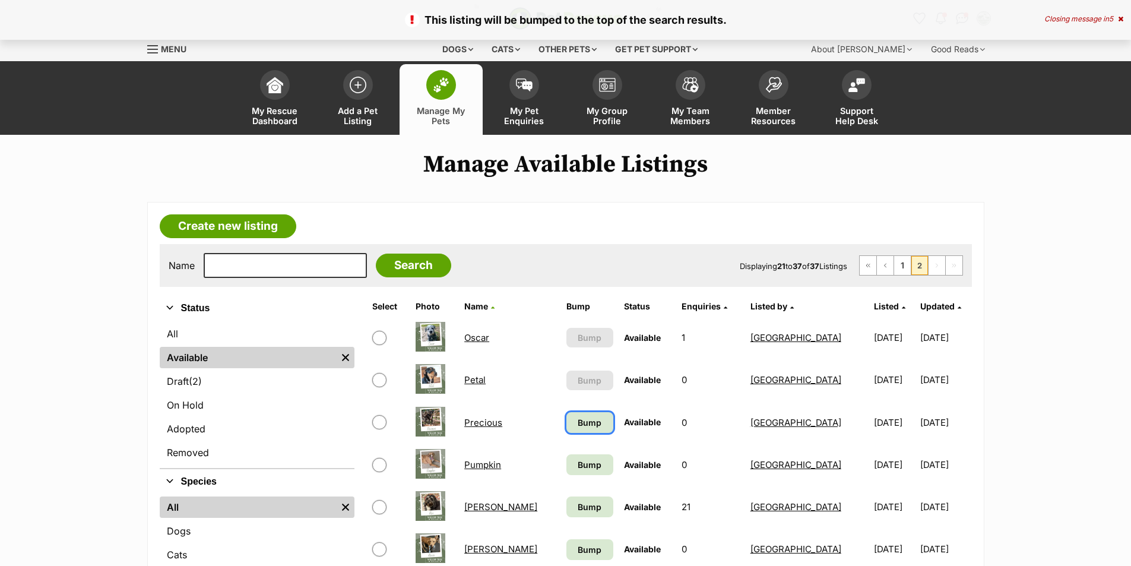
click at [578, 427] on span "Bump" at bounding box center [590, 422] width 24 height 12
click at [578, 464] on span "Bump" at bounding box center [590, 464] width 24 height 12
click at [473, 511] on link "[PERSON_NAME]" at bounding box center [500, 506] width 73 height 11
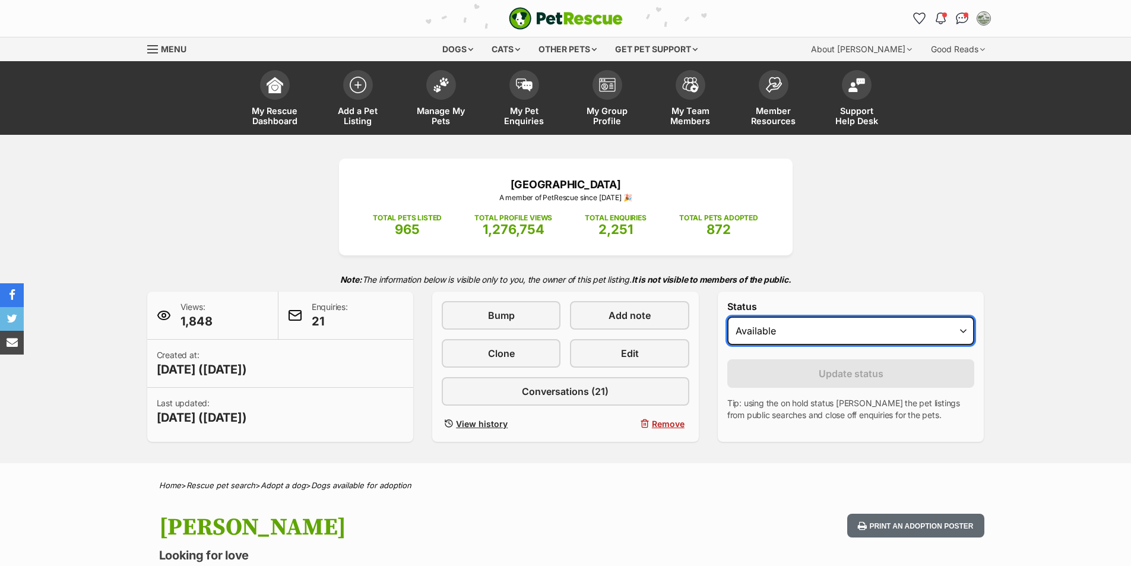
click at [843, 344] on select "Draft - not available as listing has enquires Available On hold Adopted" at bounding box center [851, 330] width 248 height 28
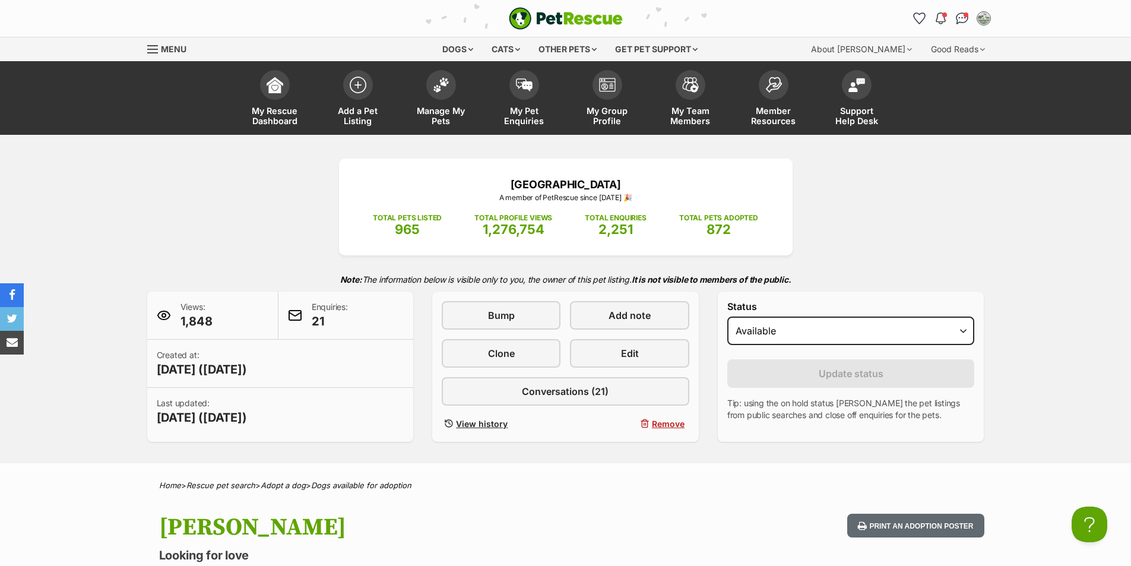
click at [798, 413] on p "Tip: using the on hold status [PERSON_NAME] the pet listings from public search…" at bounding box center [851, 409] width 248 height 24
drag, startPoint x: 794, startPoint y: 327, endPoint x: 788, endPoint y: 343, distance: 17.5
click at [794, 327] on select "Draft - not available as listing has enquires Available On hold Adopted" at bounding box center [851, 330] width 248 height 28
select select "rehomed"
click at [727, 316] on select "Draft - not available as listing has enquires Available On hold Adopted" at bounding box center [851, 330] width 248 height 28
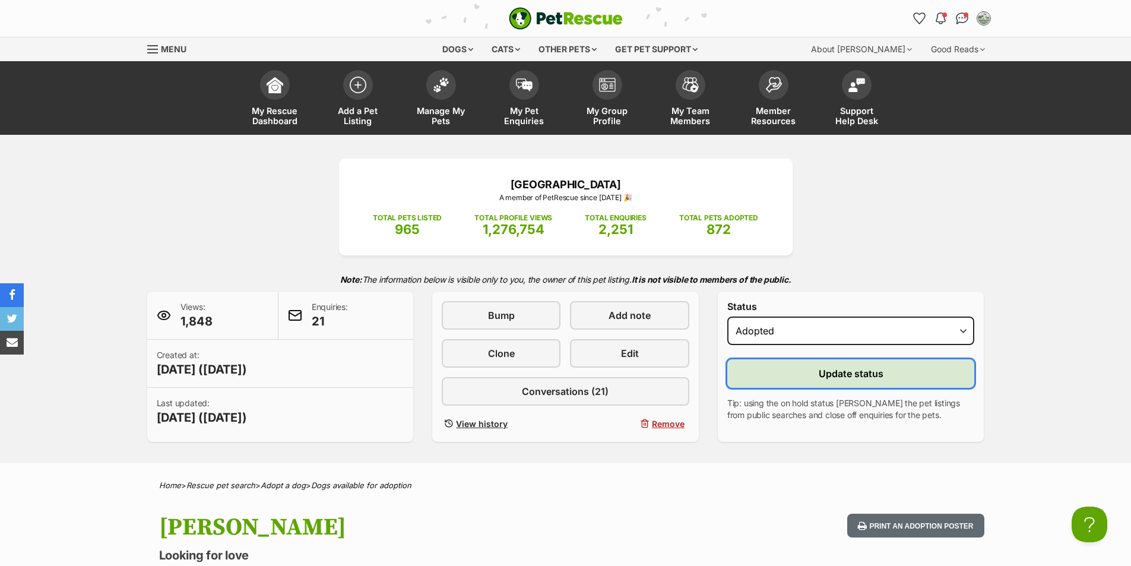
click at [807, 376] on button "Update status" at bounding box center [851, 373] width 248 height 28
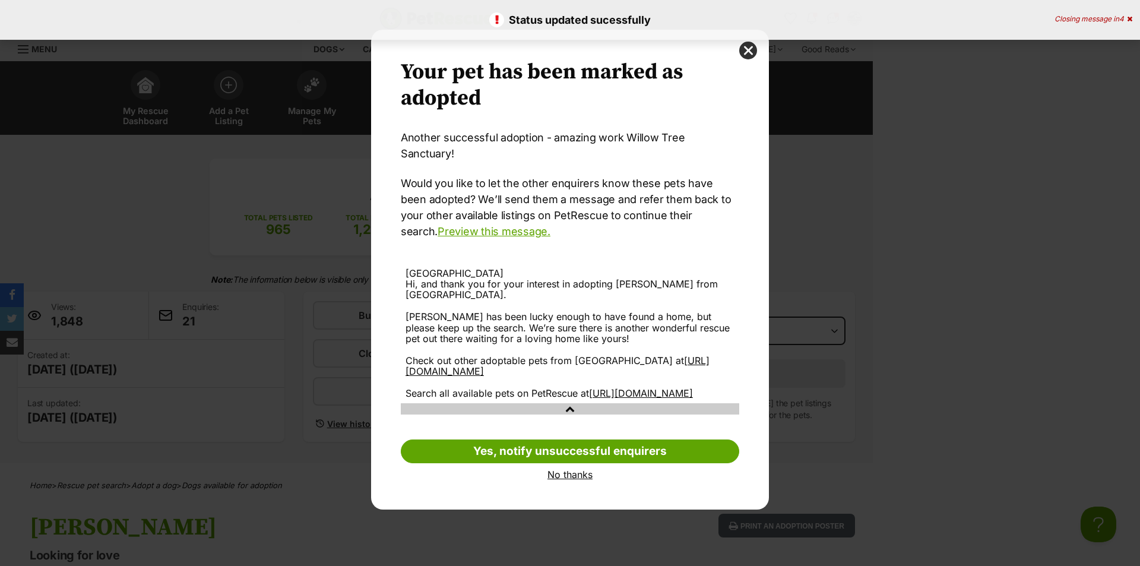
drag, startPoint x: 599, startPoint y: 448, endPoint x: 601, endPoint y: 427, distance: 20.3
click at [600, 448] on link "Yes, notify unsuccessful enquirers" at bounding box center [570, 451] width 338 height 24
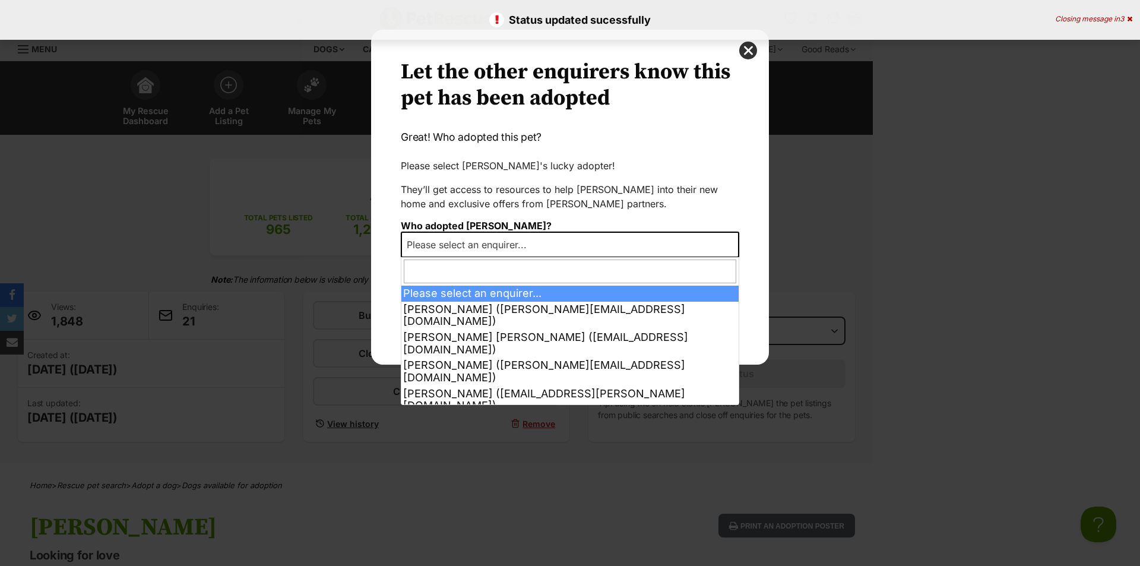
click at [518, 245] on span "Please select an enquirer..." at bounding box center [470, 244] width 137 height 17
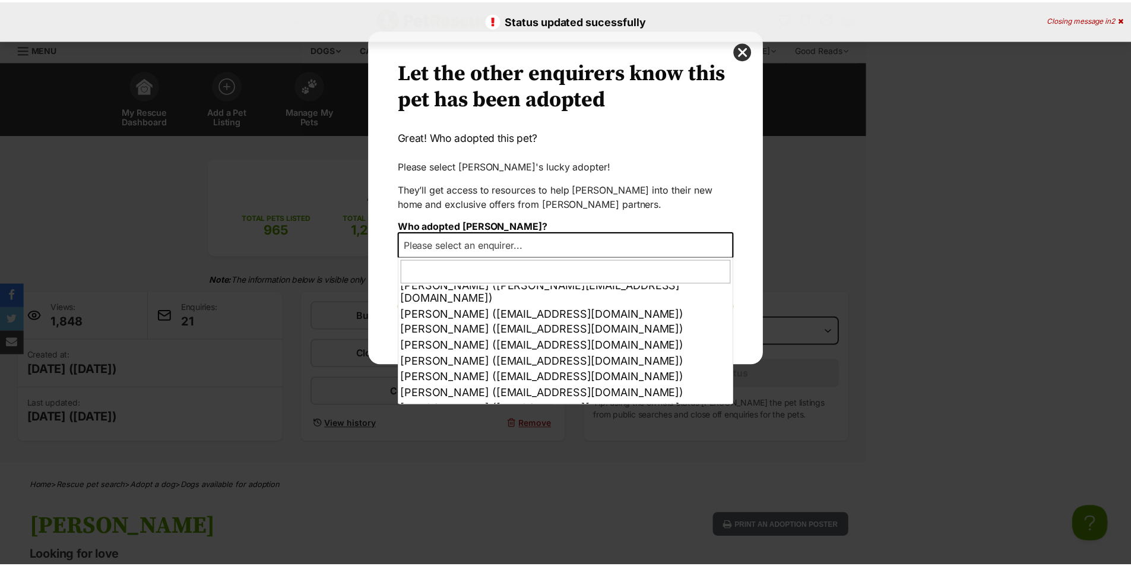
scroll to position [246, 0]
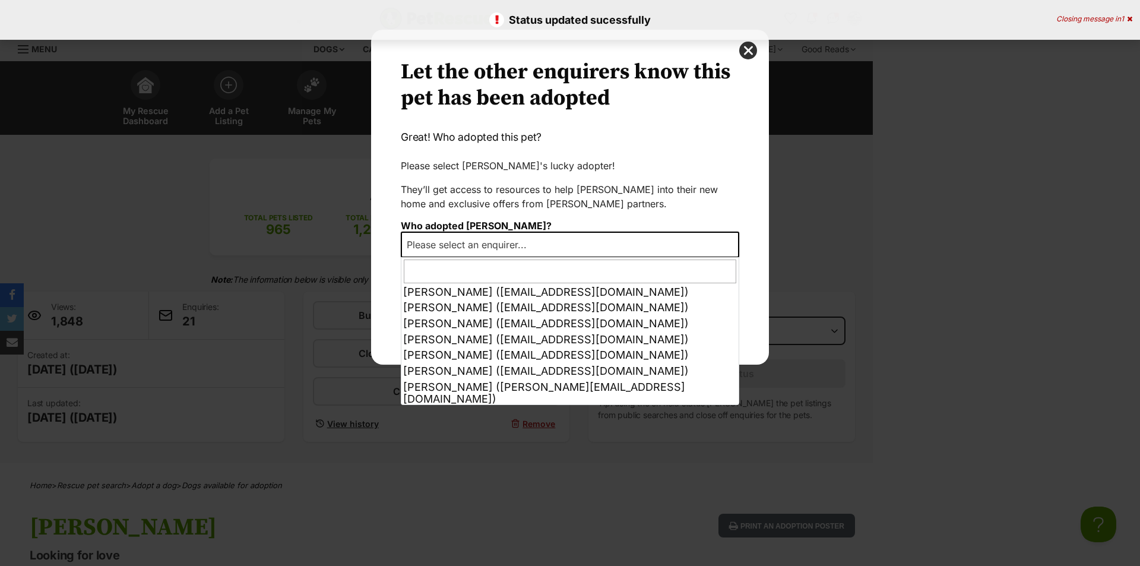
select select "other"
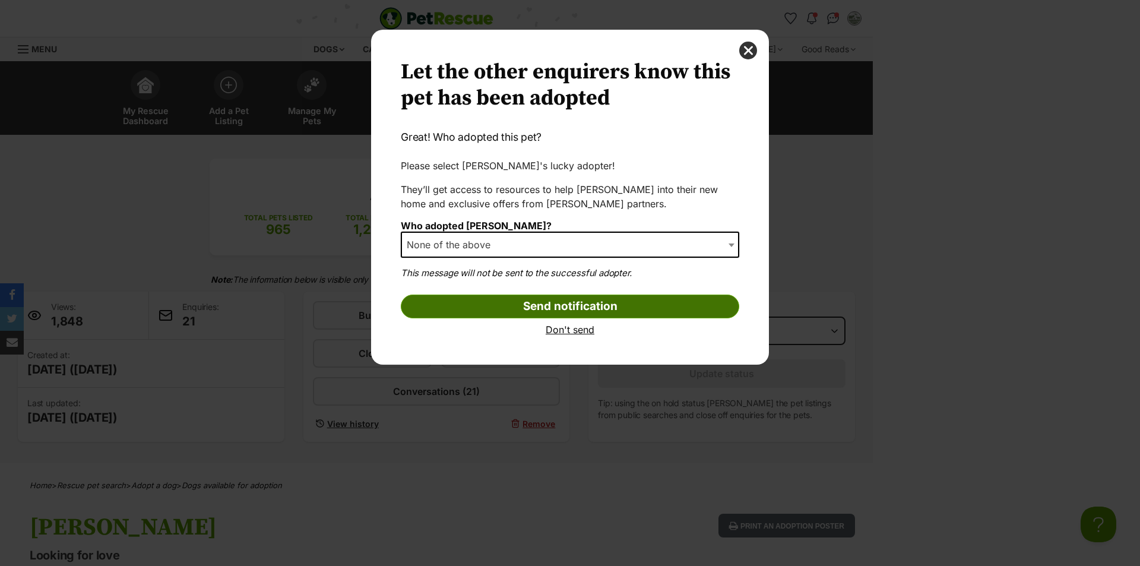
click at [607, 302] on input "Send notification" at bounding box center [570, 306] width 338 height 24
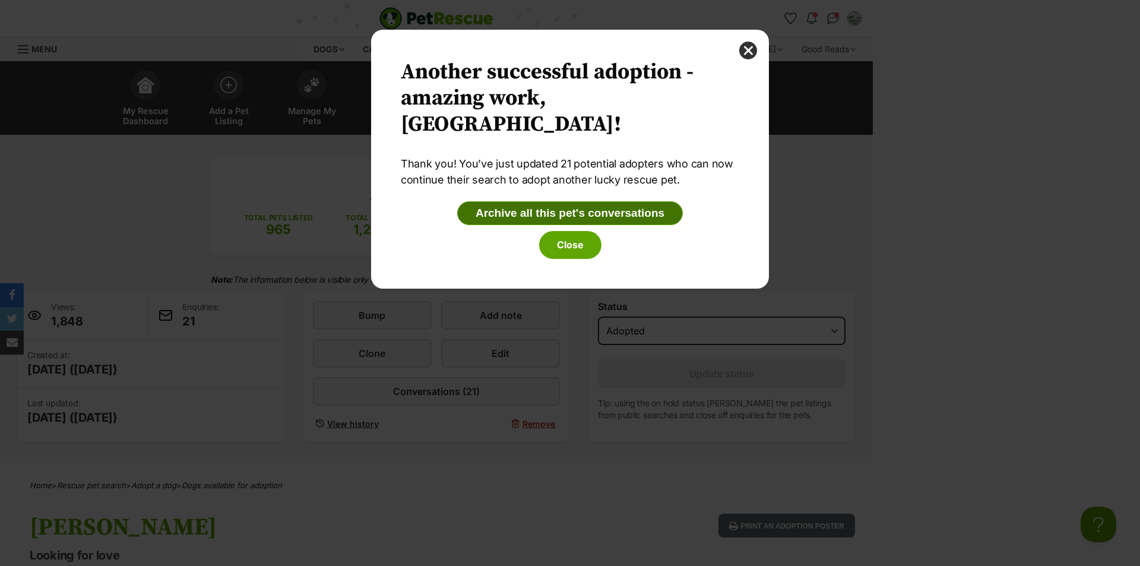
click at [577, 210] on button "Archive all this pet's conversations" at bounding box center [570, 213] width 226 height 24
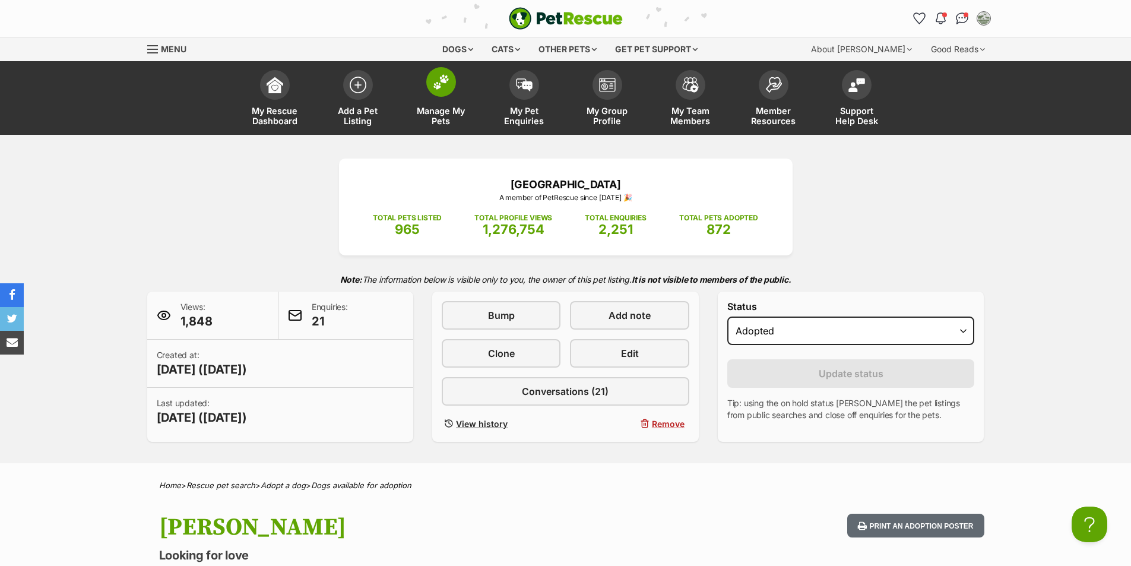
click at [437, 81] on img at bounding box center [441, 81] width 17 height 15
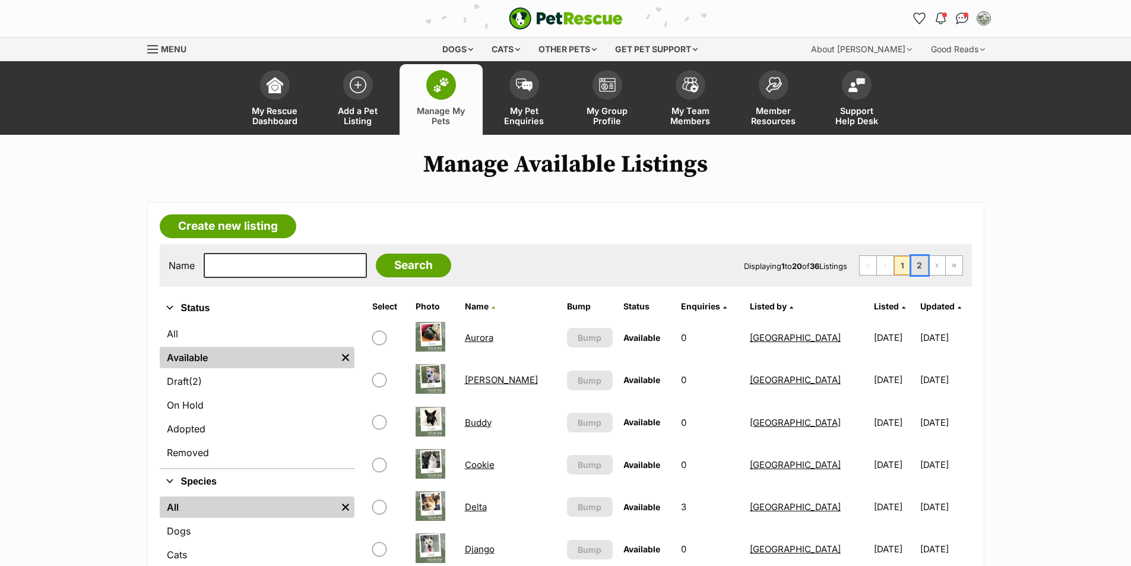
click at [925, 266] on link "2" at bounding box center [919, 265] width 17 height 19
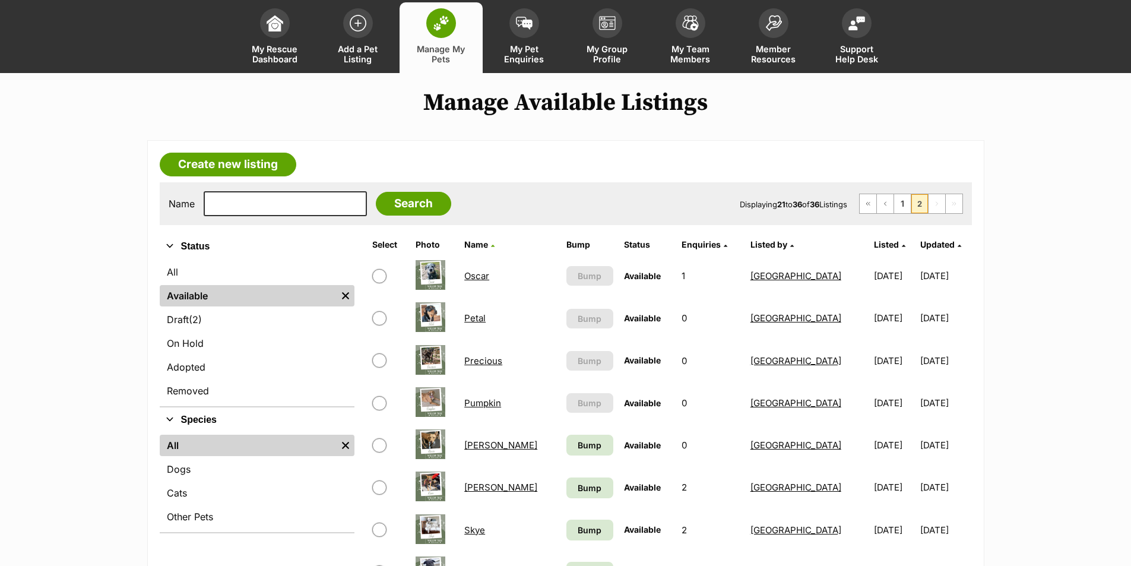
scroll to position [119, 0]
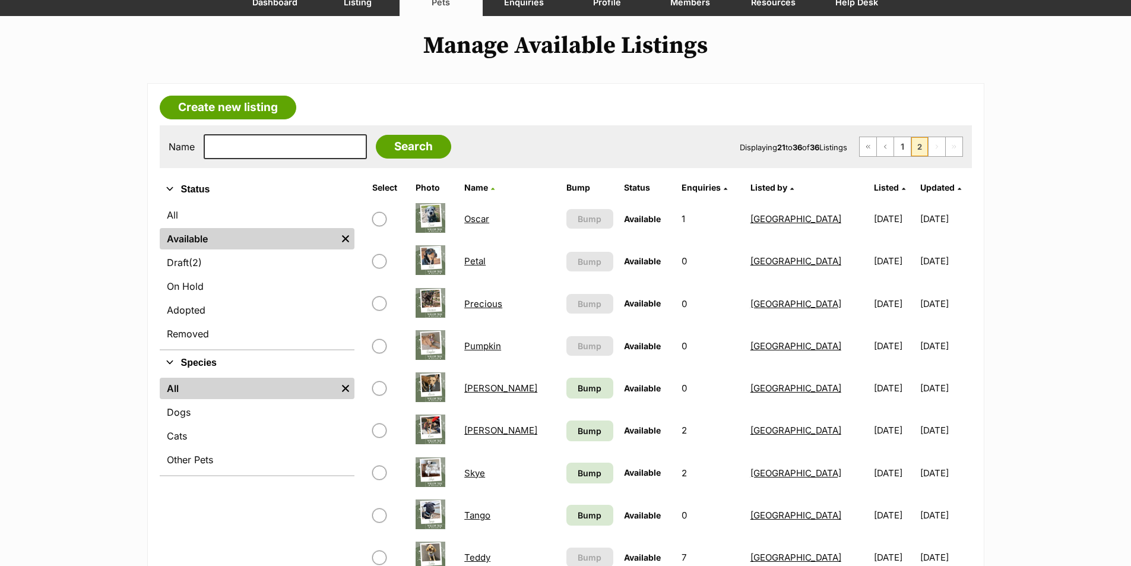
click at [483, 390] on link "Rocco" at bounding box center [500, 387] width 73 height 11
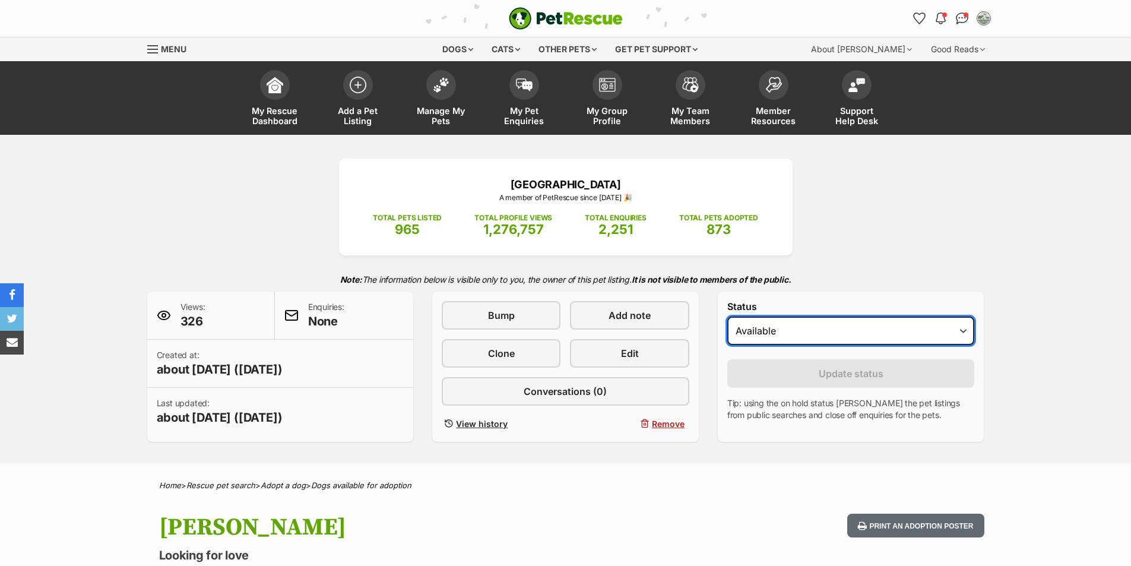
click at [872, 329] on select "Draft Available On hold Adopted" at bounding box center [851, 330] width 248 height 28
select select "rehomed"
click at [727, 316] on select "Draft Available On hold Adopted" at bounding box center [851, 330] width 248 height 28
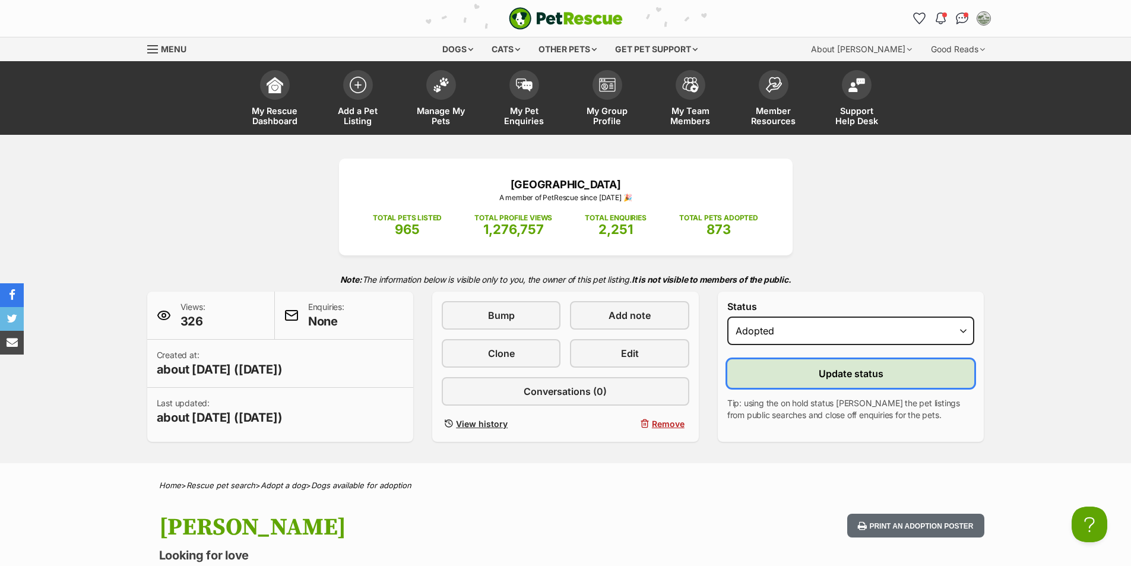
click at [835, 376] on span "Update status" at bounding box center [851, 373] width 65 height 14
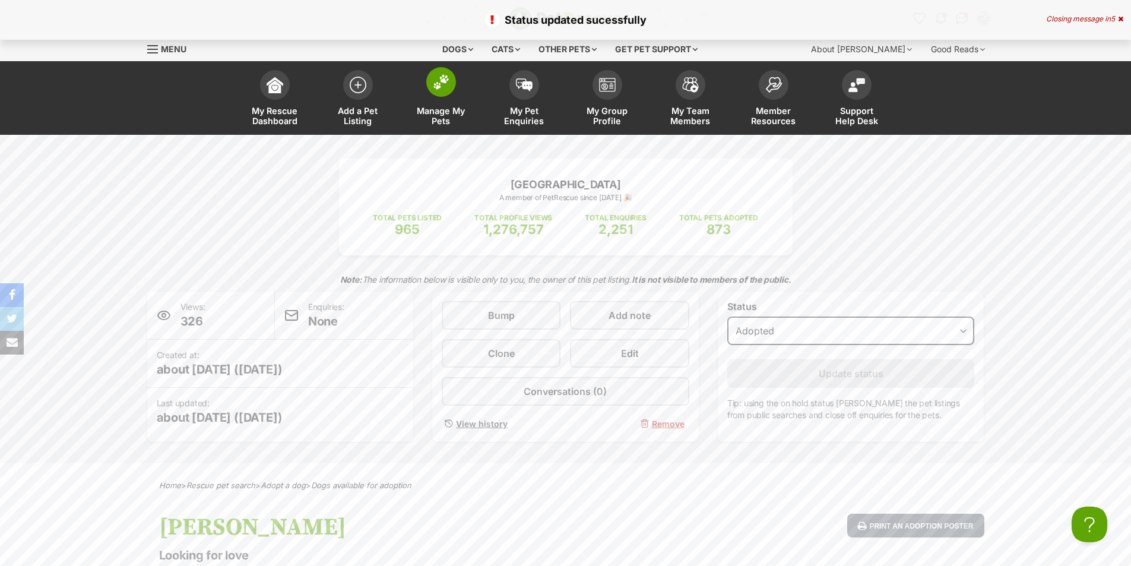
click at [448, 84] on img at bounding box center [441, 81] width 17 height 15
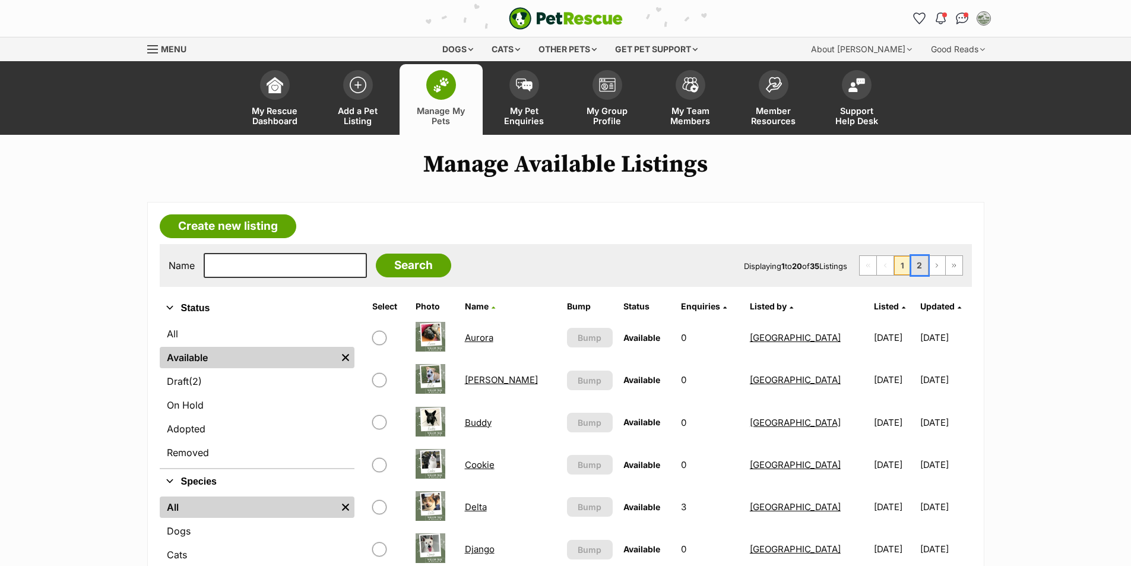
click at [916, 258] on link "2" at bounding box center [919, 265] width 17 height 19
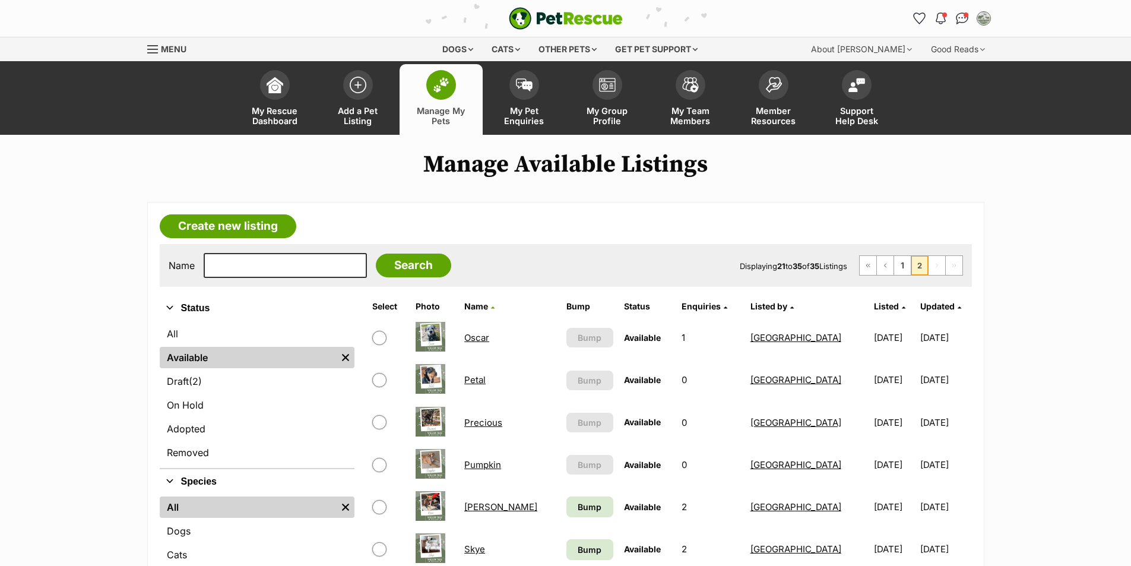
scroll to position [178, 0]
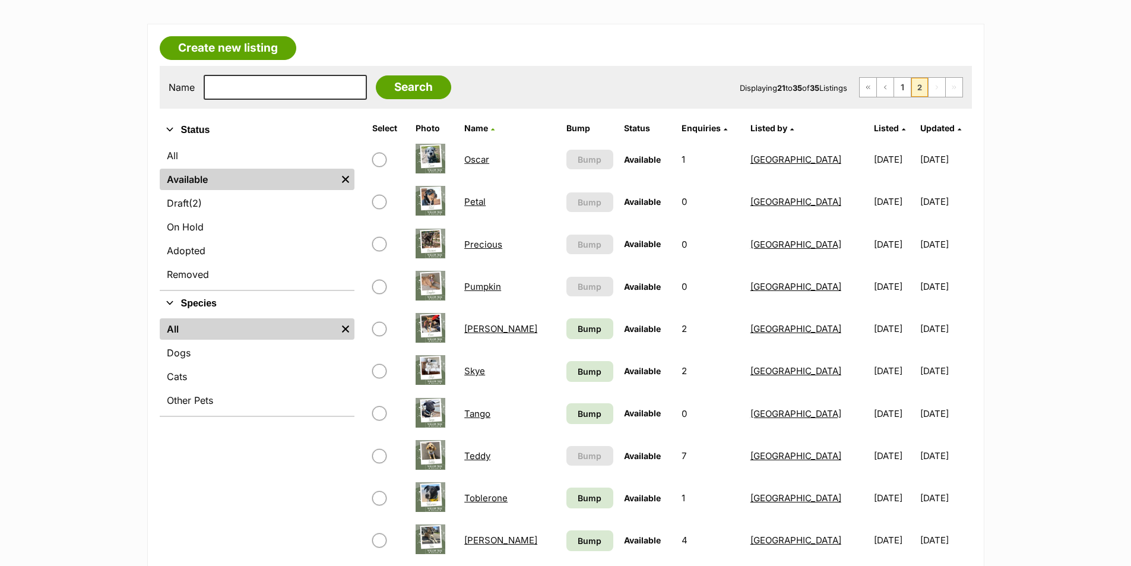
click at [482, 328] on link "[PERSON_NAME]" at bounding box center [500, 328] width 73 height 11
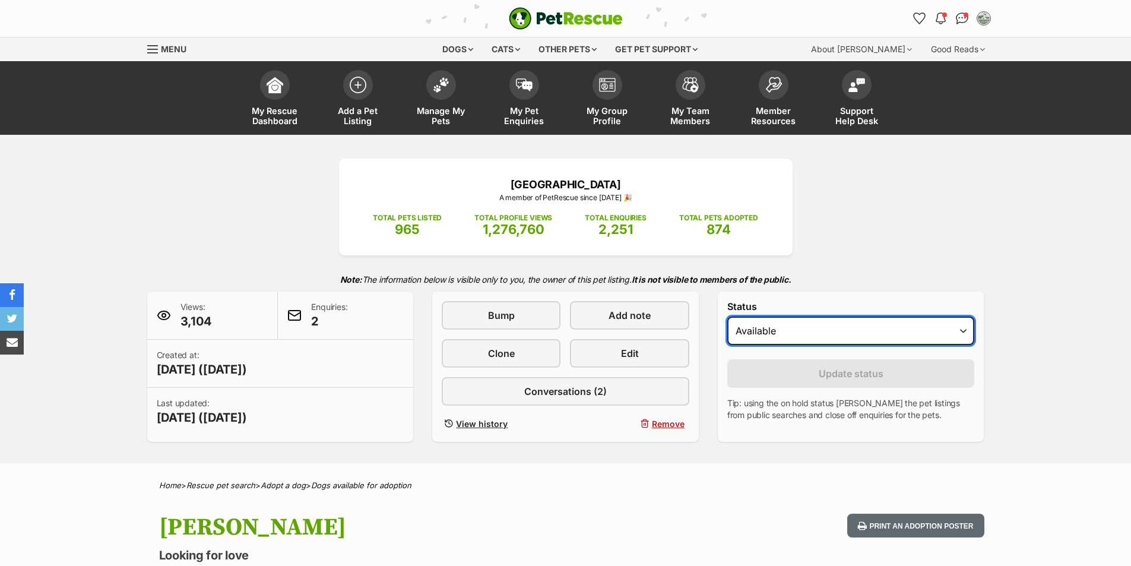
drag, startPoint x: 822, startPoint y: 325, endPoint x: 820, endPoint y: 341, distance: 15.5
click at [822, 325] on select "Draft - not available as listing has enquires Available On hold Adopted" at bounding box center [851, 330] width 248 height 28
select select "rehomed"
click at [727, 316] on select "Draft - not available as listing has enquires Available On hold Adopted" at bounding box center [851, 330] width 248 height 28
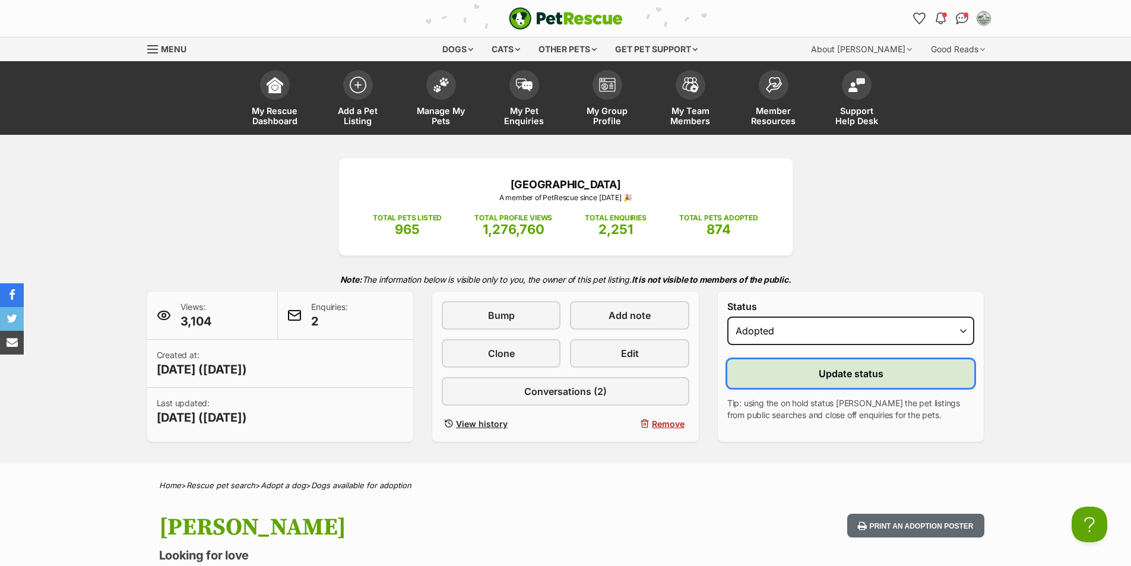
click at [832, 367] on span "Update status" at bounding box center [851, 373] width 65 height 14
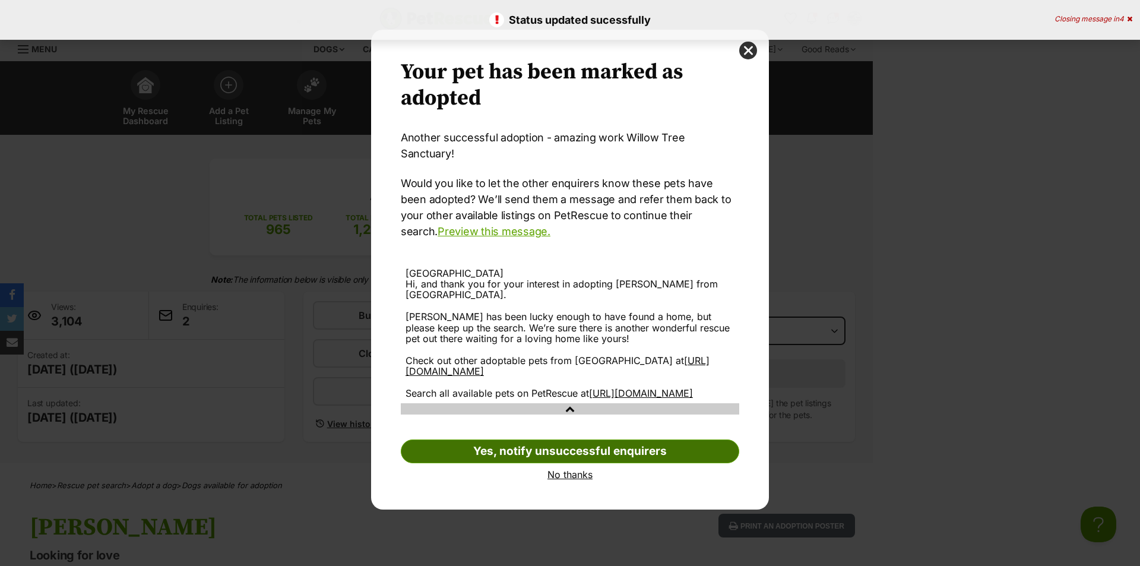
click at [523, 446] on link "Yes, notify unsuccessful enquirers" at bounding box center [570, 451] width 338 height 24
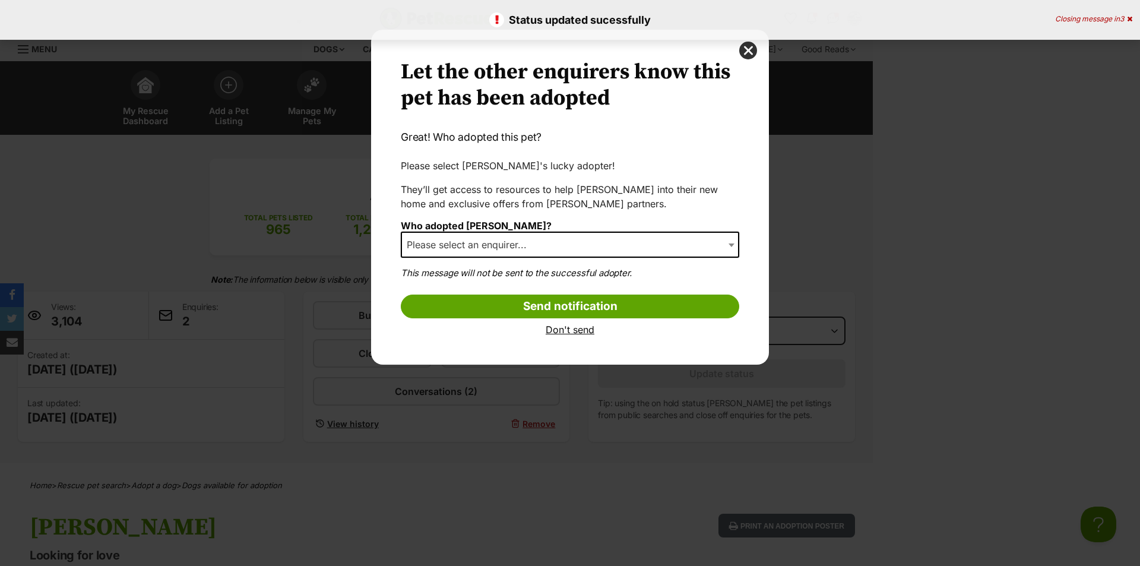
click at [472, 245] on span "Please select an enquirer..." at bounding box center [470, 244] width 137 height 17
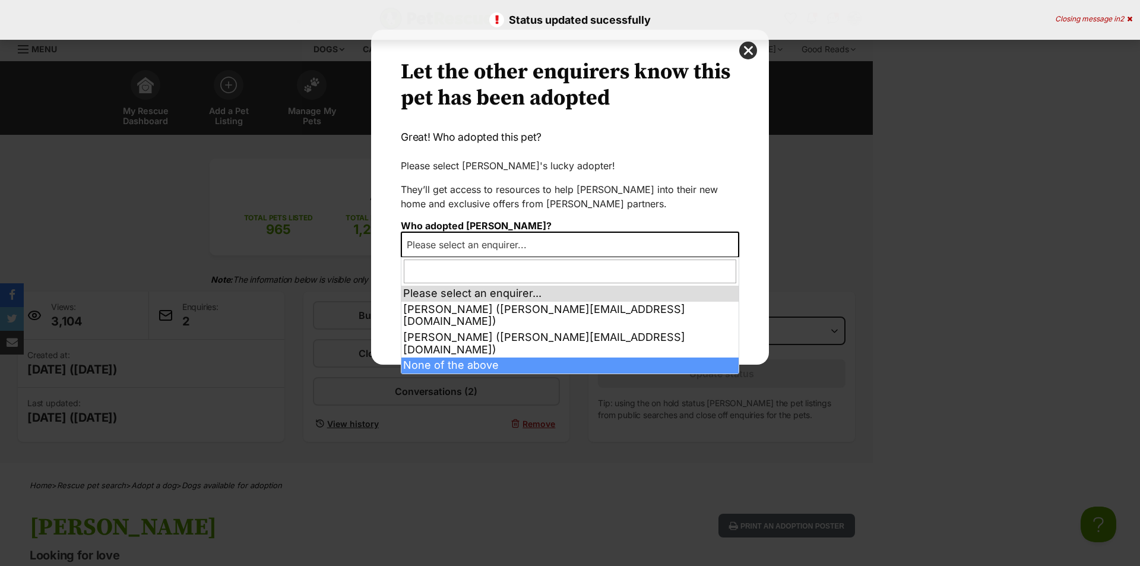
select select "other"
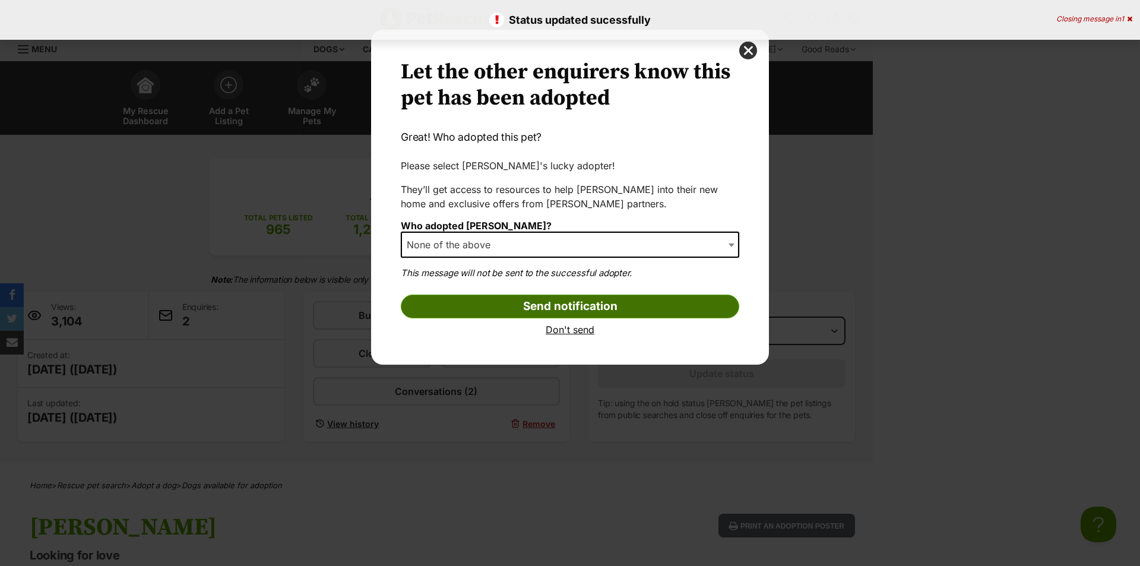
click at [509, 297] on input "Send notification" at bounding box center [570, 306] width 338 height 24
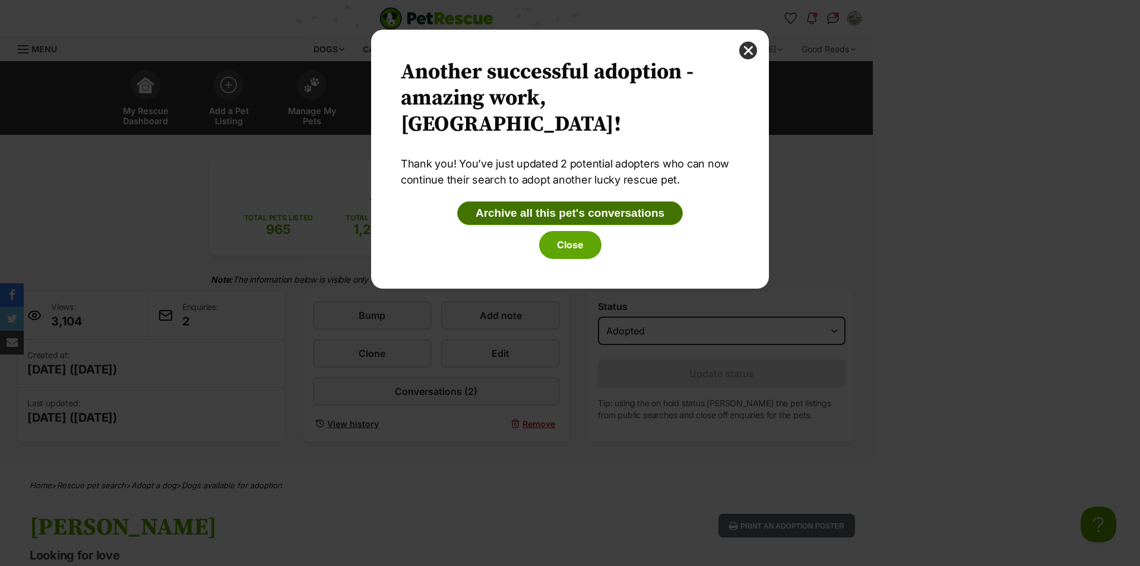
click at [565, 217] on button "Archive all this pet's conversations" at bounding box center [570, 213] width 226 height 24
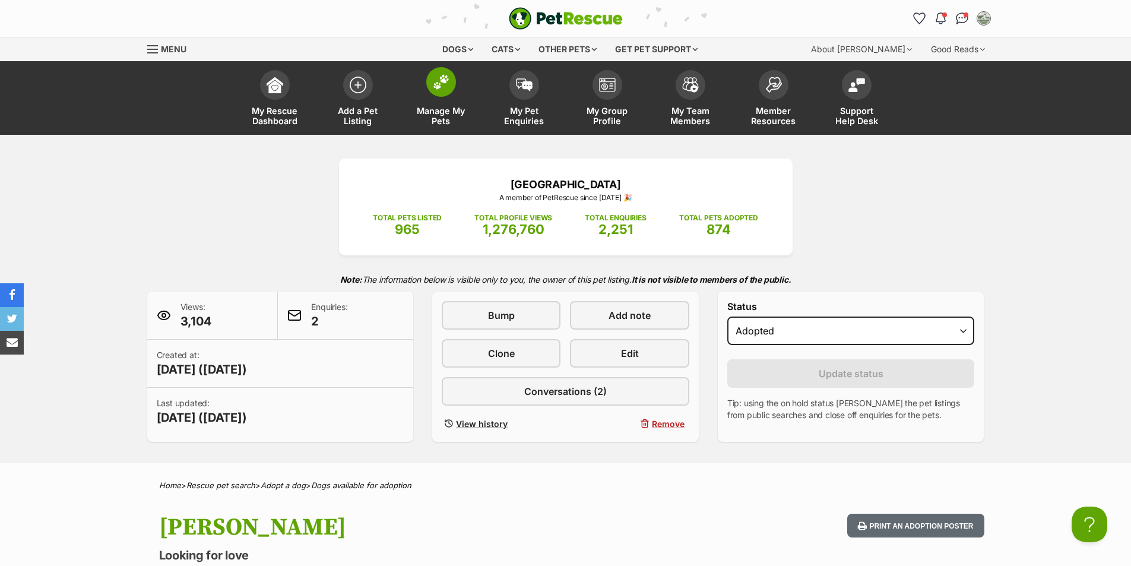
click at [433, 92] on span at bounding box center [441, 82] width 30 height 30
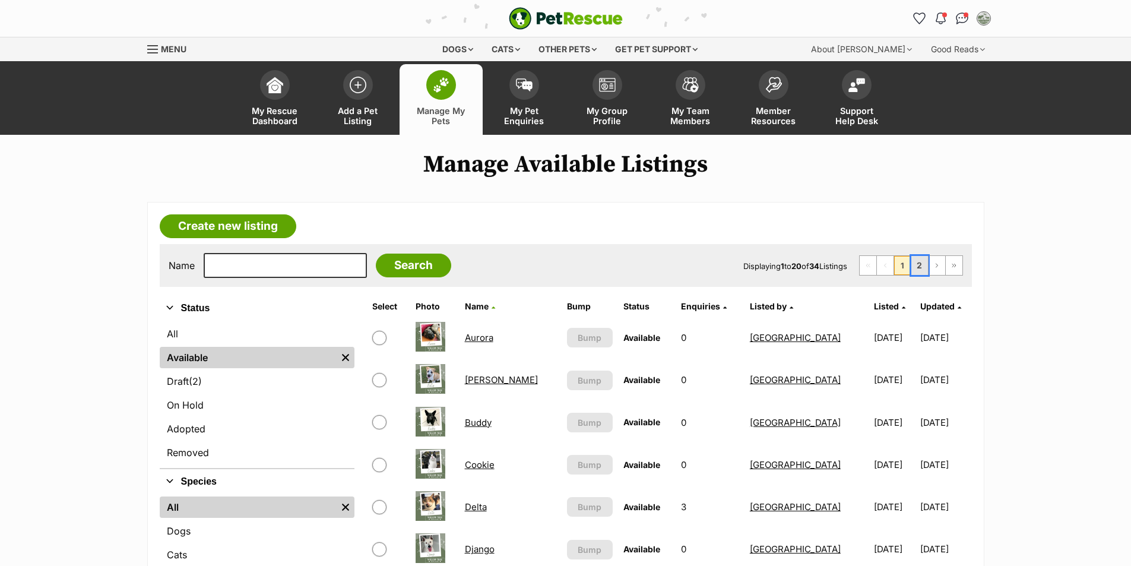
click at [915, 265] on link "2" at bounding box center [919, 265] width 17 height 19
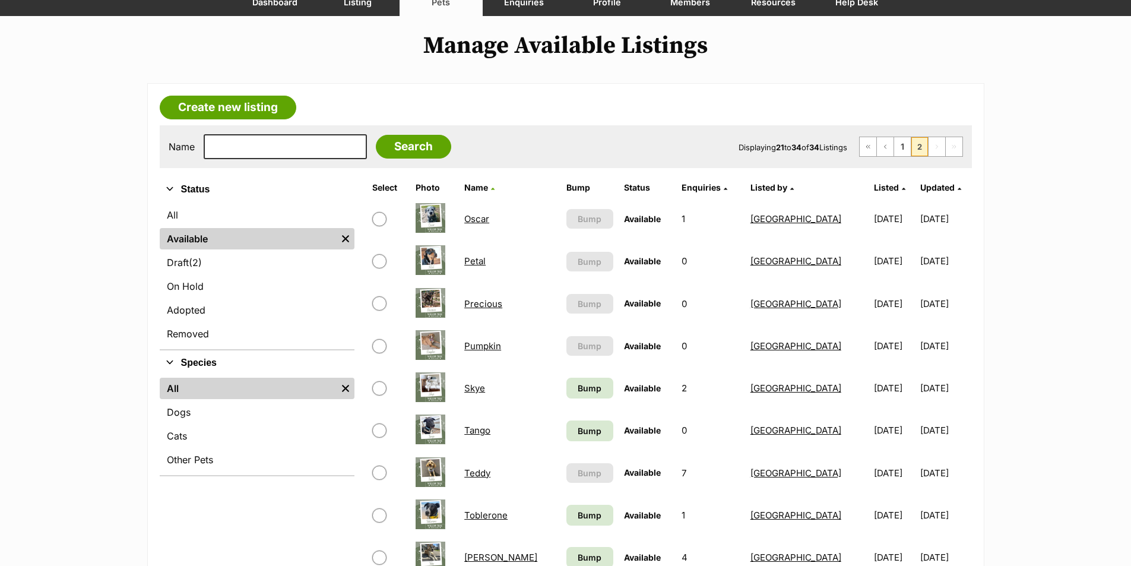
scroll to position [178, 0]
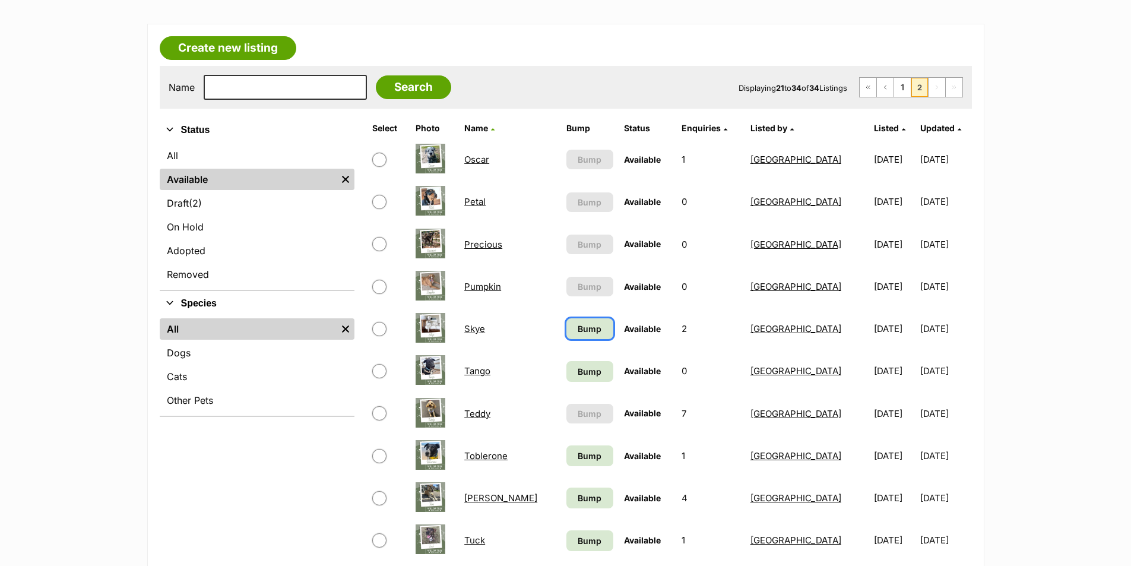
click at [578, 329] on span "Bump" at bounding box center [590, 328] width 24 height 12
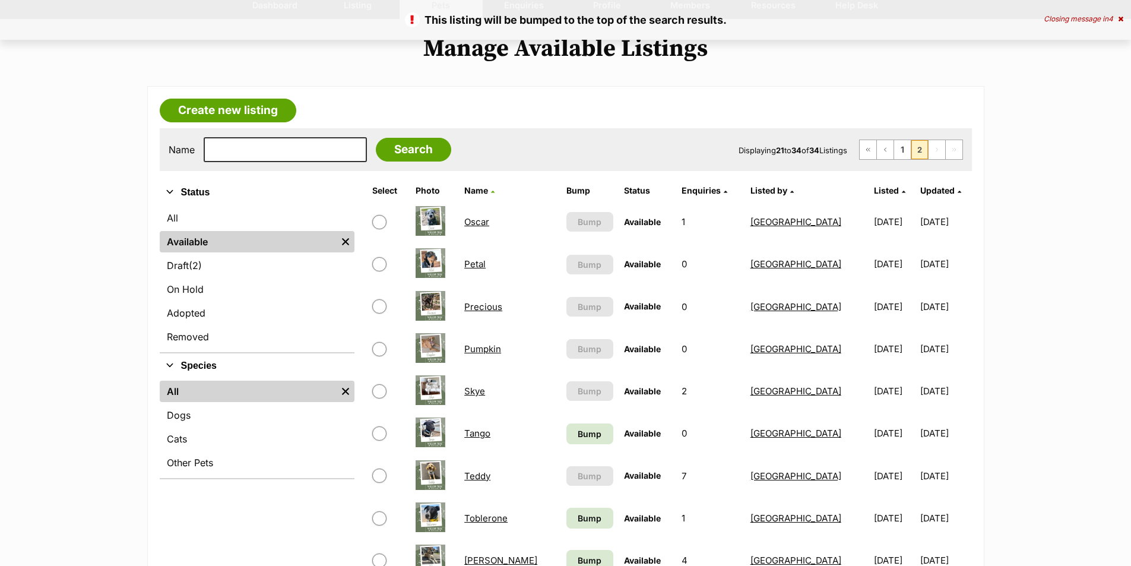
scroll to position [178, 0]
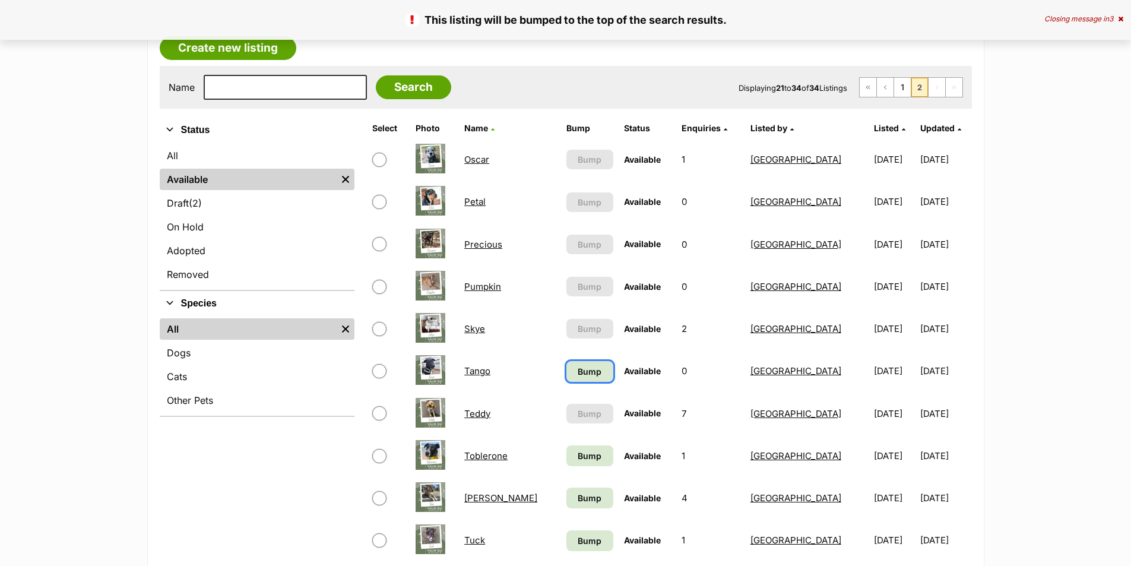
click at [578, 377] on span "Bump" at bounding box center [590, 371] width 24 height 12
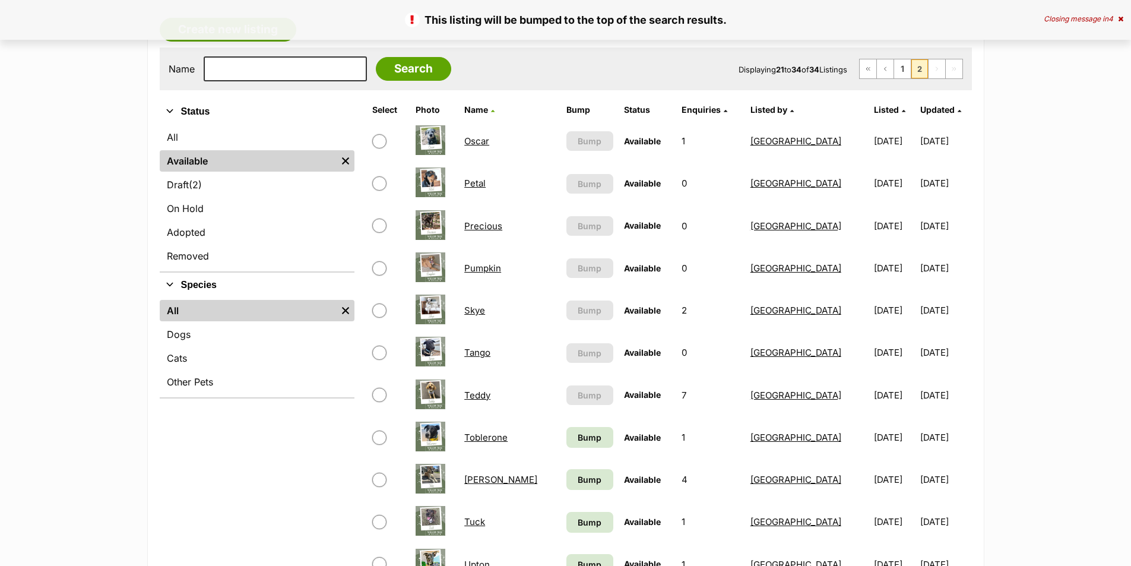
scroll to position [237, 0]
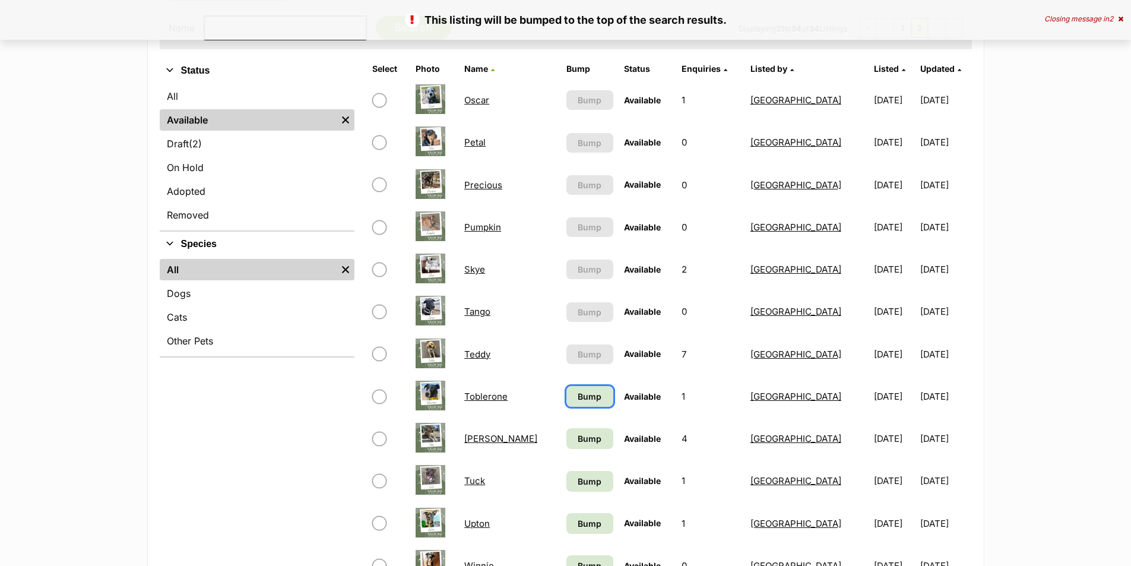
click at [578, 398] on span "Bump" at bounding box center [590, 396] width 24 height 12
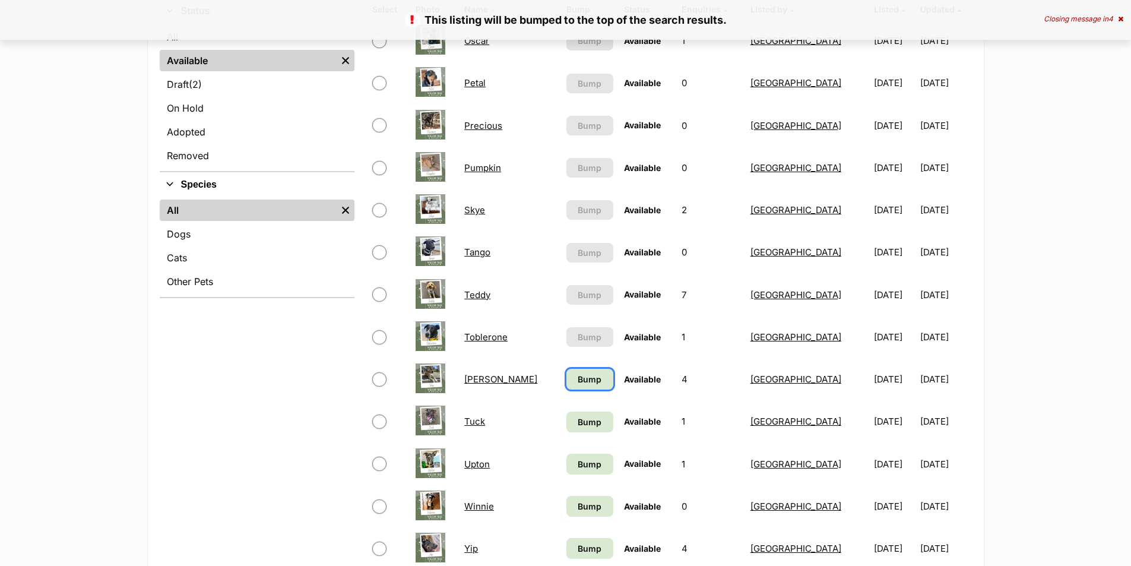
click at [578, 376] on span "Bump" at bounding box center [590, 379] width 24 height 12
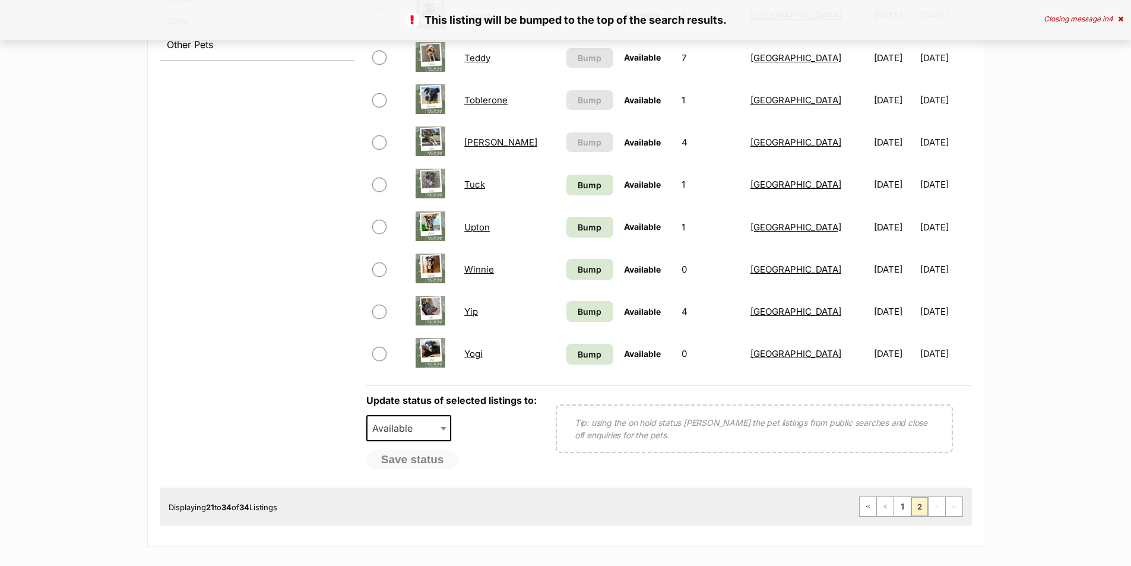
scroll to position [534, 0]
click at [578, 187] on span "Bump" at bounding box center [590, 184] width 24 height 12
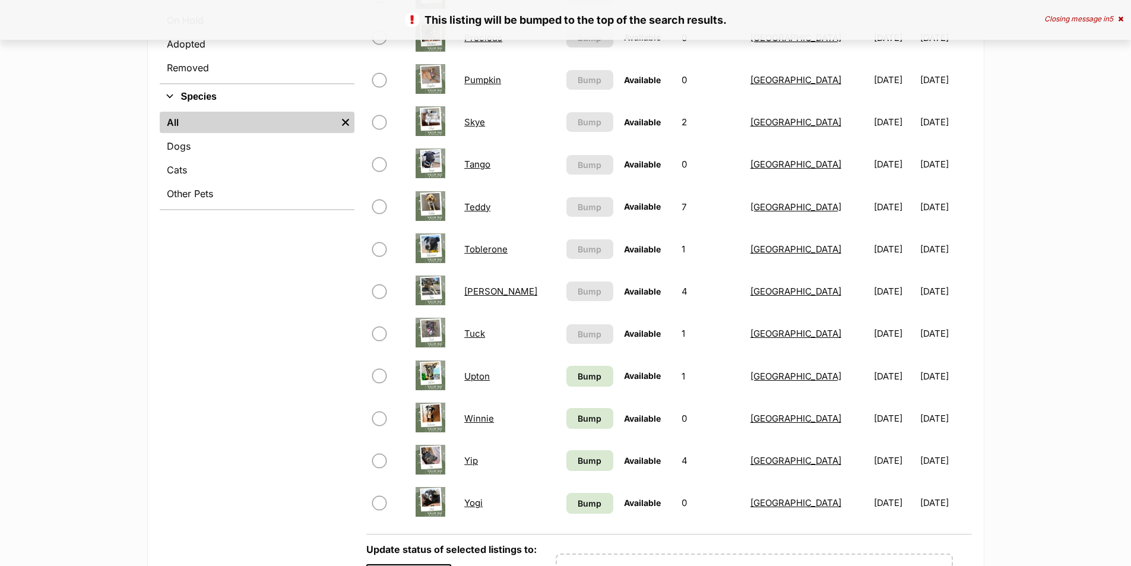
scroll to position [416, 0]
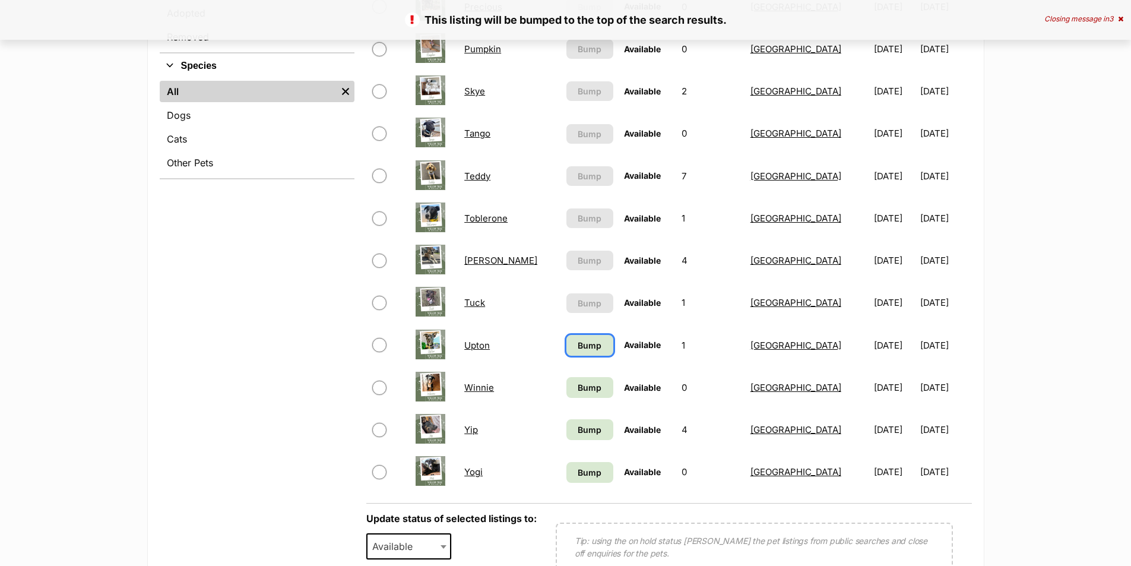
click at [578, 340] on span "Bump" at bounding box center [590, 345] width 24 height 12
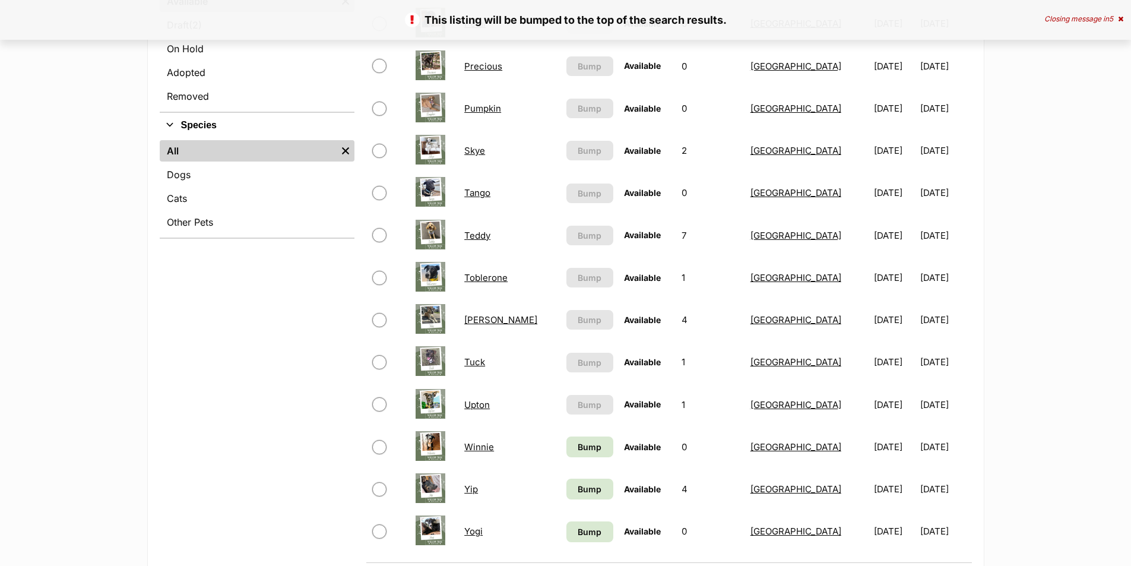
scroll to position [653, 0]
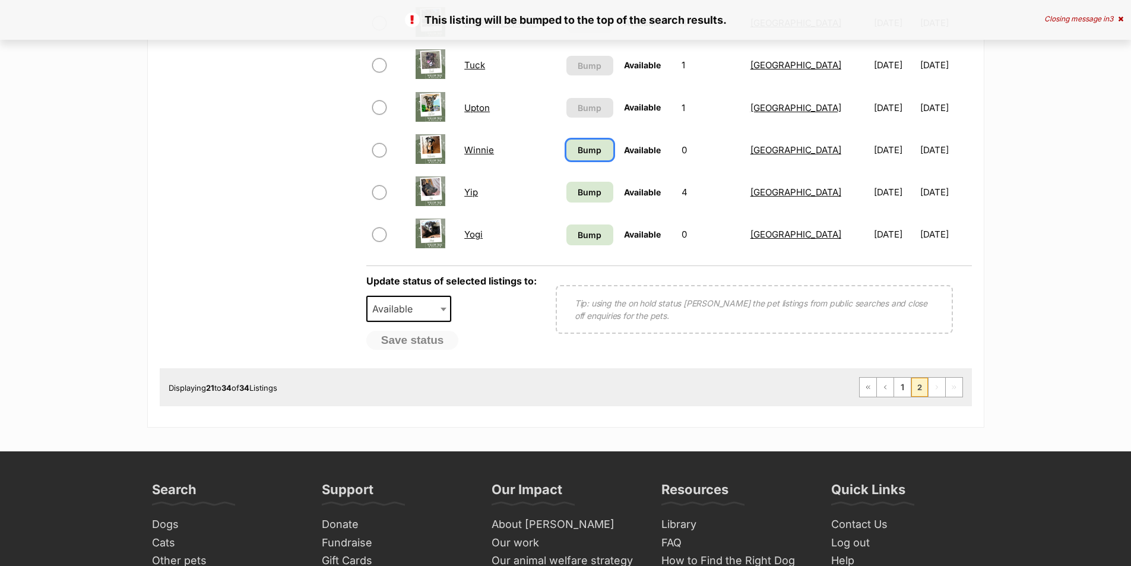
click at [566, 142] on link "Bump" at bounding box center [589, 150] width 47 height 21
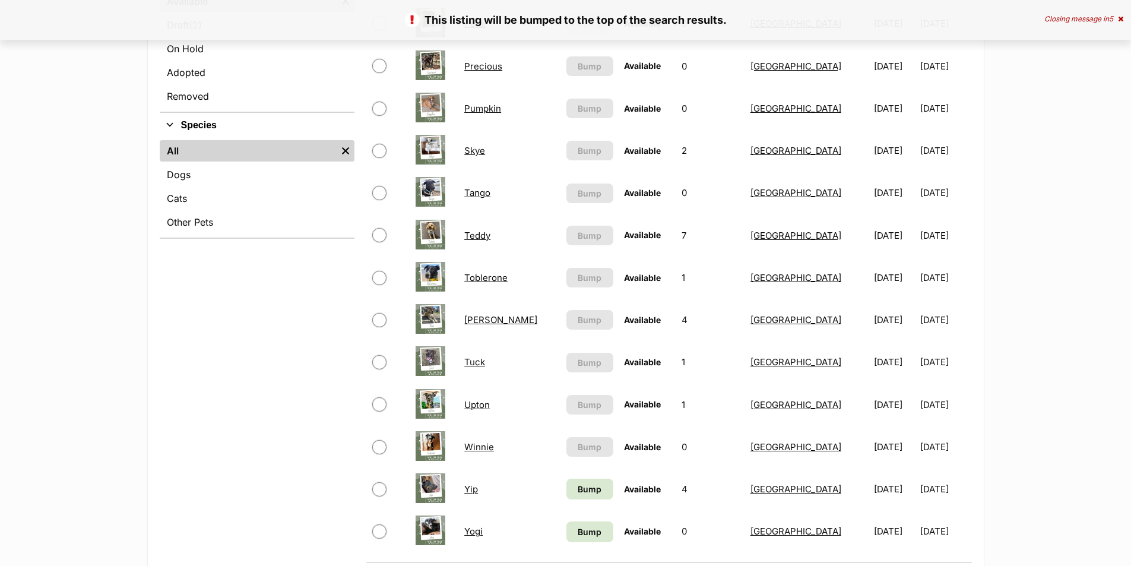
scroll to position [772, 0]
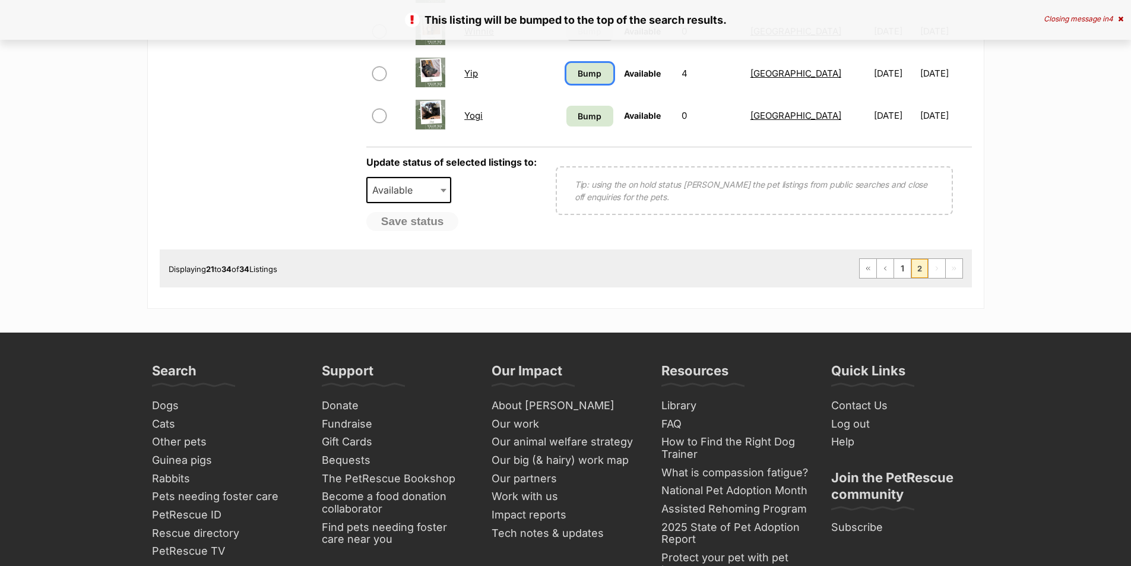
click at [578, 74] on span "Bump" at bounding box center [590, 73] width 24 height 12
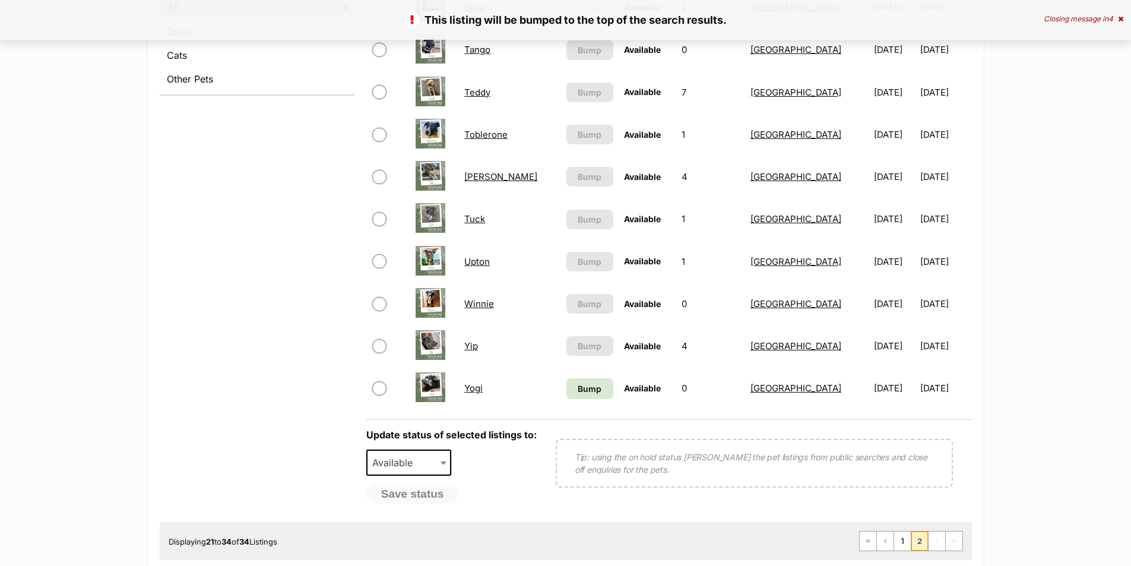
scroll to position [534, 0]
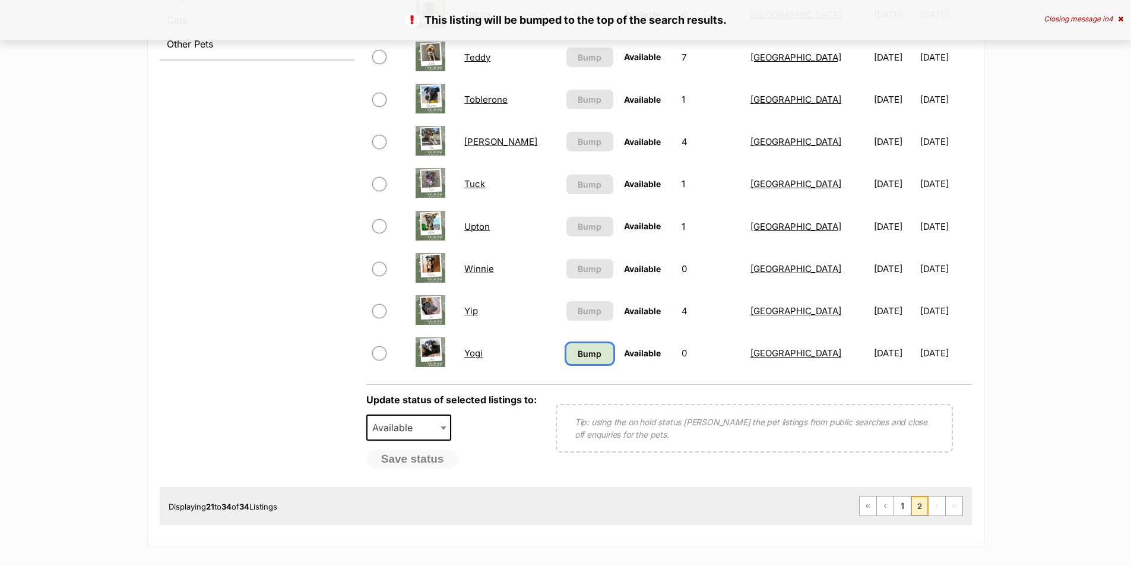
click at [578, 358] on span "Bump" at bounding box center [590, 353] width 24 height 12
